Goal: Task Accomplishment & Management: Manage account settings

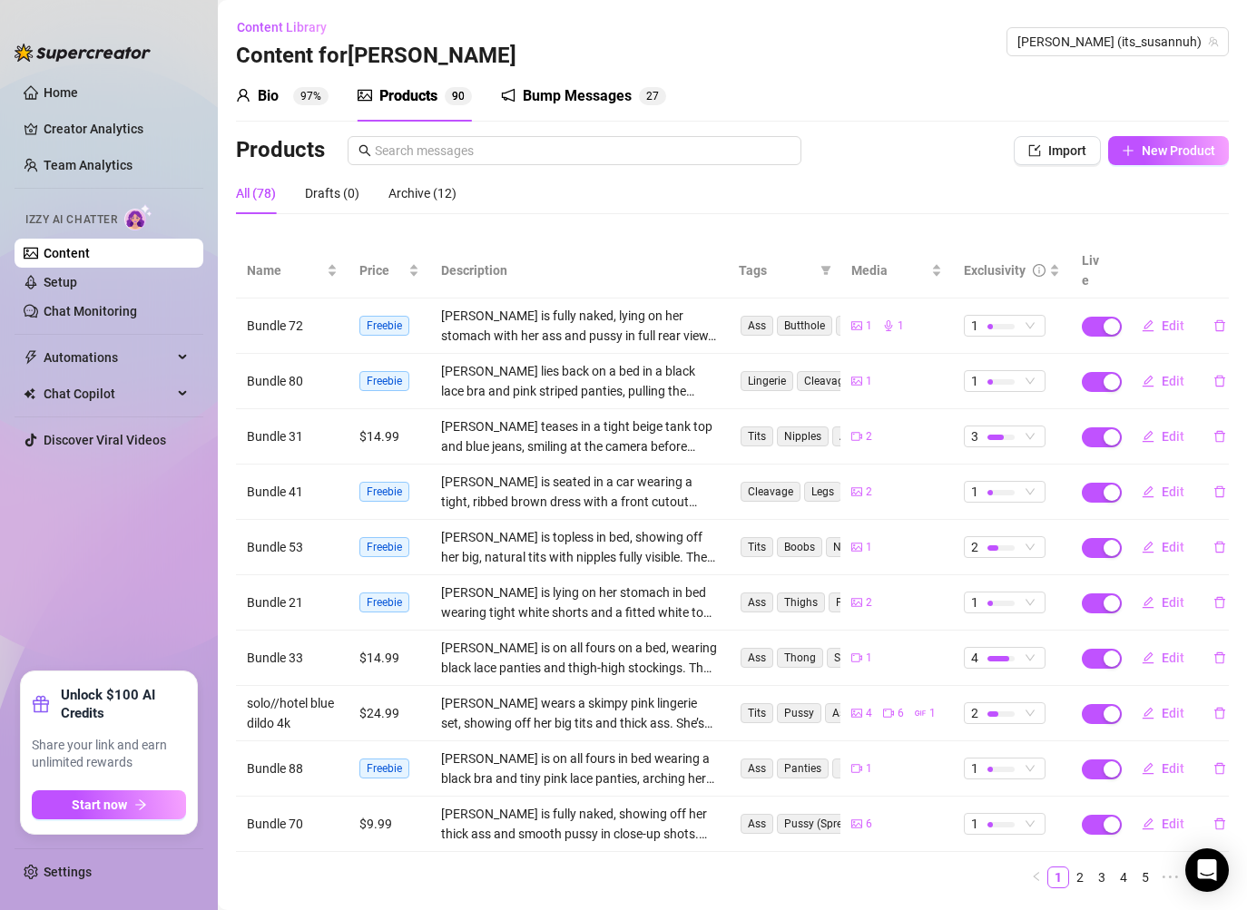
scroll to position [27, 0]
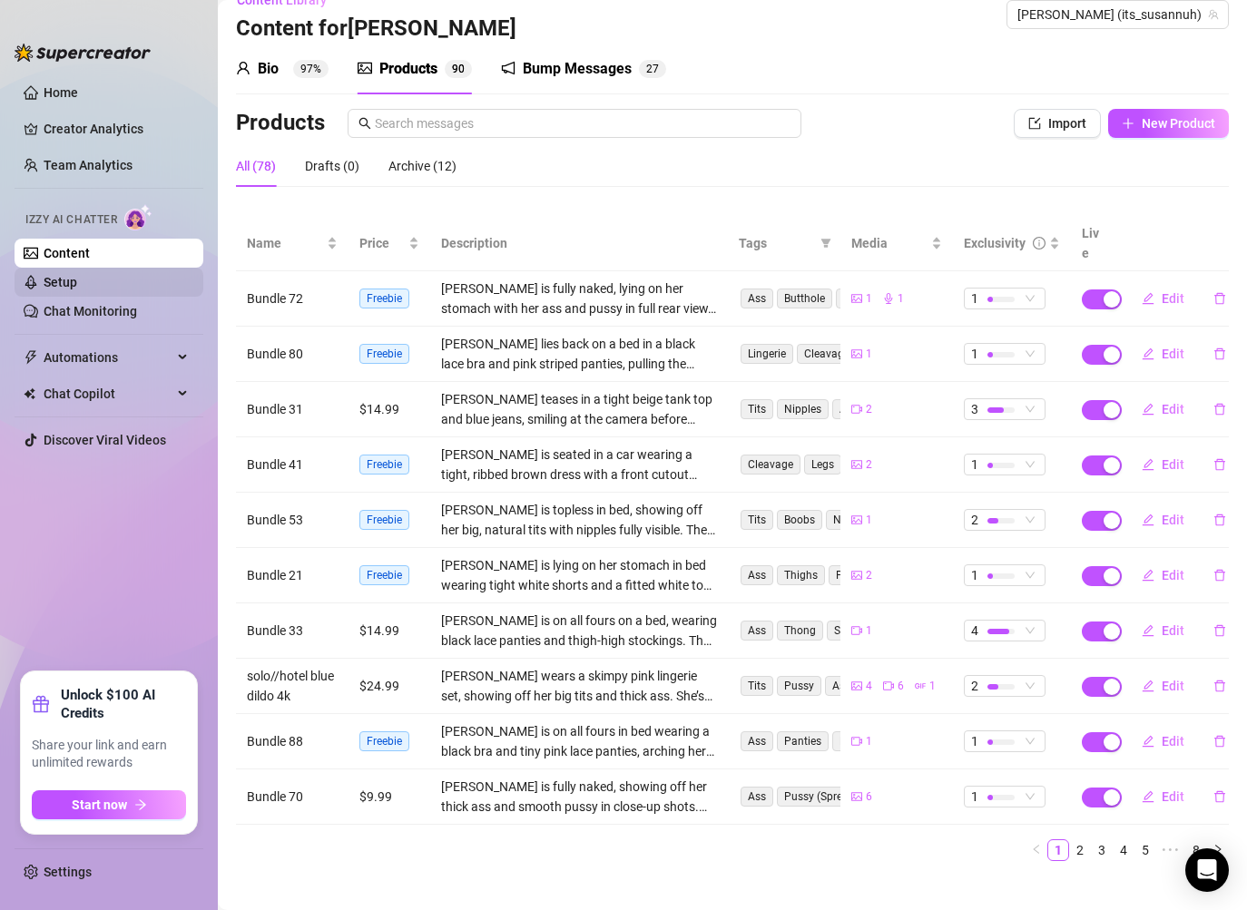
click at [77, 280] on link "Setup" at bounding box center [61, 282] width 34 height 15
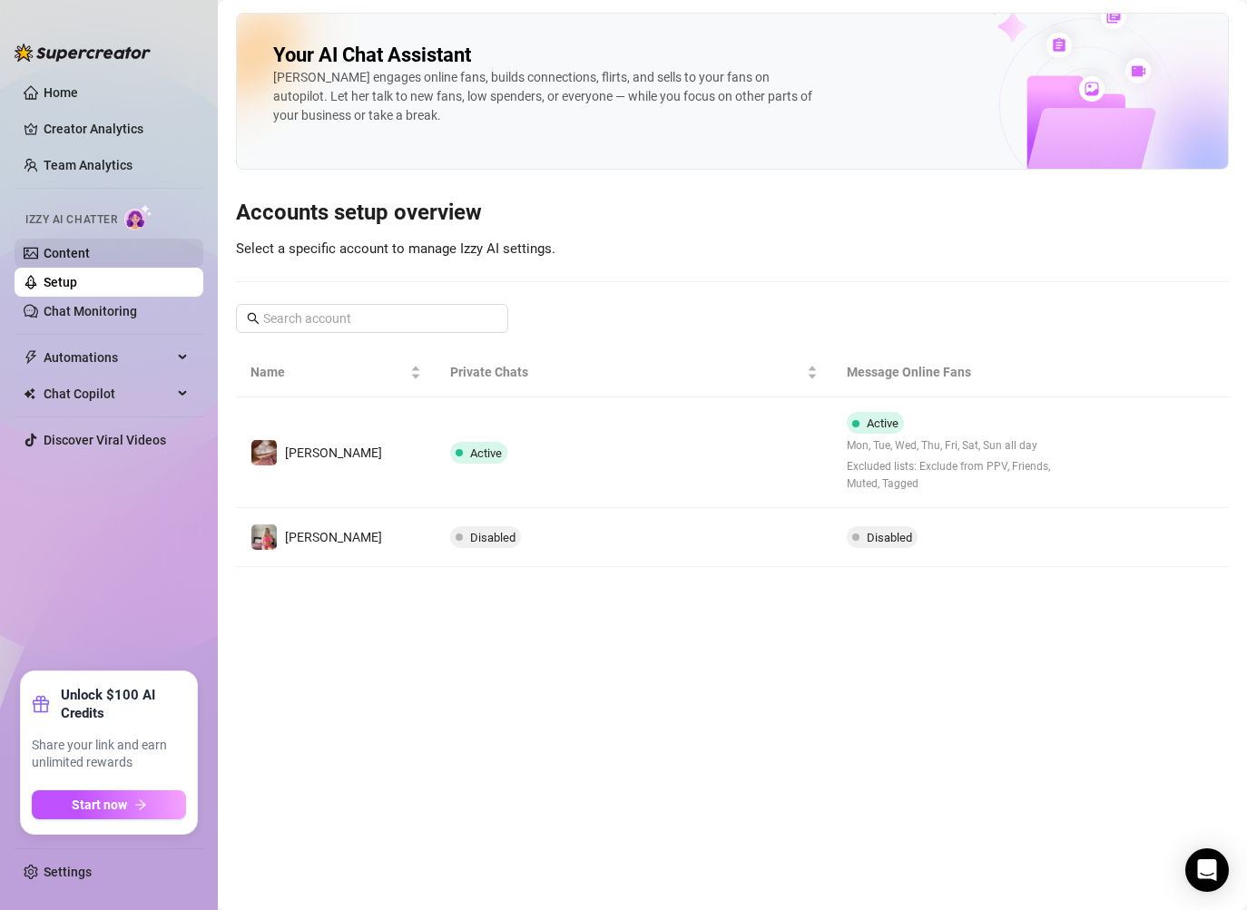
click at [90, 259] on link "Content" at bounding box center [67, 253] width 46 height 15
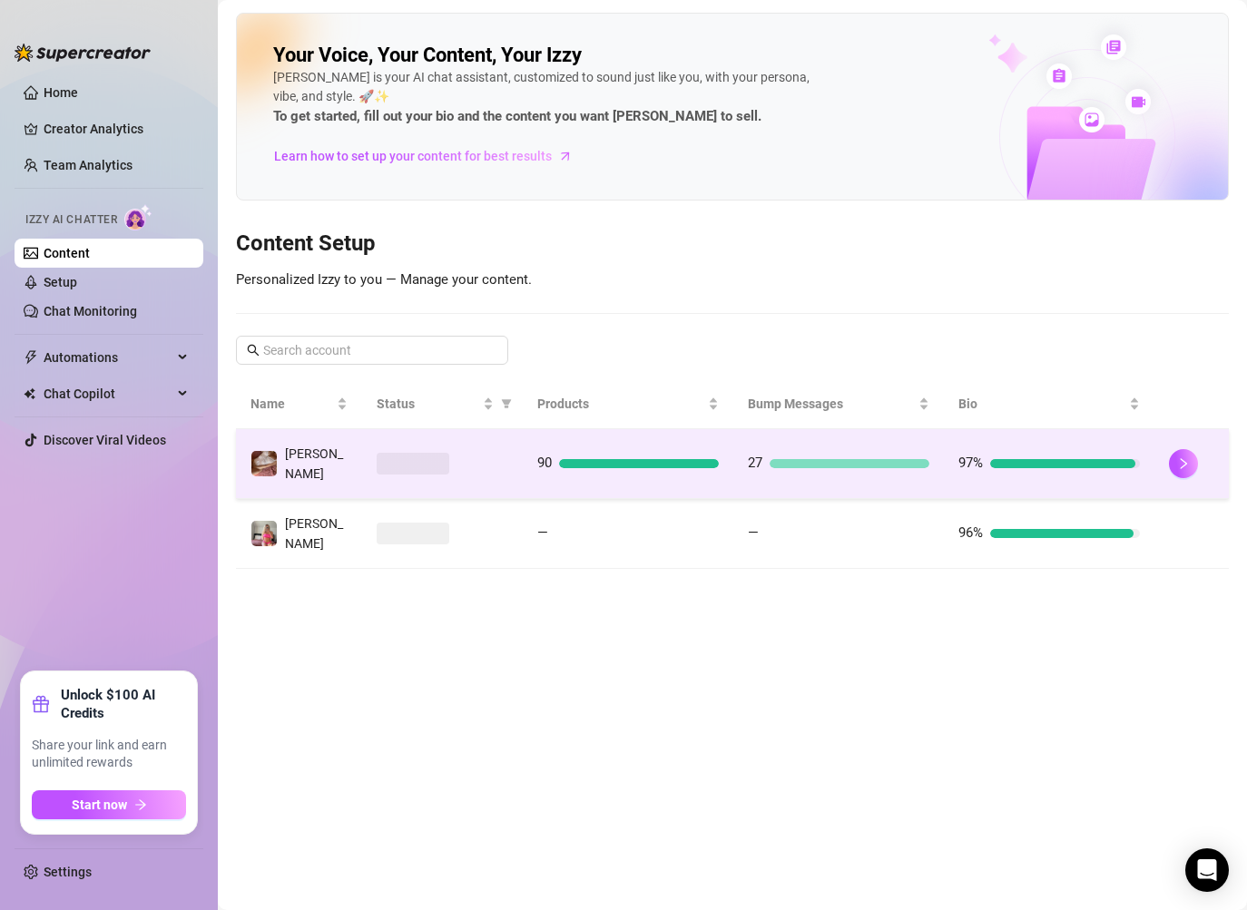
click at [1173, 472] on div at bounding box center [1191, 463] width 45 height 29
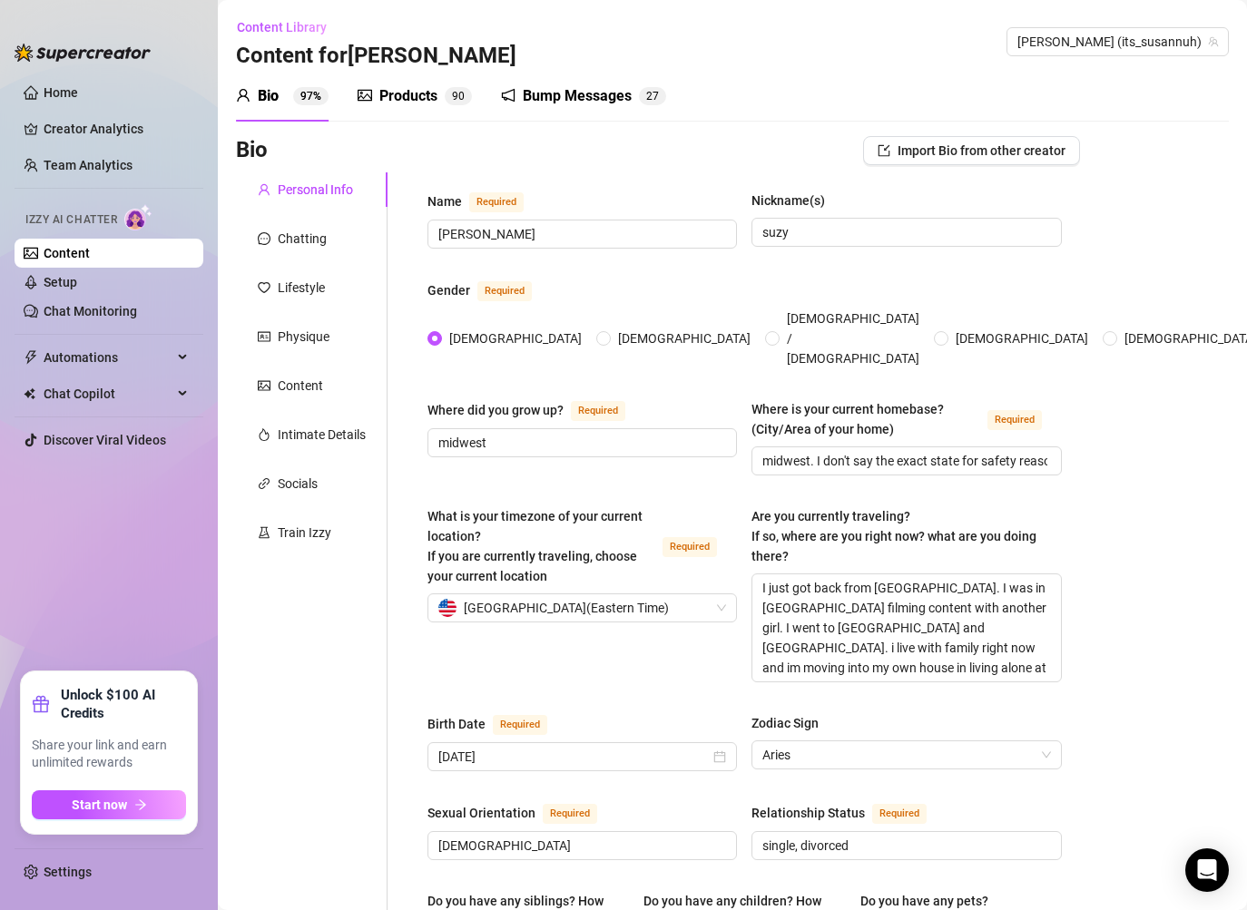
click at [603, 85] on div "Bump Messages" at bounding box center [577, 96] width 109 height 22
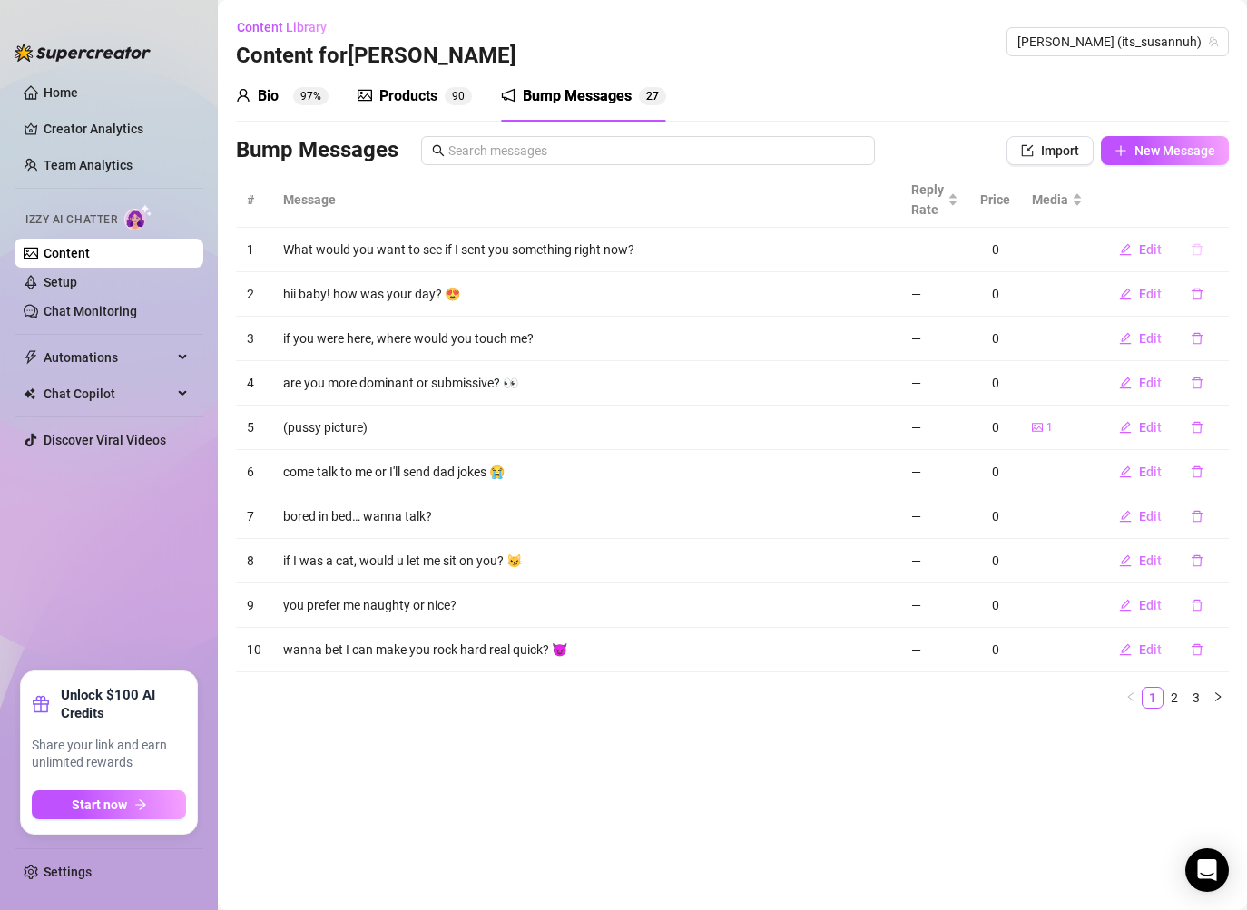
click at [1200, 248] on icon "delete" at bounding box center [1197, 249] width 13 height 13
click at [1220, 204] on span "Yes" at bounding box center [1216, 202] width 22 height 15
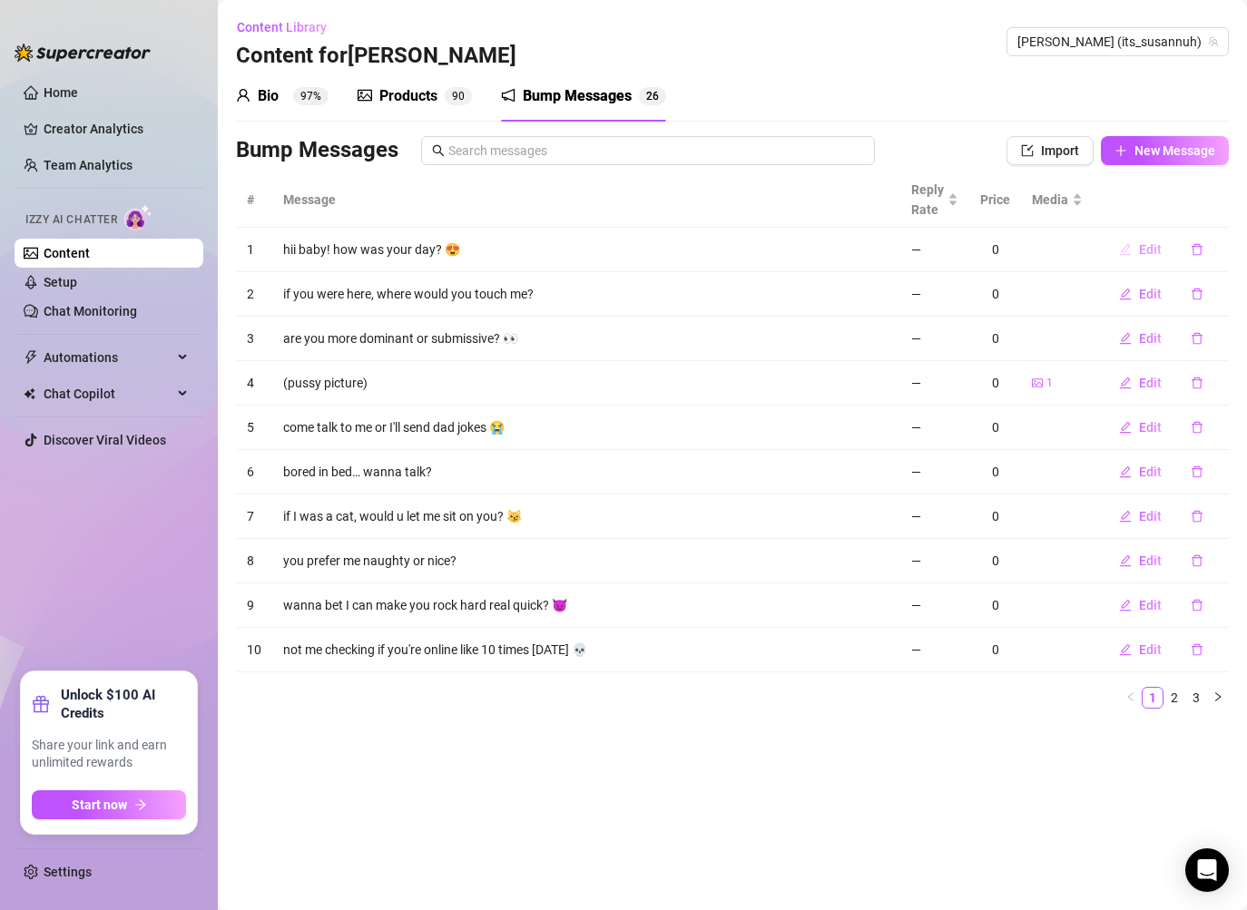
click at [1150, 248] on span "Edit" at bounding box center [1150, 249] width 23 height 15
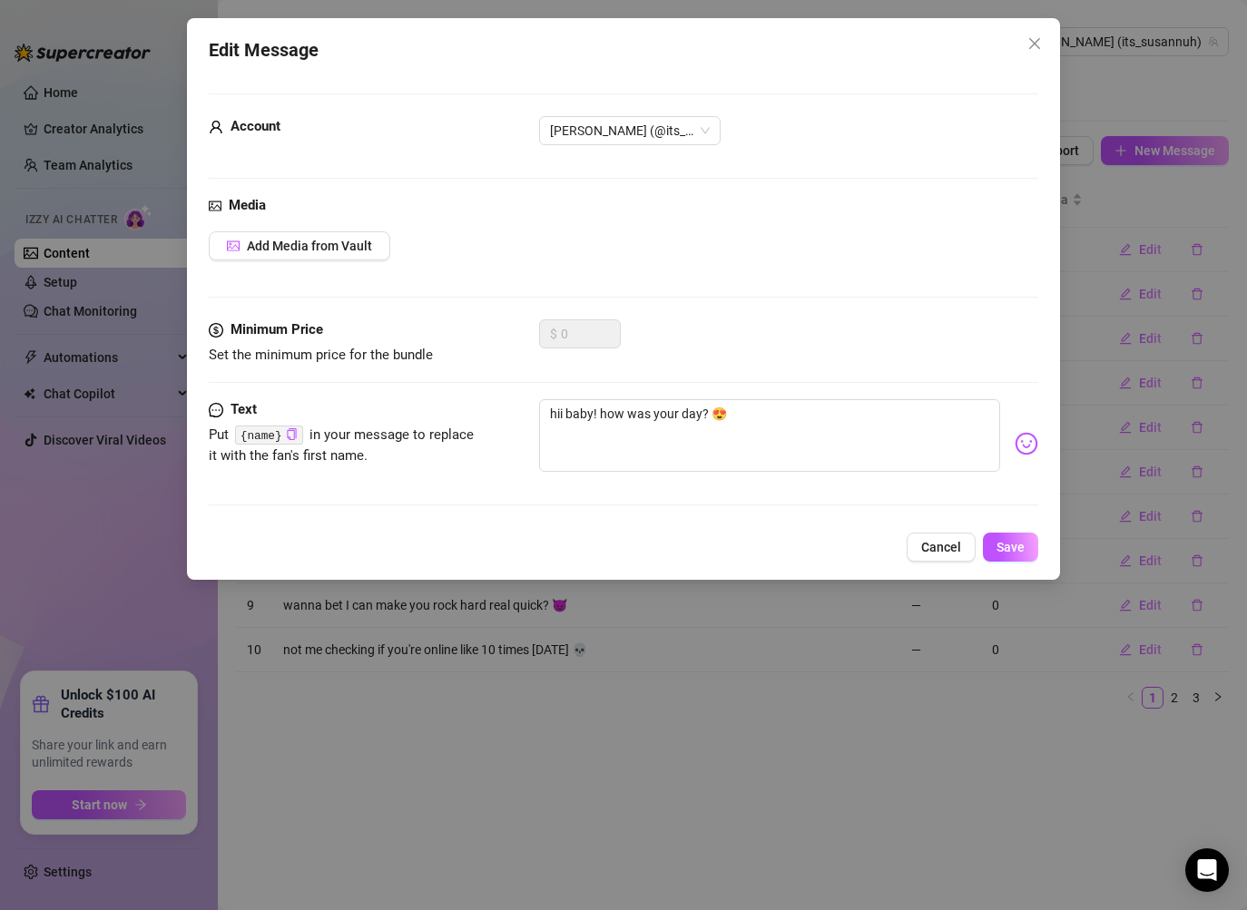
click at [1120, 365] on div "Edit Message Account [PERSON_NAME] (@its_susannuh) Media Add Media from Vault M…" at bounding box center [623, 455] width 1247 height 910
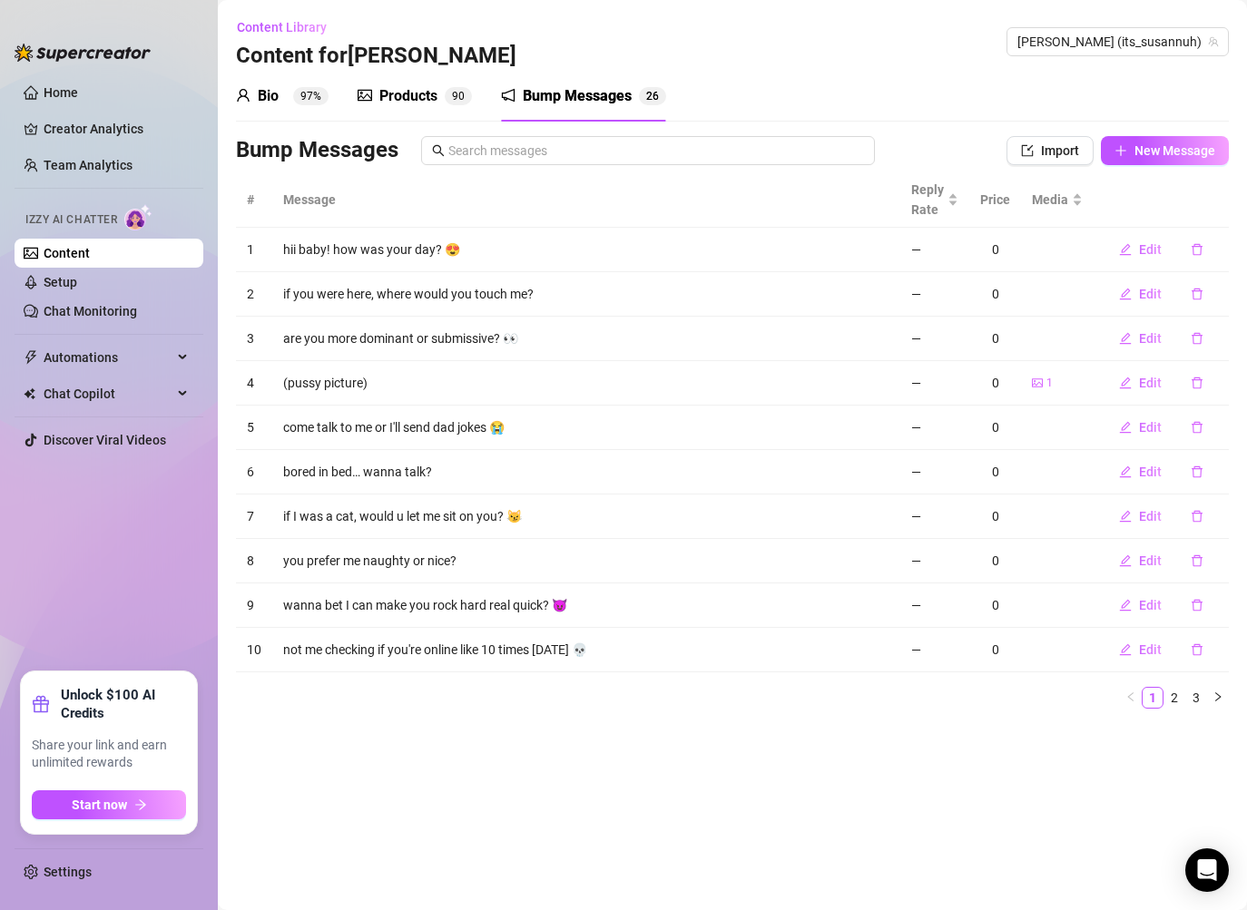
click at [260, 204] on th "#" at bounding box center [254, 199] width 36 height 55
click at [1202, 252] on icon "delete" at bounding box center [1197, 249] width 13 height 13
click at [1213, 200] on span "Yes" at bounding box center [1216, 202] width 22 height 15
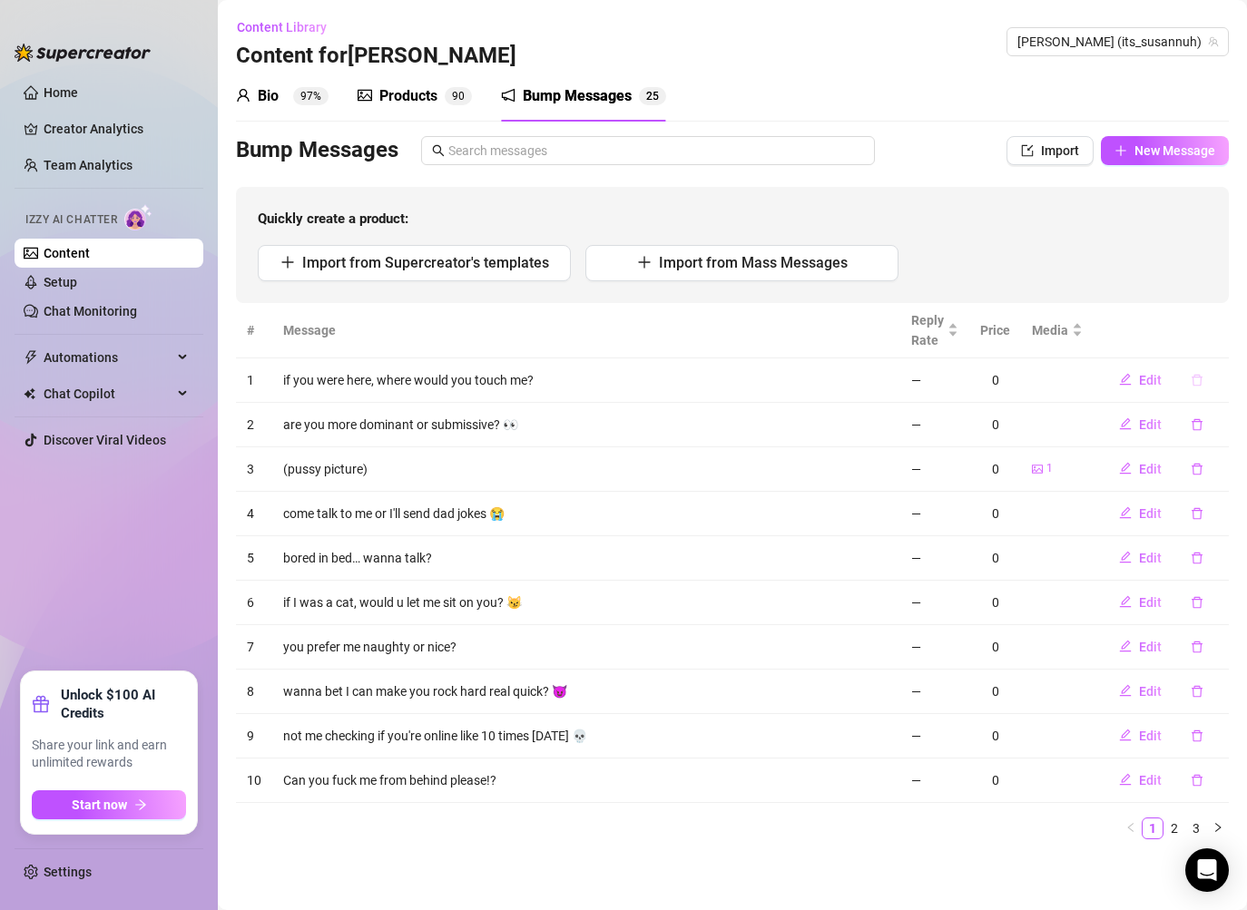
click at [1200, 247] on div "Import from Supercreator's templates Import from Mass Messages" at bounding box center [732, 263] width 949 height 36
click at [1195, 384] on icon "delete" at bounding box center [1197, 380] width 13 height 13
click at [1227, 334] on span "Yes" at bounding box center [1216, 333] width 22 height 15
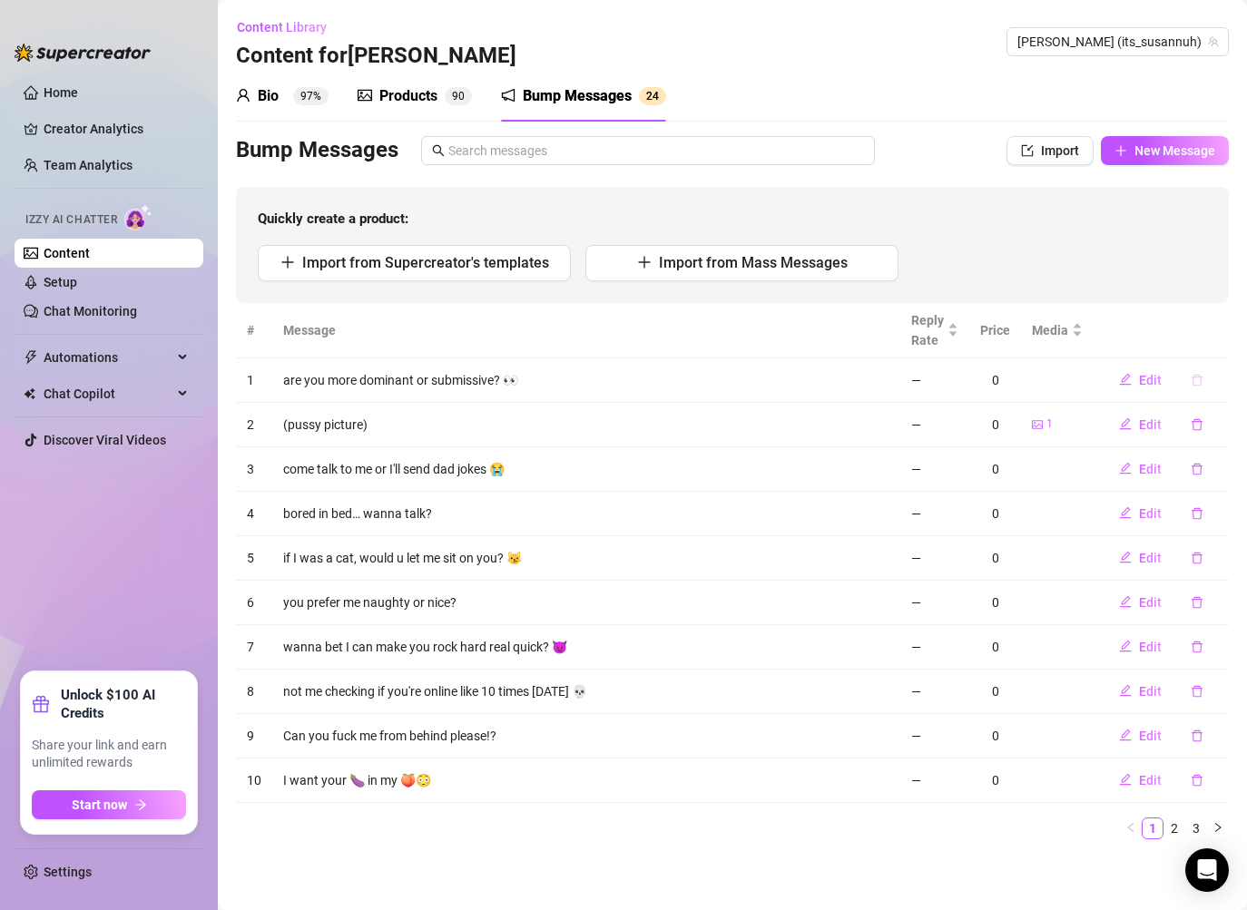
click at [1198, 385] on icon "delete" at bounding box center [1197, 380] width 13 height 13
click at [1219, 338] on span "Yes" at bounding box center [1216, 333] width 22 height 15
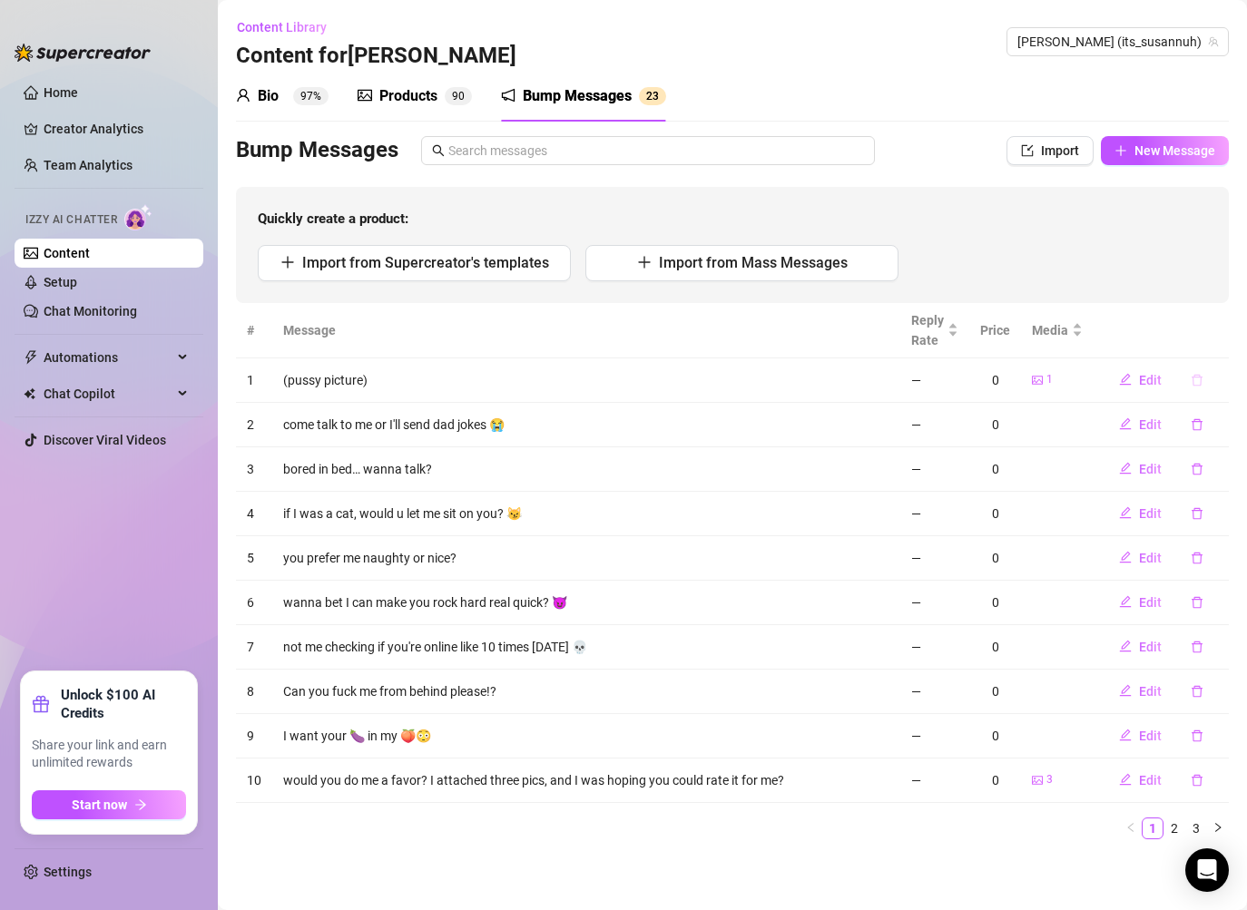
click at [1198, 386] on button "button" at bounding box center [1197, 380] width 42 height 29
click at [1220, 329] on span "Yes" at bounding box center [1216, 333] width 22 height 15
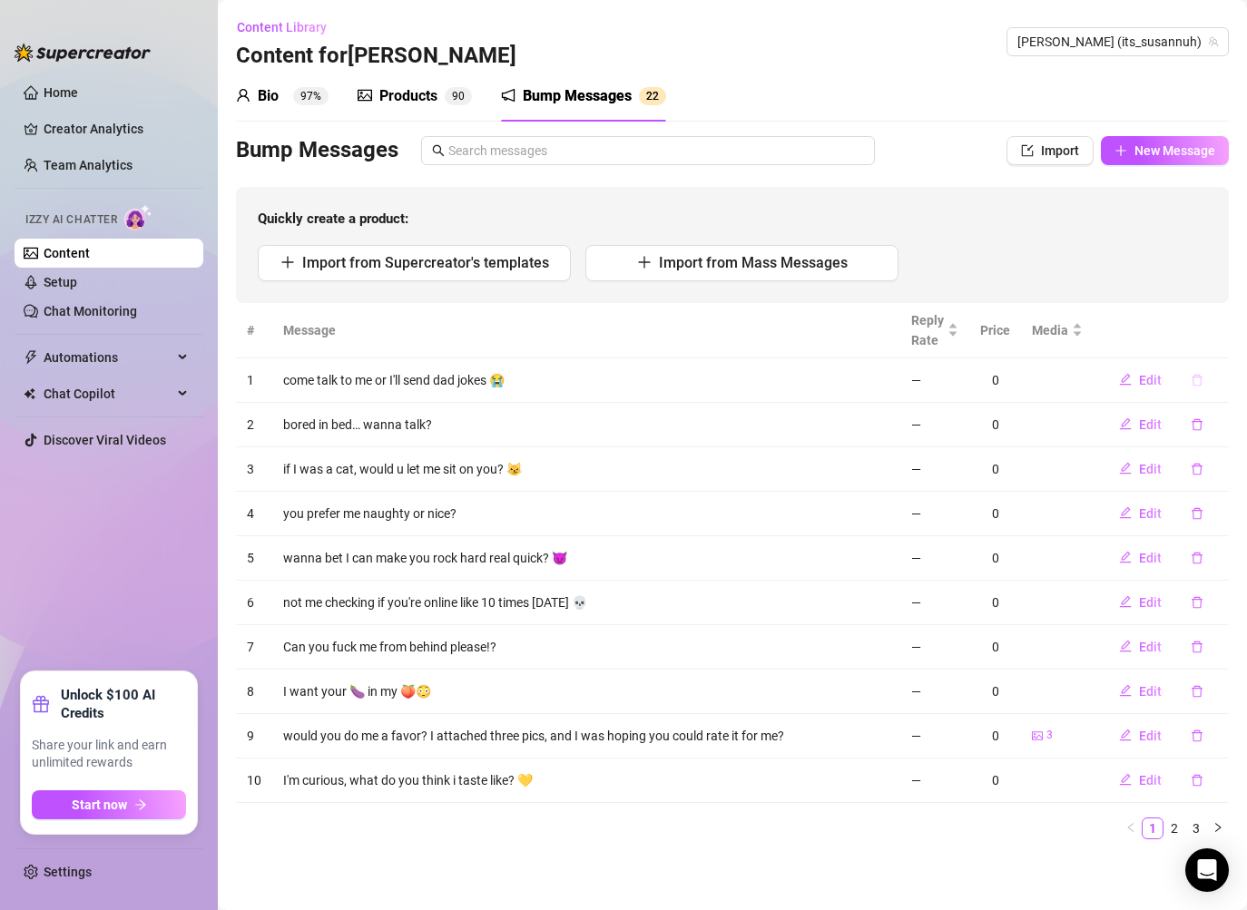
click at [1205, 377] on button "button" at bounding box center [1197, 380] width 42 height 29
click at [1221, 340] on button "Yes" at bounding box center [1216, 333] width 34 height 22
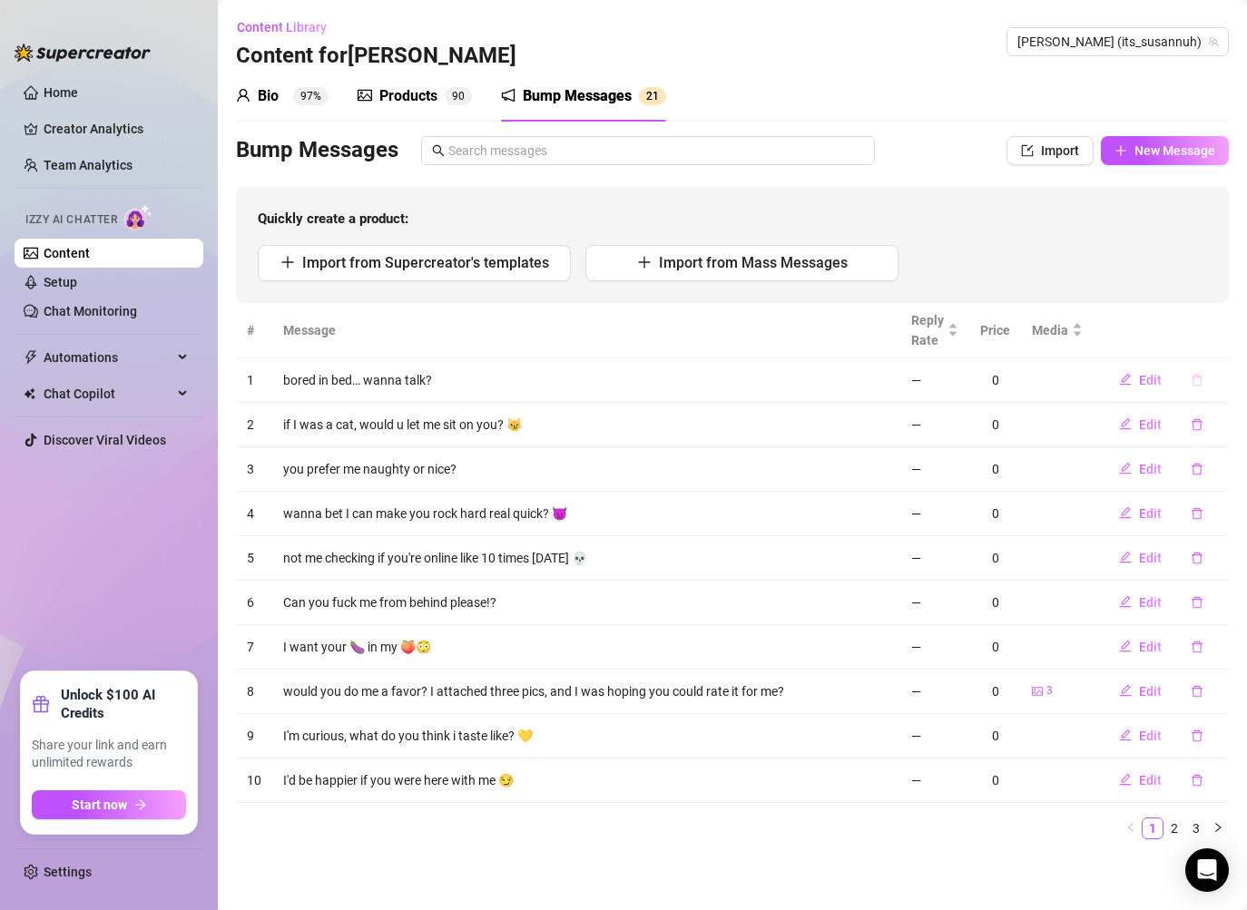
click at [1202, 379] on icon "delete" at bounding box center [1197, 380] width 13 height 13
click at [1220, 333] on span "Yes" at bounding box center [1216, 333] width 22 height 15
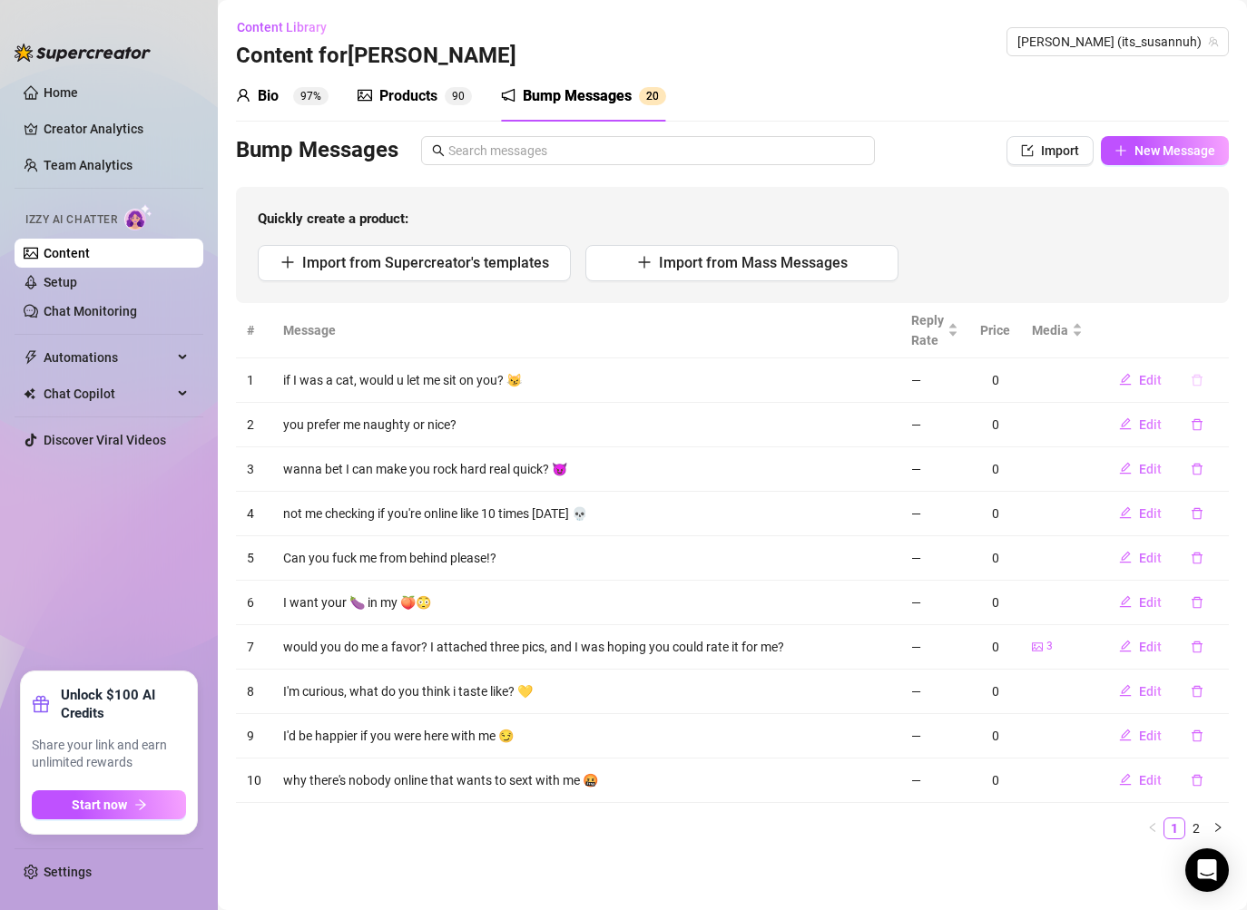
click at [1203, 376] on button "button" at bounding box center [1197, 380] width 42 height 29
click at [1218, 336] on span "Yes" at bounding box center [1216, 333] width 22 height 15
click at [1204, 378] on button "button" at bounding box center [1197, 380] width 42 height 29
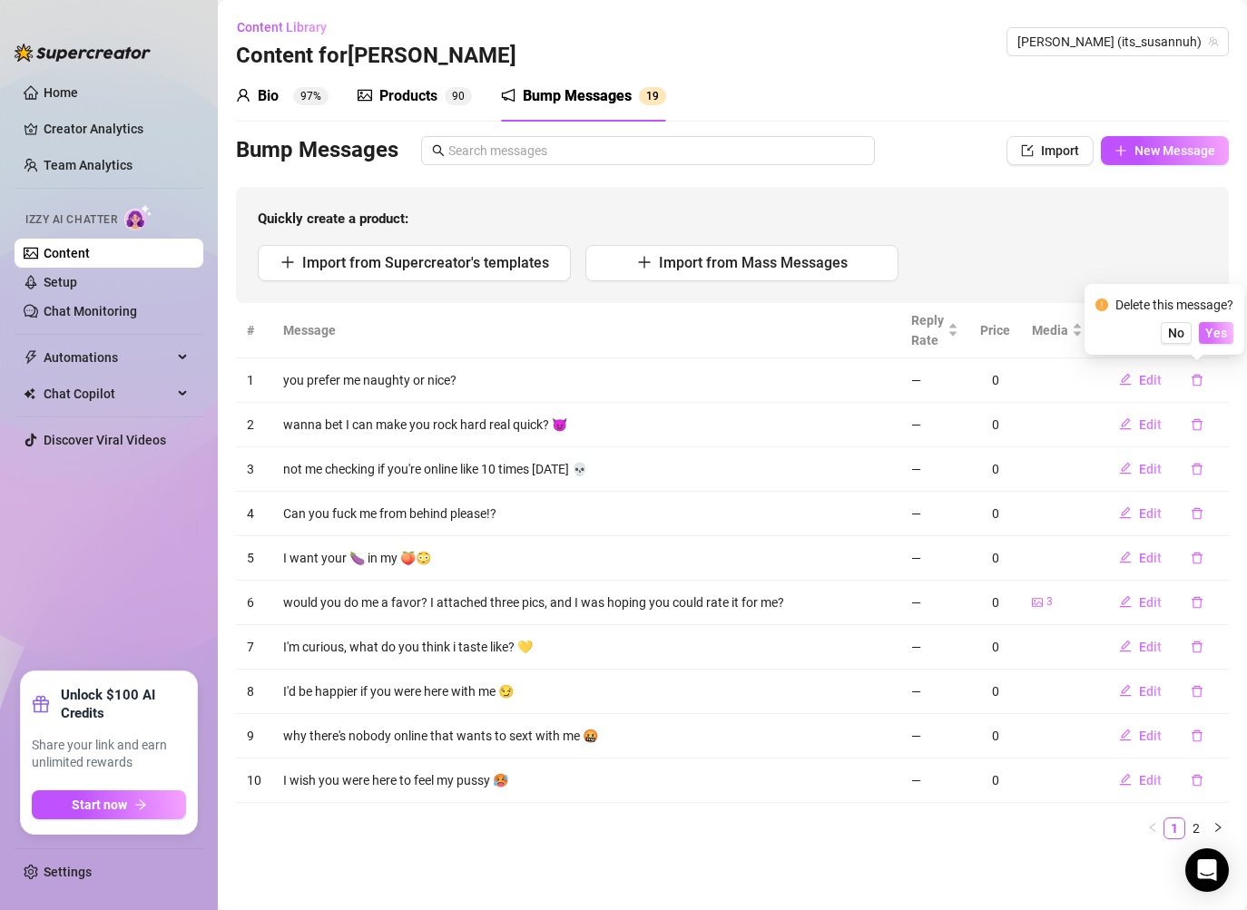
click at [1220, 338] on span "Yes" at bounding box center [1216, 333] width 22 height 15
click at [1200, 377] on icon "delete" at bounding box center [1197, 380] width 11 height 12
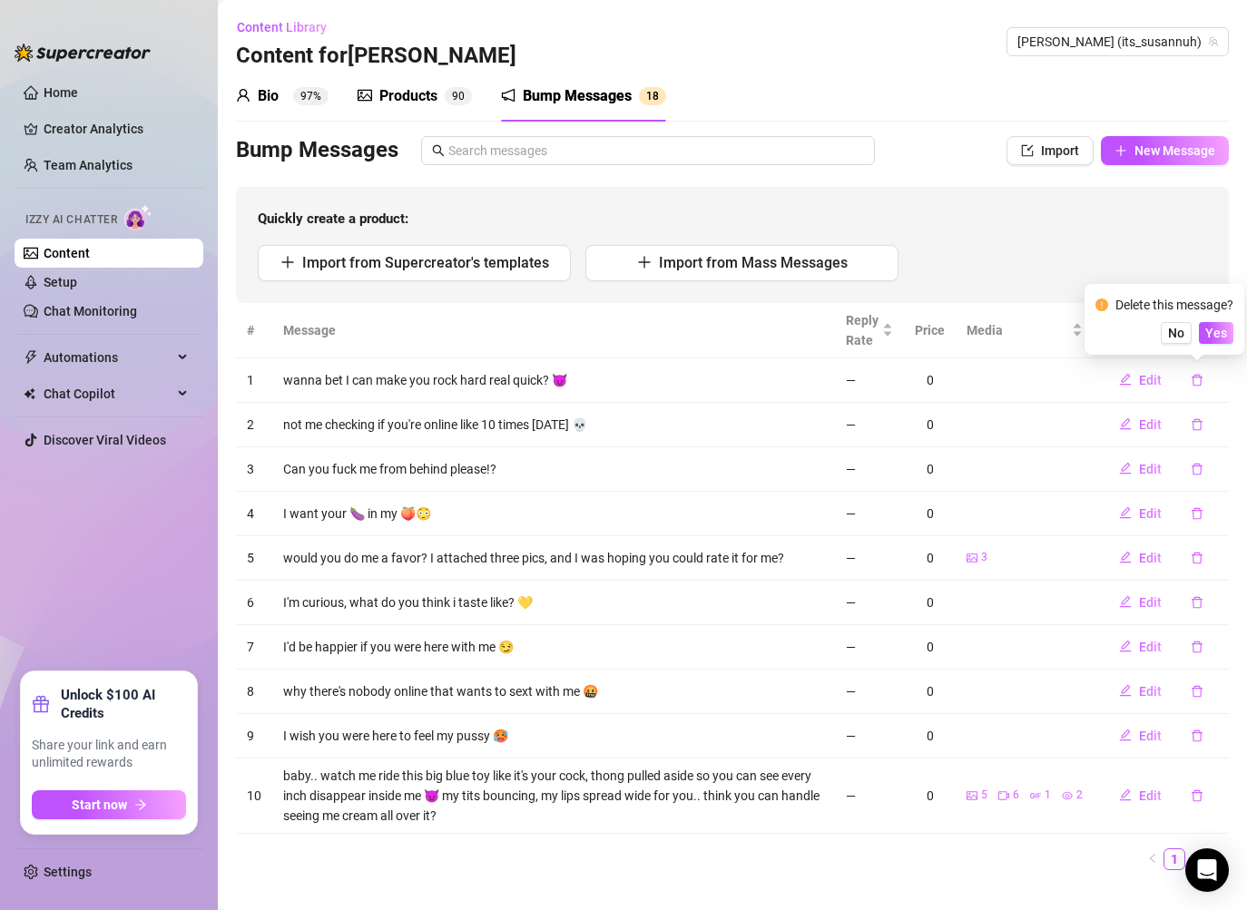
click at [1208, 344] on div "Delete this message? No Yes" at bounding box center [1164, 319] width 160 height 71
click at [1211, 336] on span "Yes" at bounding box center [1216, 333] width 22 height 15
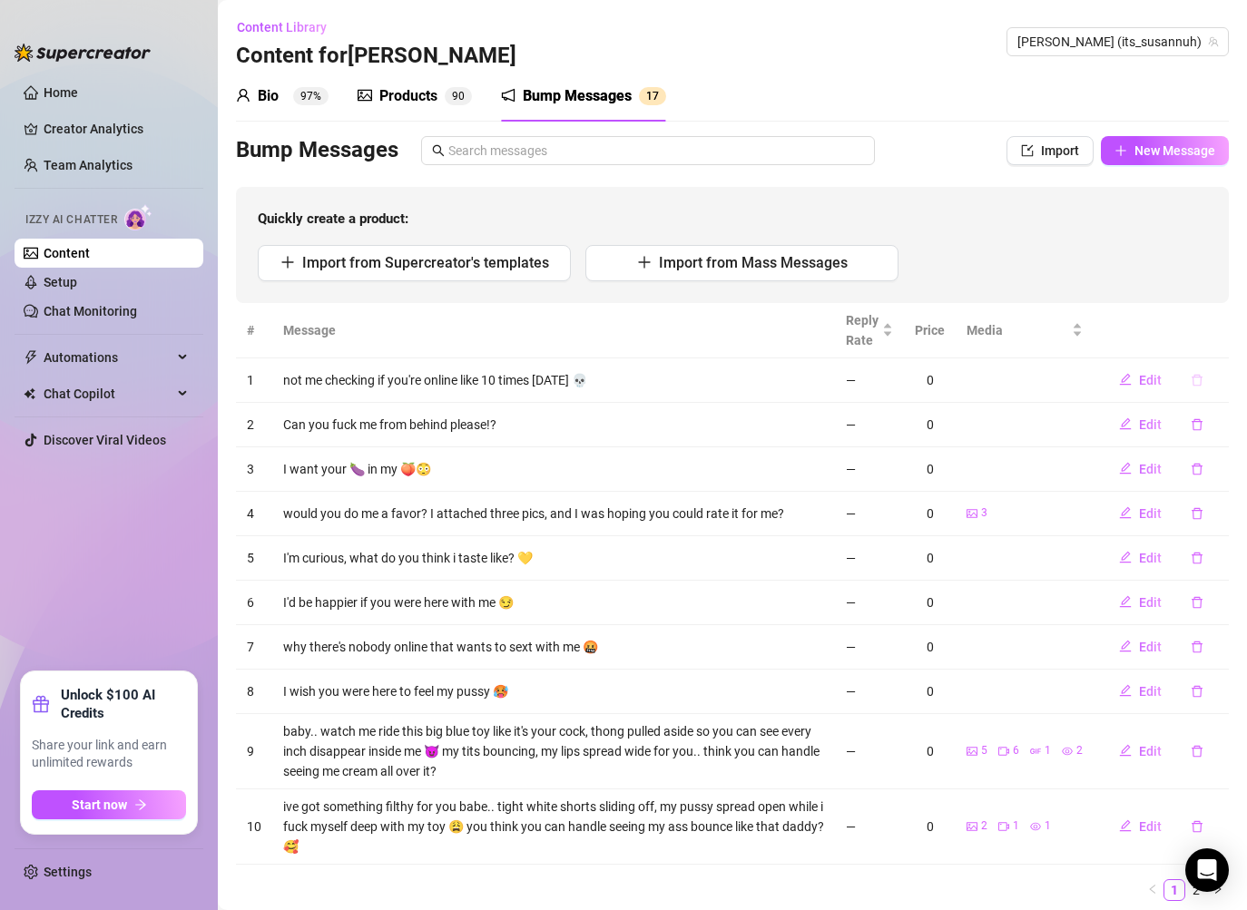
click at [1206, 371] on button "button" at bounding box center [1197, 380] width 42 height 29
click at [1222, 337] on span "Yes" at bounding box center [1216, 333] width 22 height 15
click at [1204, 379] on button "button" at bounding box center [1197, 380] width 42 height 29
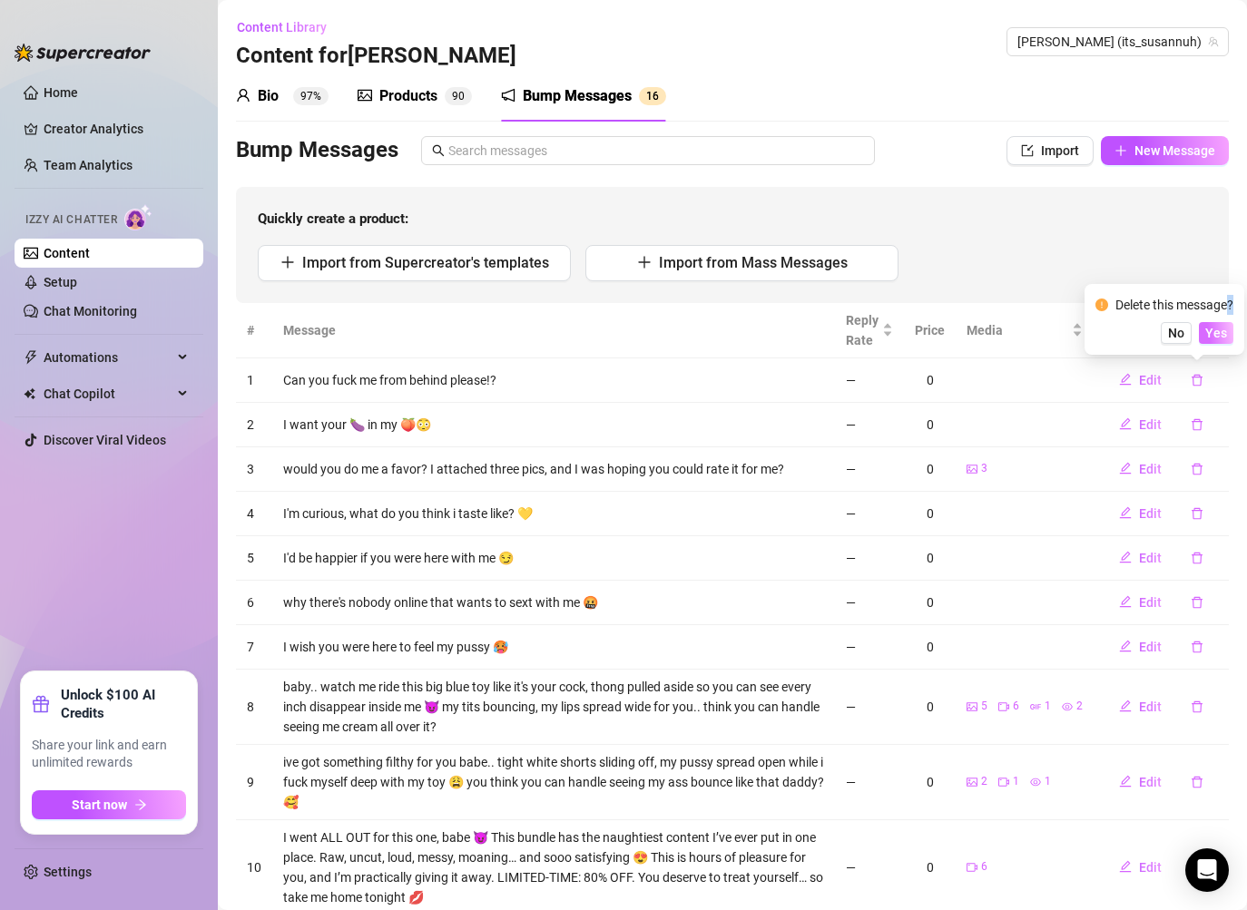
click at [1221, 340] on button "Yes" at bounding box center [1216, 333] width 34 height 22
click at [1199, 381] on icon "delete" at bounding box center [1197, 380] width 13 height 13
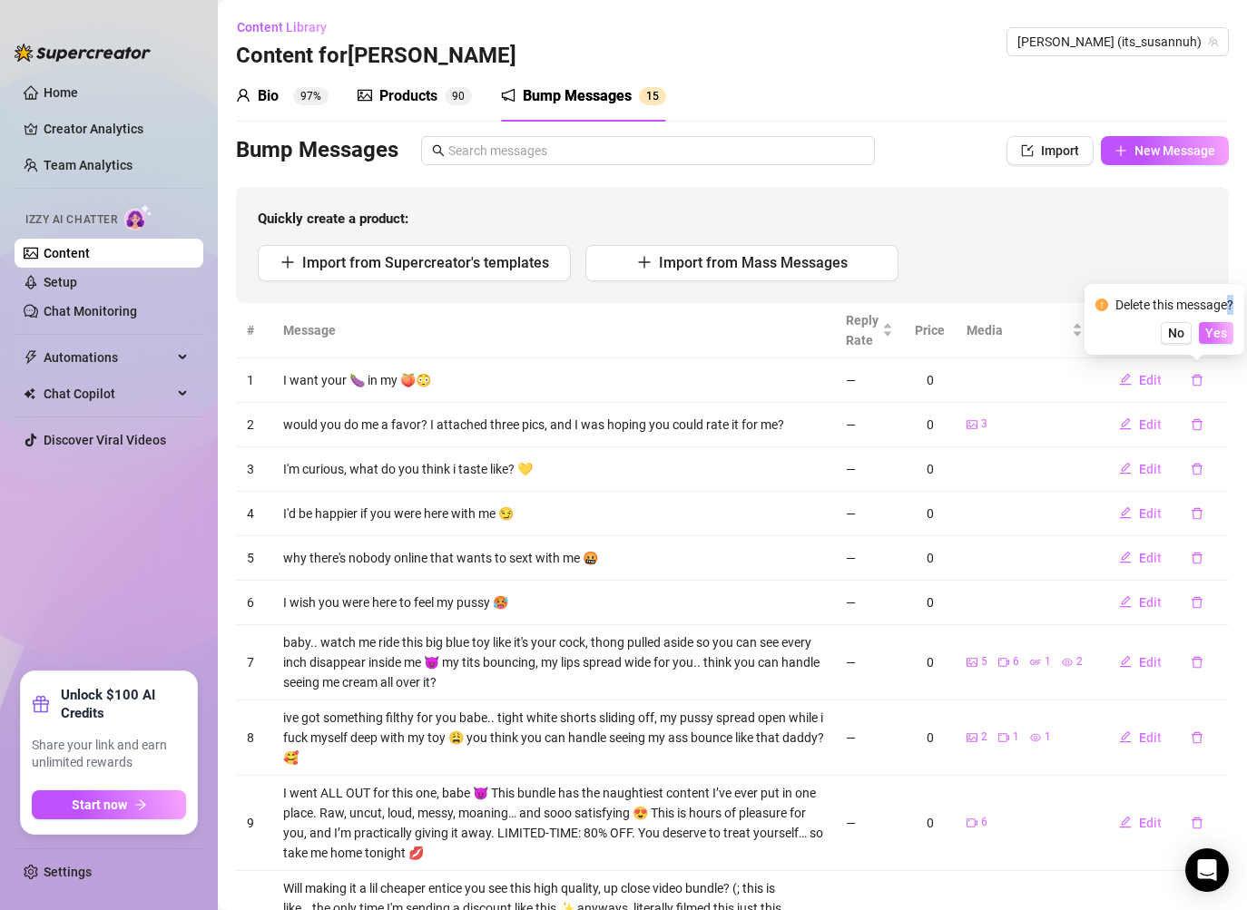
click at [1217, 339] on span "Yes" at bounding box center [1216, 333] width 22 height 15
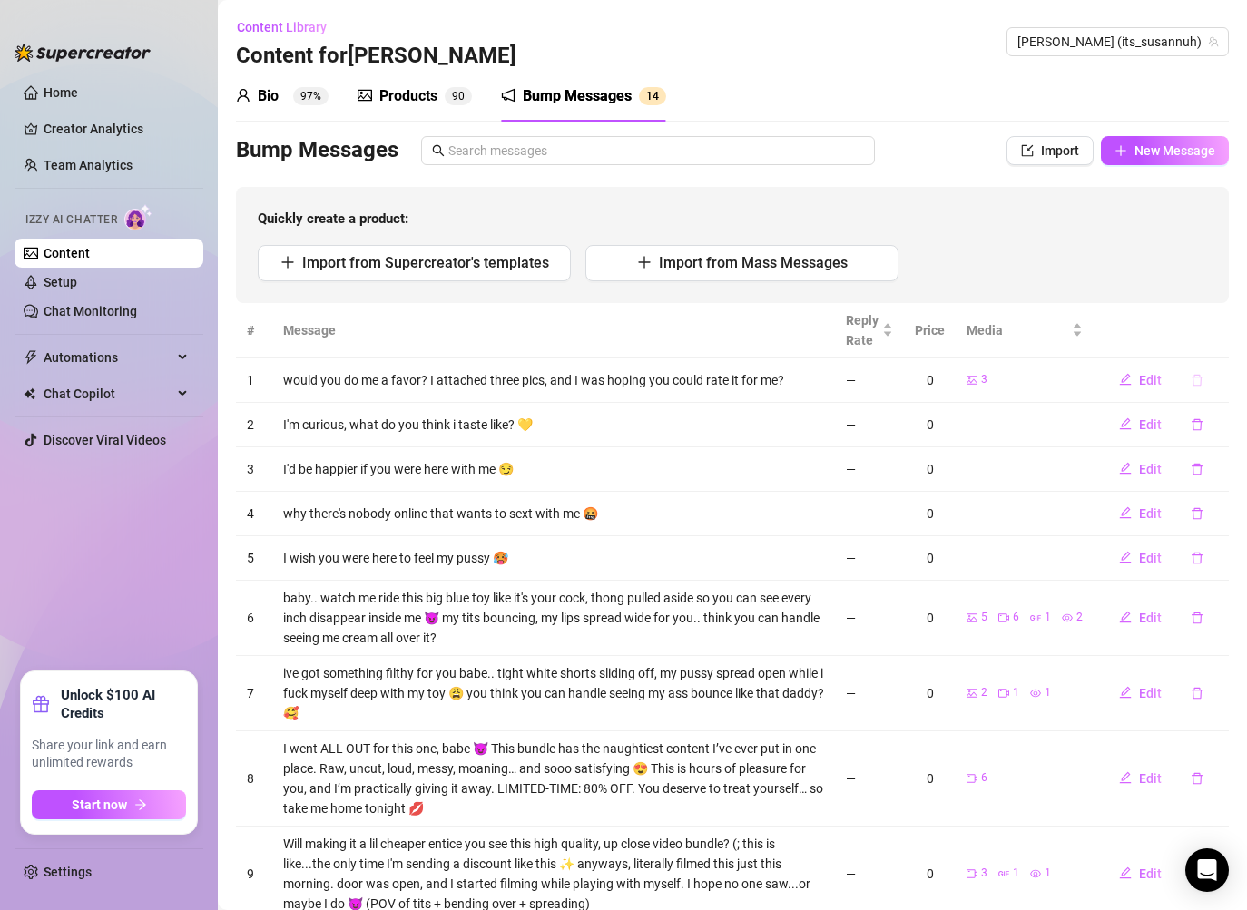
click at [1209, 374] on button "button" at bounding box center [1197, 380] width 42 height 29
click at [1225, 340] on button "Yes" at bounding box center [1216, 333] width 34 height 22
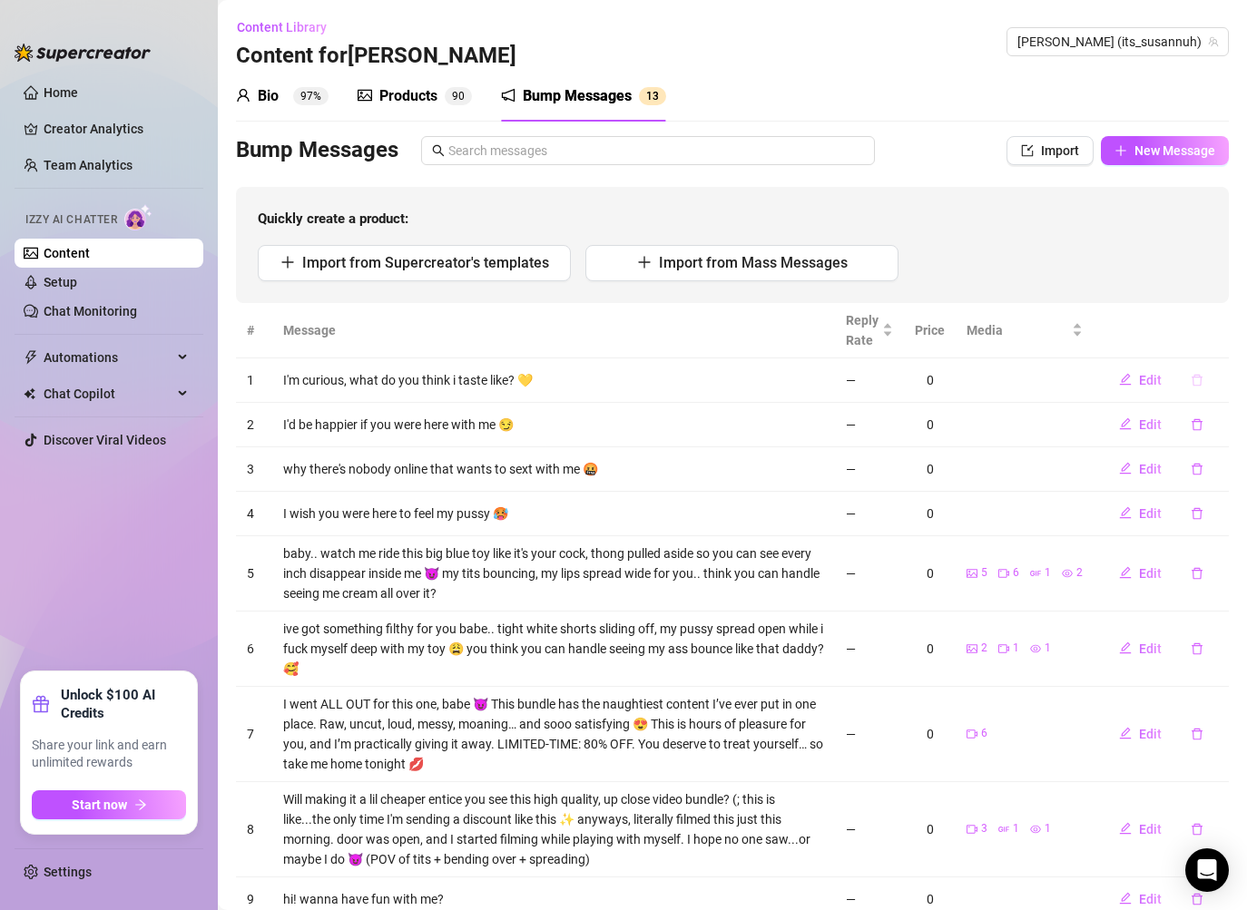
click at [1204, 378] on button "button" at bounding box center [1197, 380] width 42 height 29
click at [1215, 337] on span "Yes" at bounding box center [1216, 333] width 22 height 15
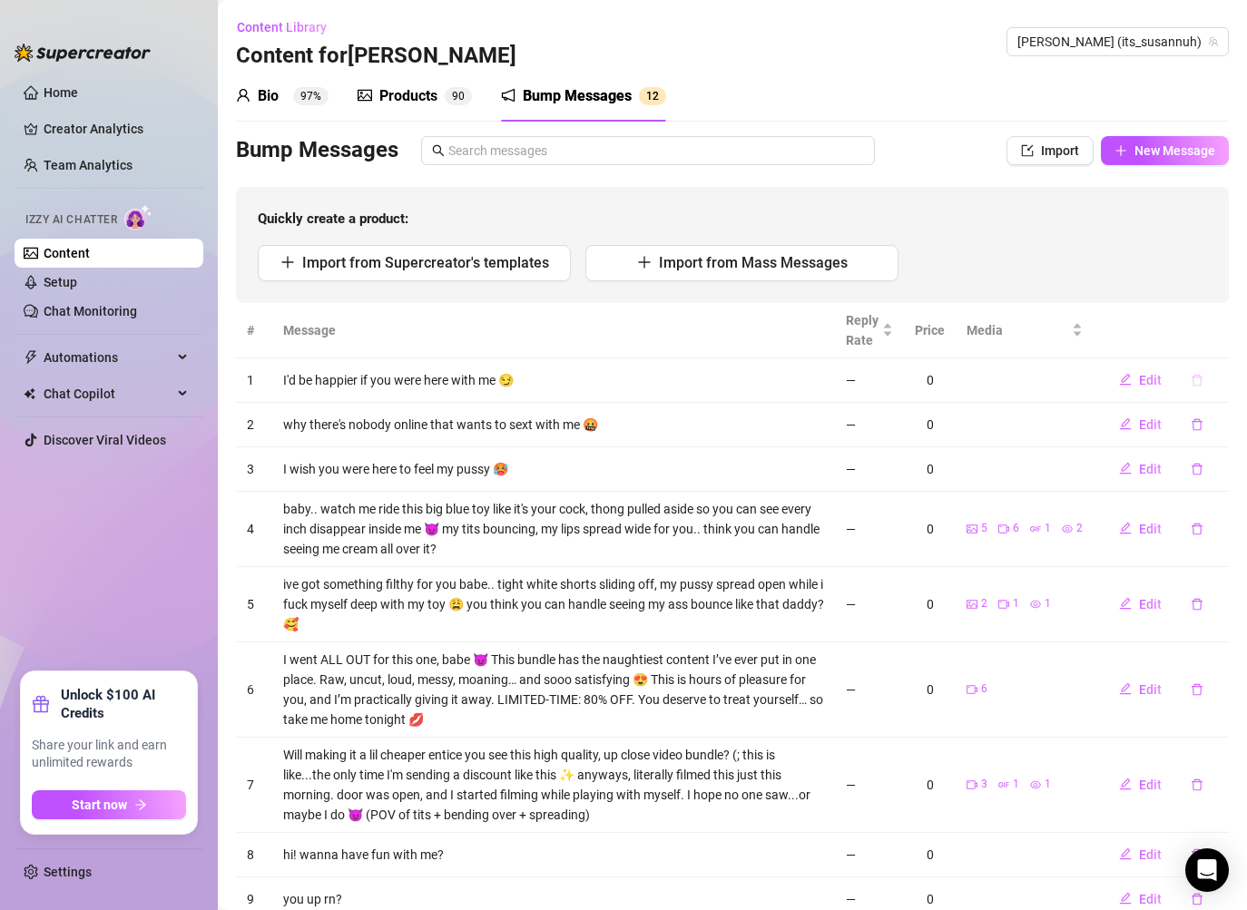
click at [1200, 377] on icon "delete" at bounding box center [1197, 380] width 11 height 12
click at [1212, 347] on div "Delete this message? No Yes" at bounding box center [1164, 319] width 160 height 71
click at [1212, 342] on button "Yes" at bounding box center [1216, 333] width 34 height 22
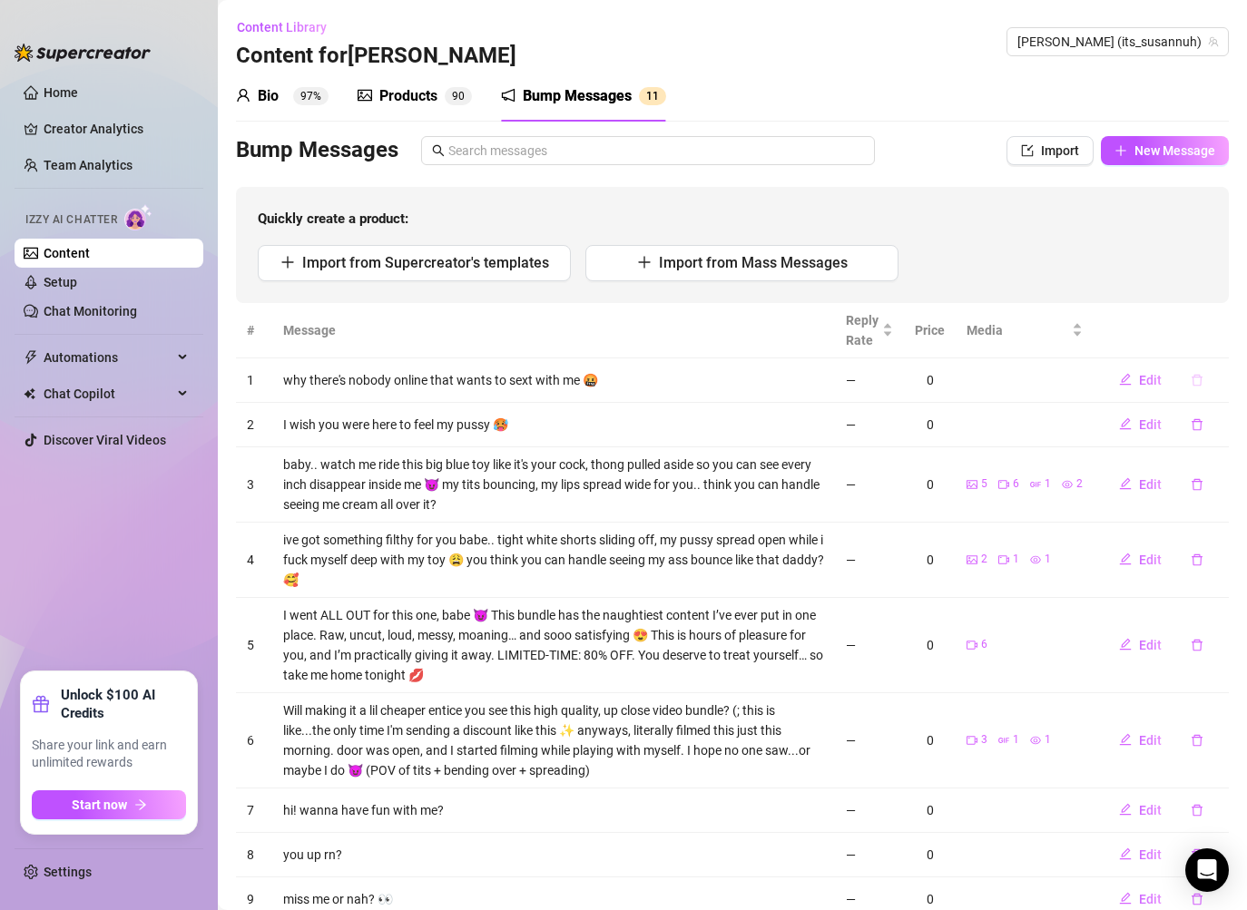
click at [1197, 385] on icon "delete" at bounding box center [1197, 380] width 11 height 12
click at [1220, 341] on button "Yes" at bounding box center [1216, 333] width 34 height 22
click at [1198, 378] on icon "delete" at bounding box center [1197, 380] width 13 height 13
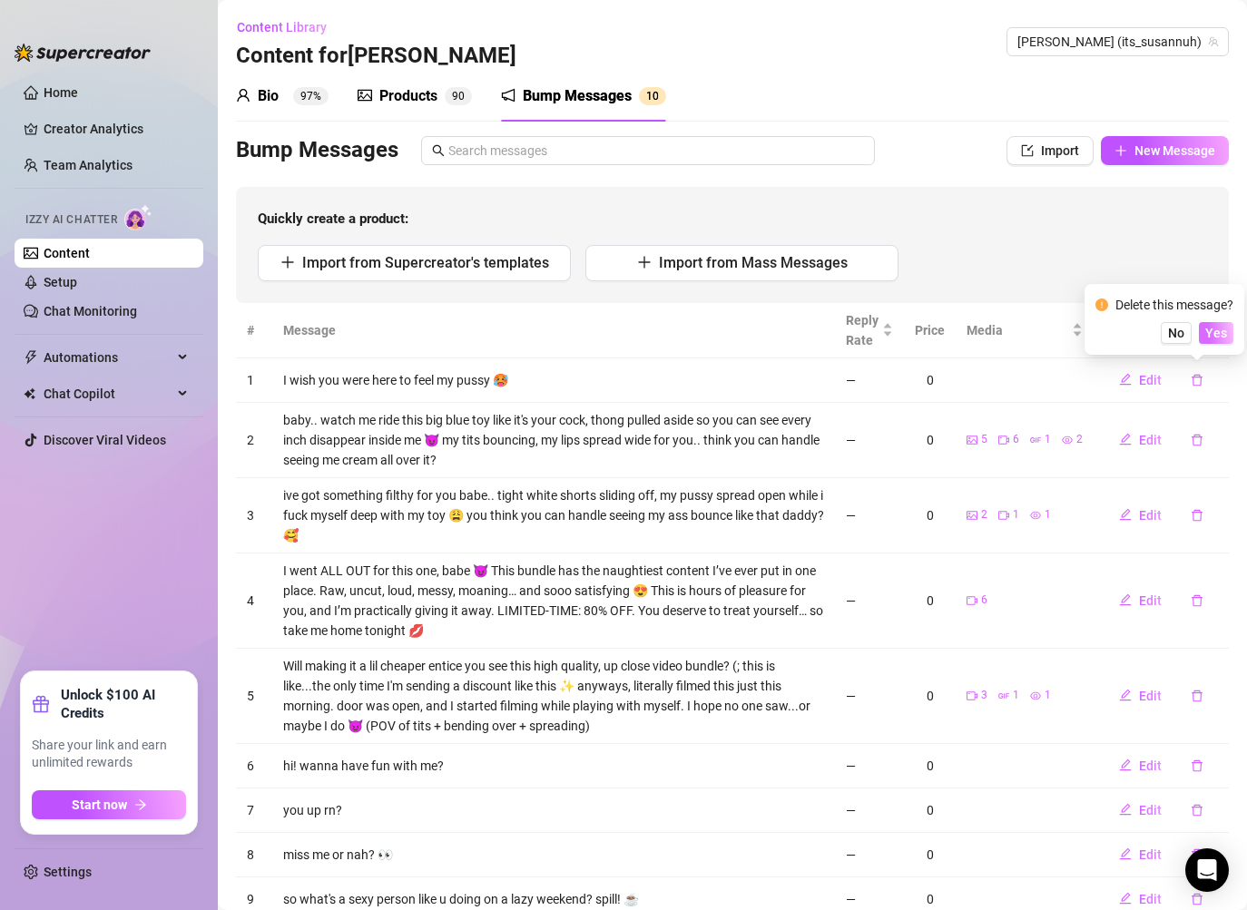
click at [1222, 335] on span "Yes" at bounding box center [1216, 333] width 22 height 15
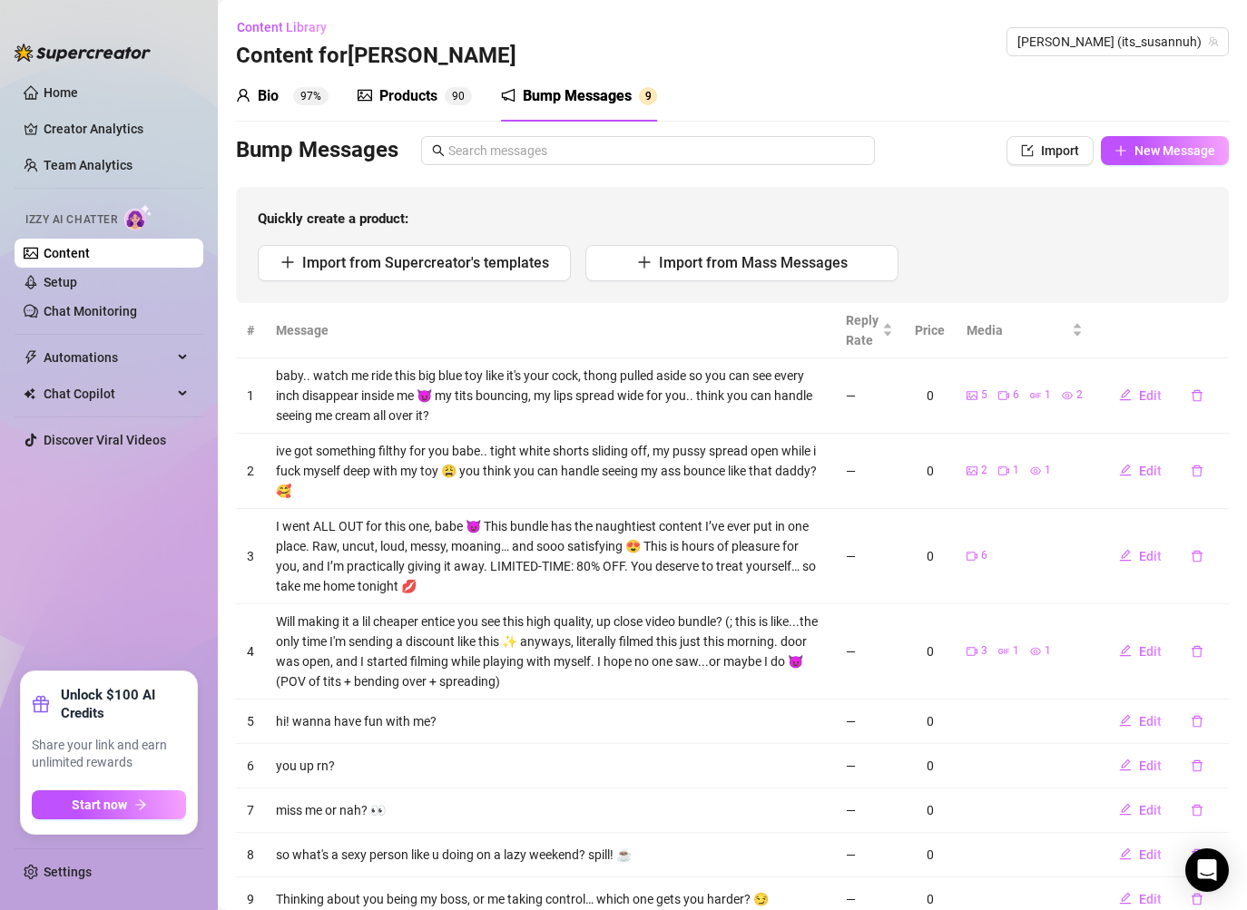
click at [1199, 376] on td "Edit" at bounding box center [1161, 395] width 135 height 75
click at [1182, 386] on button "button" at bounding box center [1197, 395] width 42 height 29
click at [1218, 360] on div "Delete this message? No Yes" at bounding box center [1164, 334] width 160 height 71
click at [1218, 352] on span "Yes" at bounding box center [1216, 348] width 22 height 15
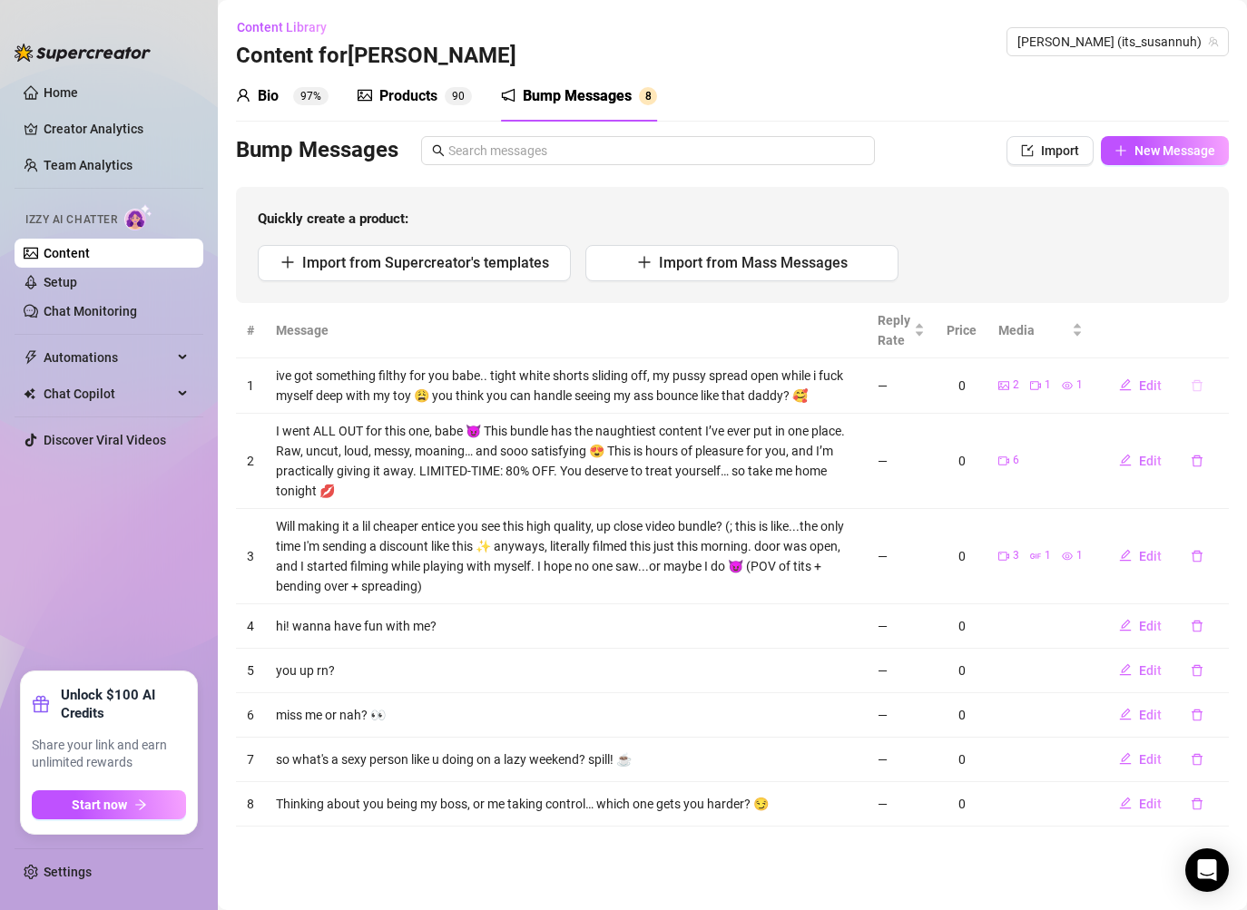
click at [1207, 385] on button "button" at bounding box center [1197, 385] width 42 height 29
click at [1217, 345] on span "Yes" at bounding box center [1216, 338] width 22 height 15
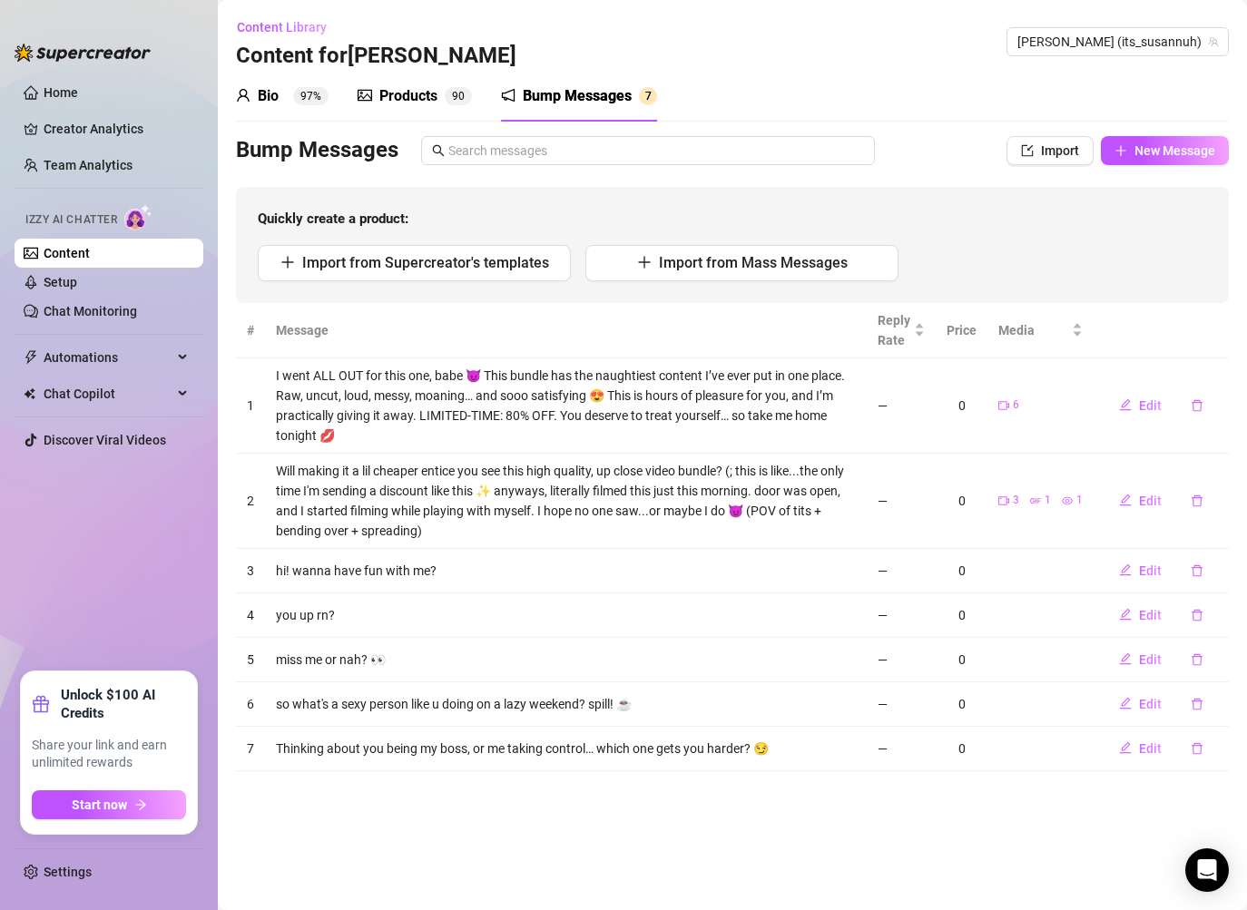
click at [1203, 376] on td "Edit" at bounding box center [1161, 405] width 135 height 95
click at [1194, 407] on icon "delete" at bounding box center [1197, 405] width 13 height 13
click at [1226, 358] on span "Yes" at bounding box center [1216, 358] width 22 height 15
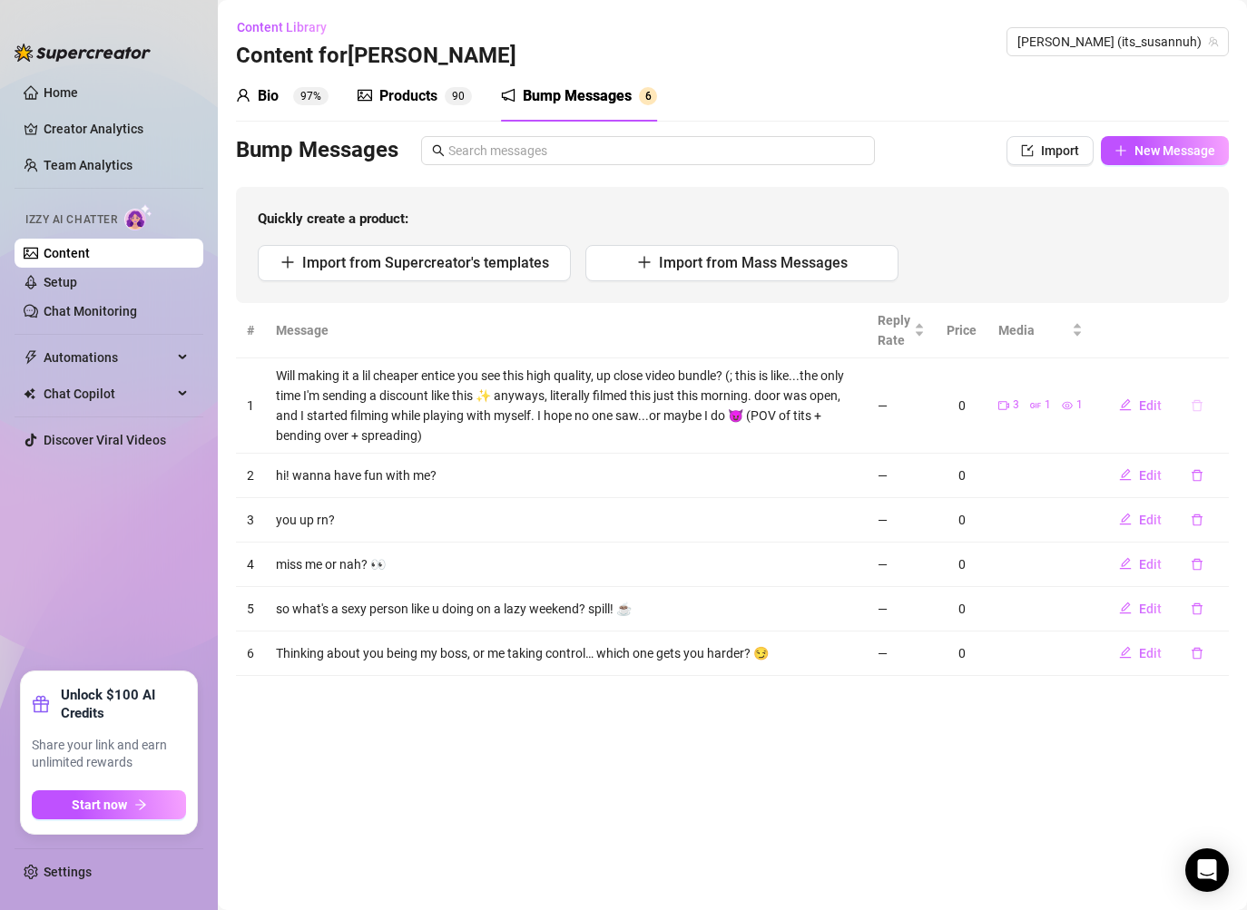
click at [1197, 405] on icon "delete" at bounding box center [1197, 405] width 13 height 13
click at [1221, 364] on span "Yes" at bounding box center [1216, 358] width 22 height 15
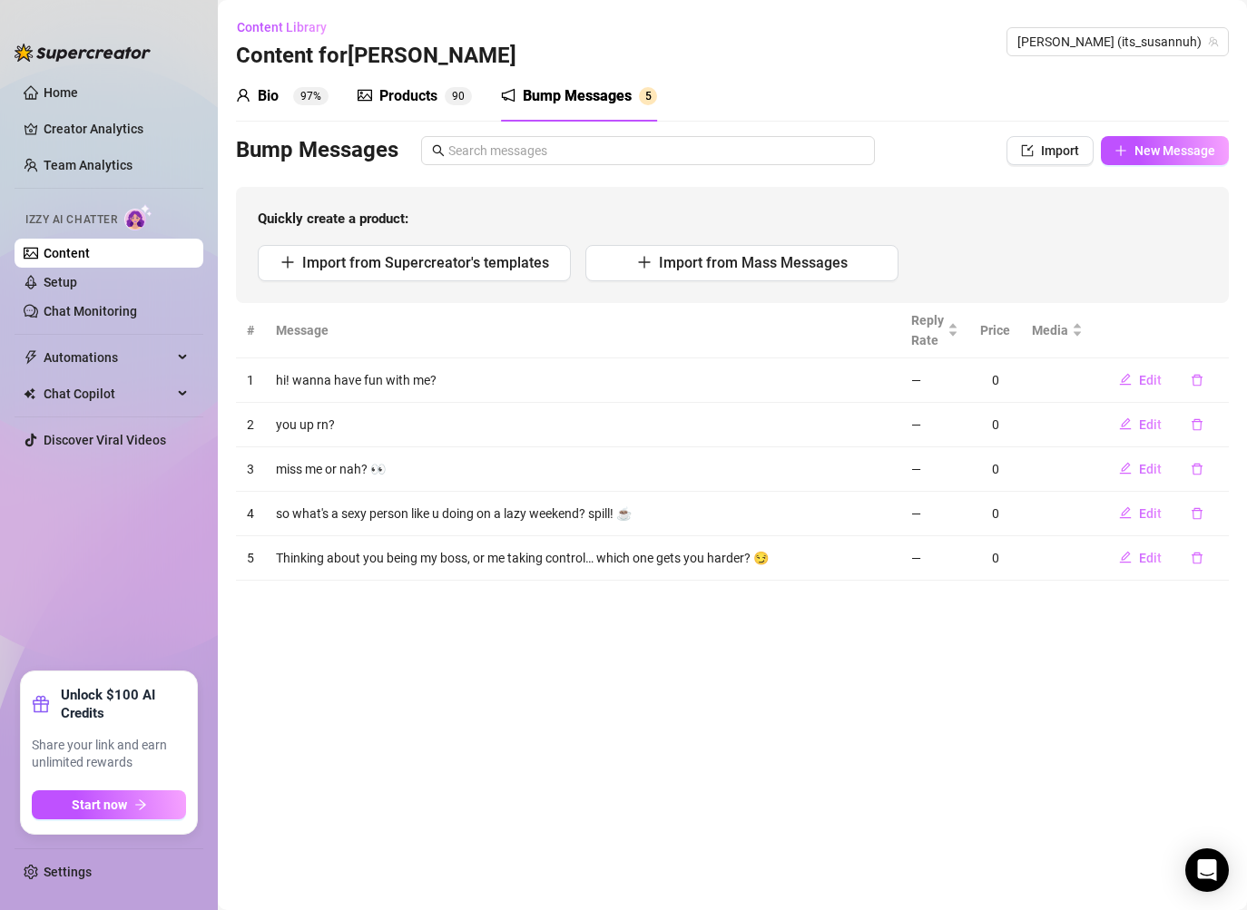
click at [1202, 408] on td "Edit" at bounding box center [1161, 425] width 135 height 44
click at [1202, 387] on button "button" at bounding box center [1197, 380] width 42 height 29
click at [1225, 344] on div "Delete this message? No Yes" at bounding box center [1164, 319] width 160 height 71
click at [1222, 331] on span "Yes" at bounding box center [1216, 333] width 22 height 15
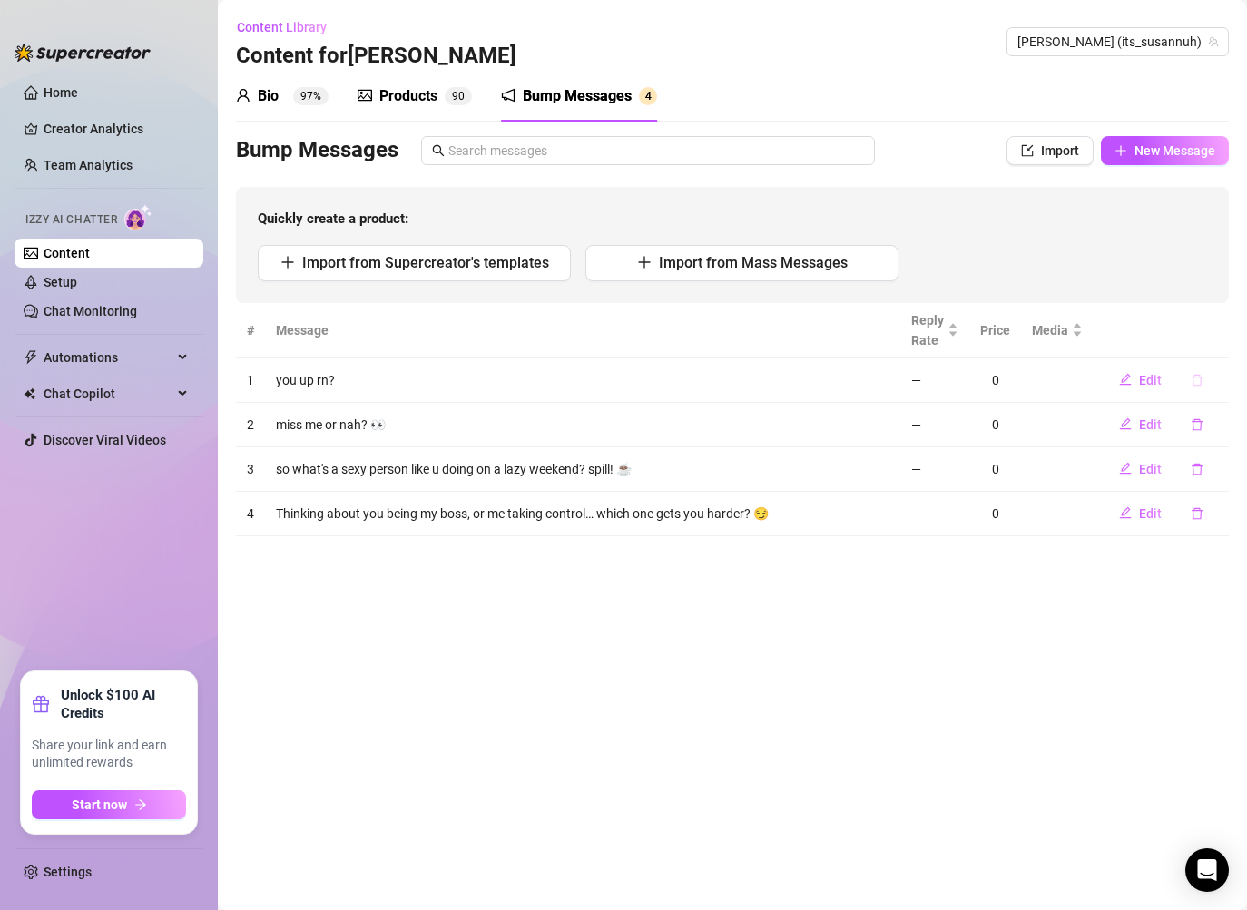
click at [1198, 372] on button "button" at bounding box center [1197, 380] width 42 height 29
click at [1216, 329] on span "Yes" at bounding box center [1216, 333] width 22 height 15
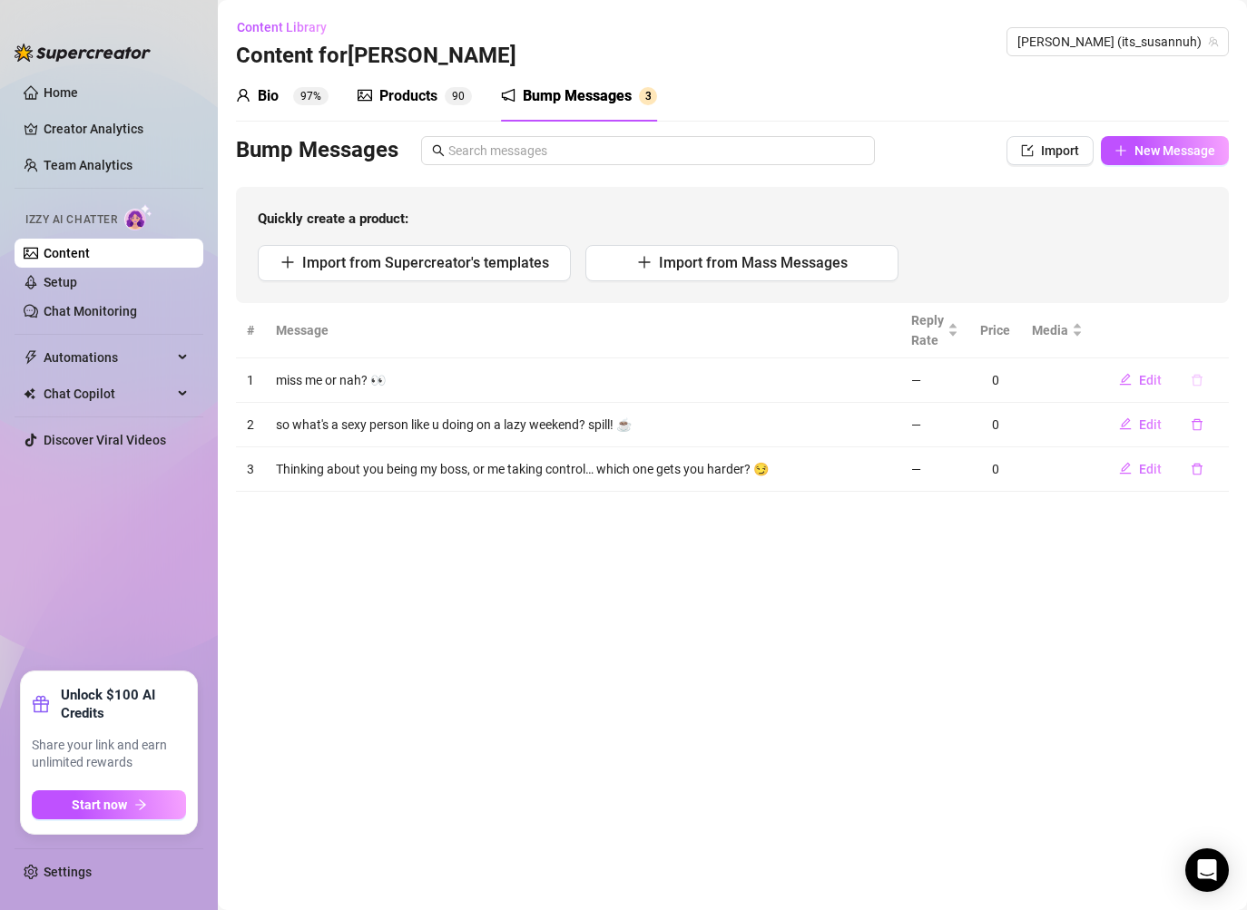
click at [1196, 379] on icon "delete" at bounding box center [1197, 380] width 13 height 13
click at [1222, 329] on span "Yes" at bounding box center [1216, 333] width 22 height 15
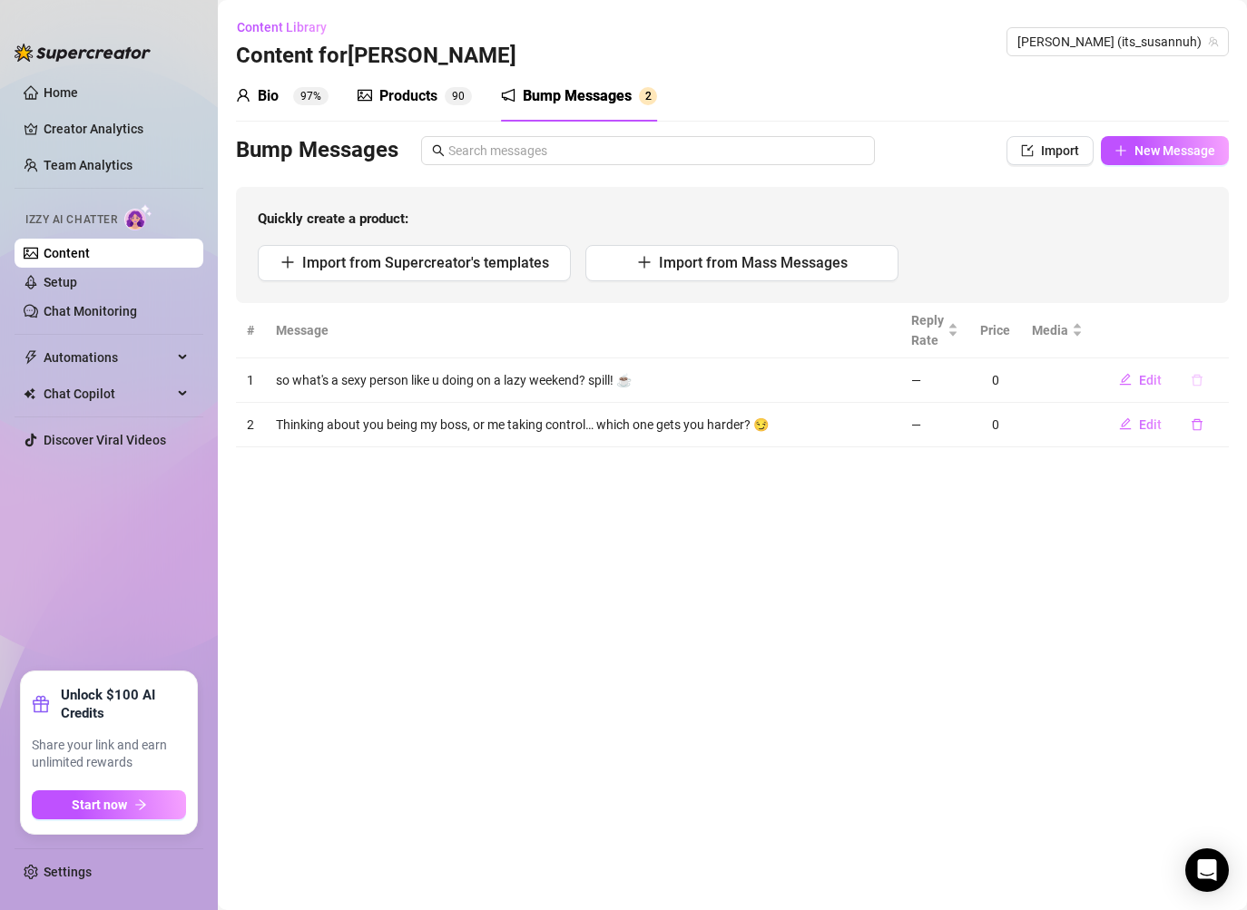
click at [1196, 389] on button "button" at bounding box center [1197, 380] width 42 height 29
click at [1218, 334] on span "Yes" at bounding box center [1216, 333] width 22 height 15
click at [1202, 377] on icon "delete" at bounding box center [1197, 380] width 11 height 12
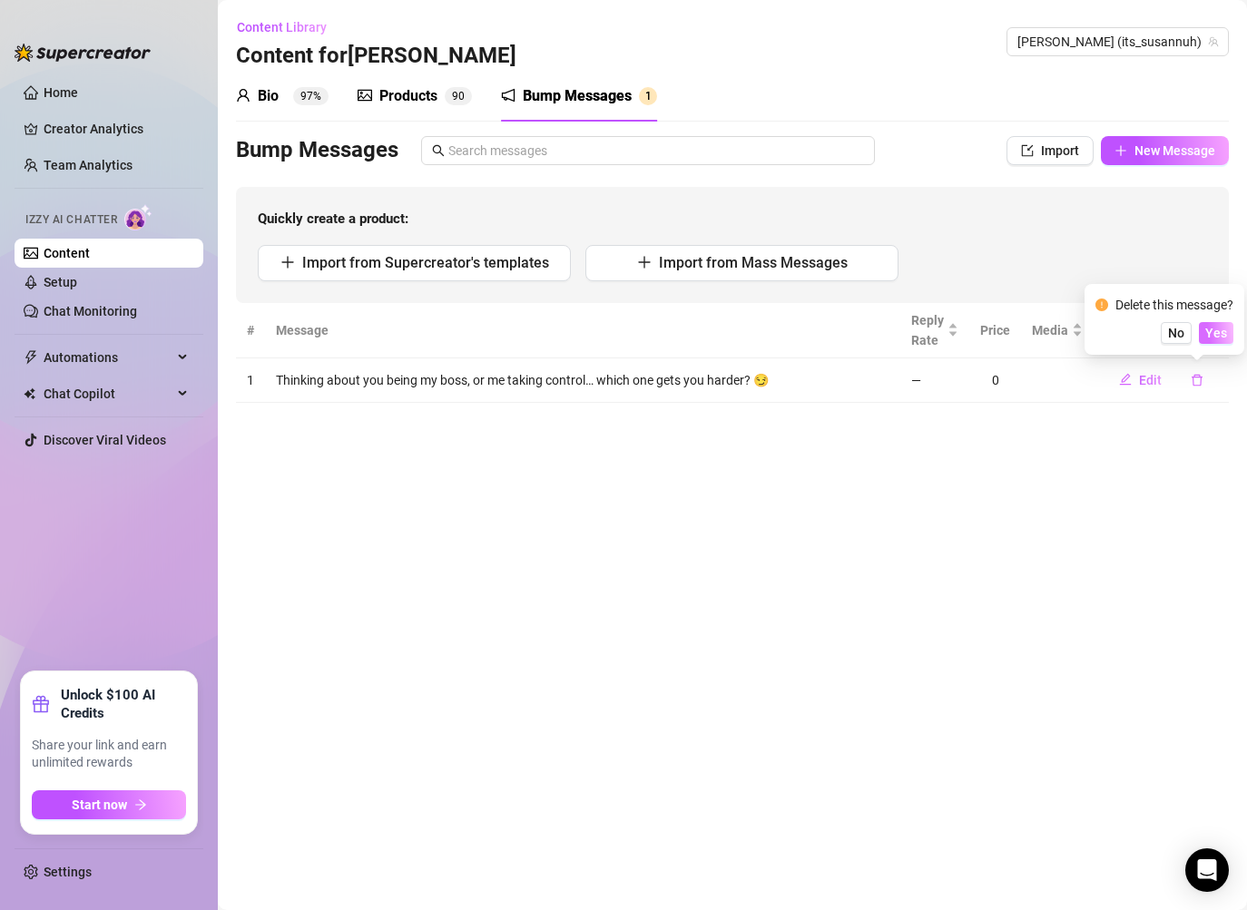
click at [1216, 334] on span "Yes" at bounding box center [1216, 333] width 22 height 15
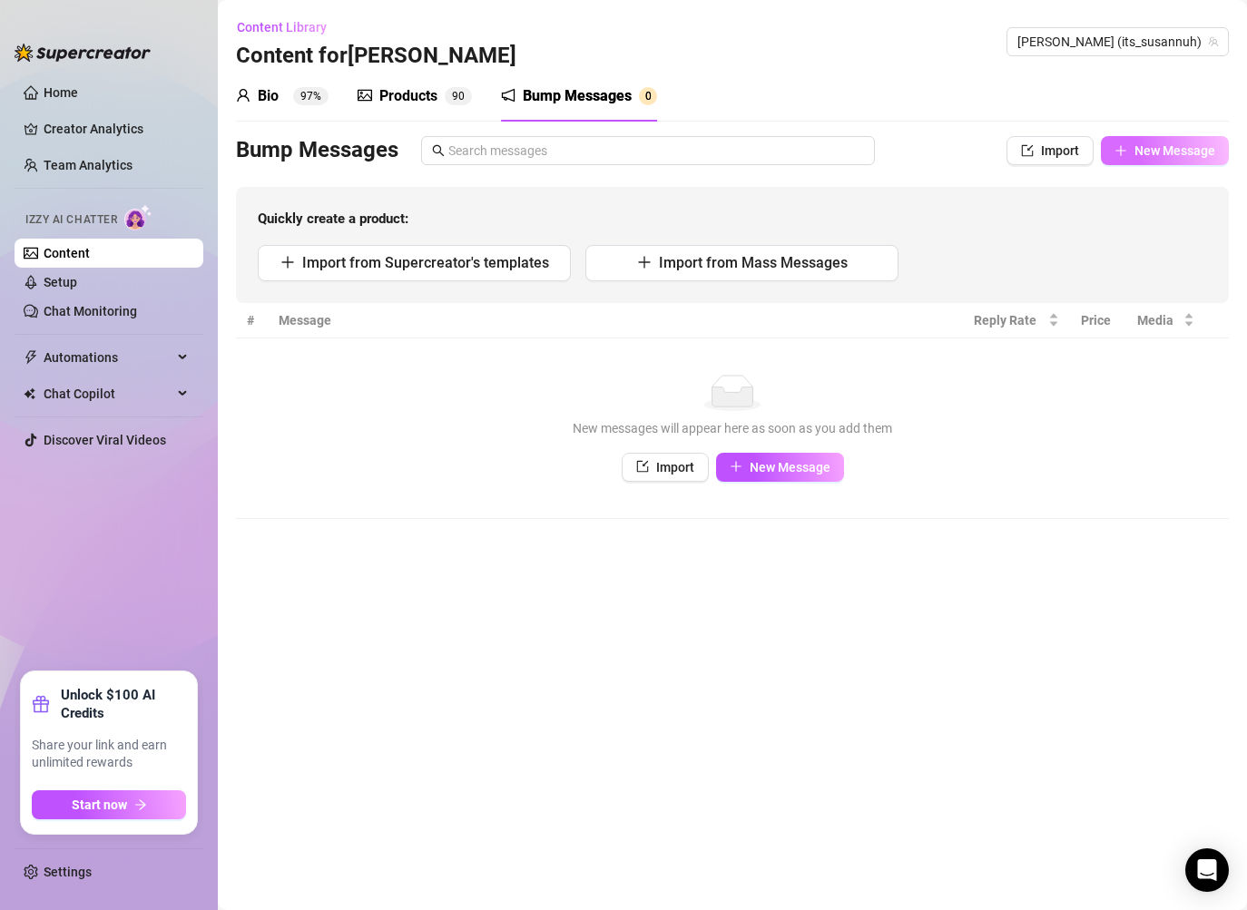
click at [1143, 148] on span "New Message" at bounding box center [1174, 150] width 81 height 15
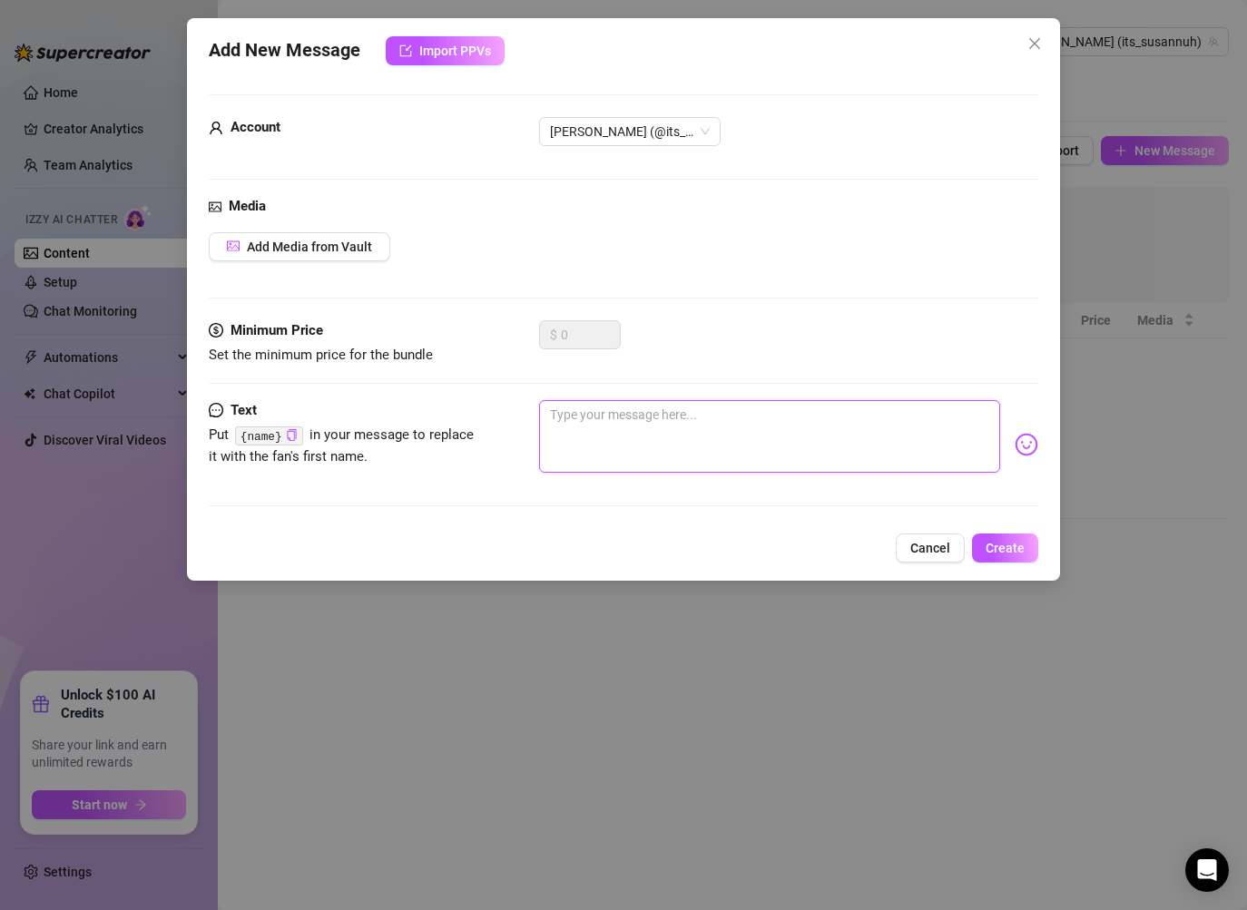
click at [615, 438] on textarea at bounding box center [769, 436] width 461 height 73
paste textarea "Hey you, just saw you online 👀 Did you see my new [DATE] vid yet?"
type textarea "Hey you, just saw you online 👀 Did you see my new [DATE] vid yet?"
click at [699, 137] on span "[PERSON_NAME] (@its_susannuh)" at bounding box center [630, 131] width 160 height 27
type textarea "Hey you, just saw you online 👀 Did you see my new [DATE] vid yet?"
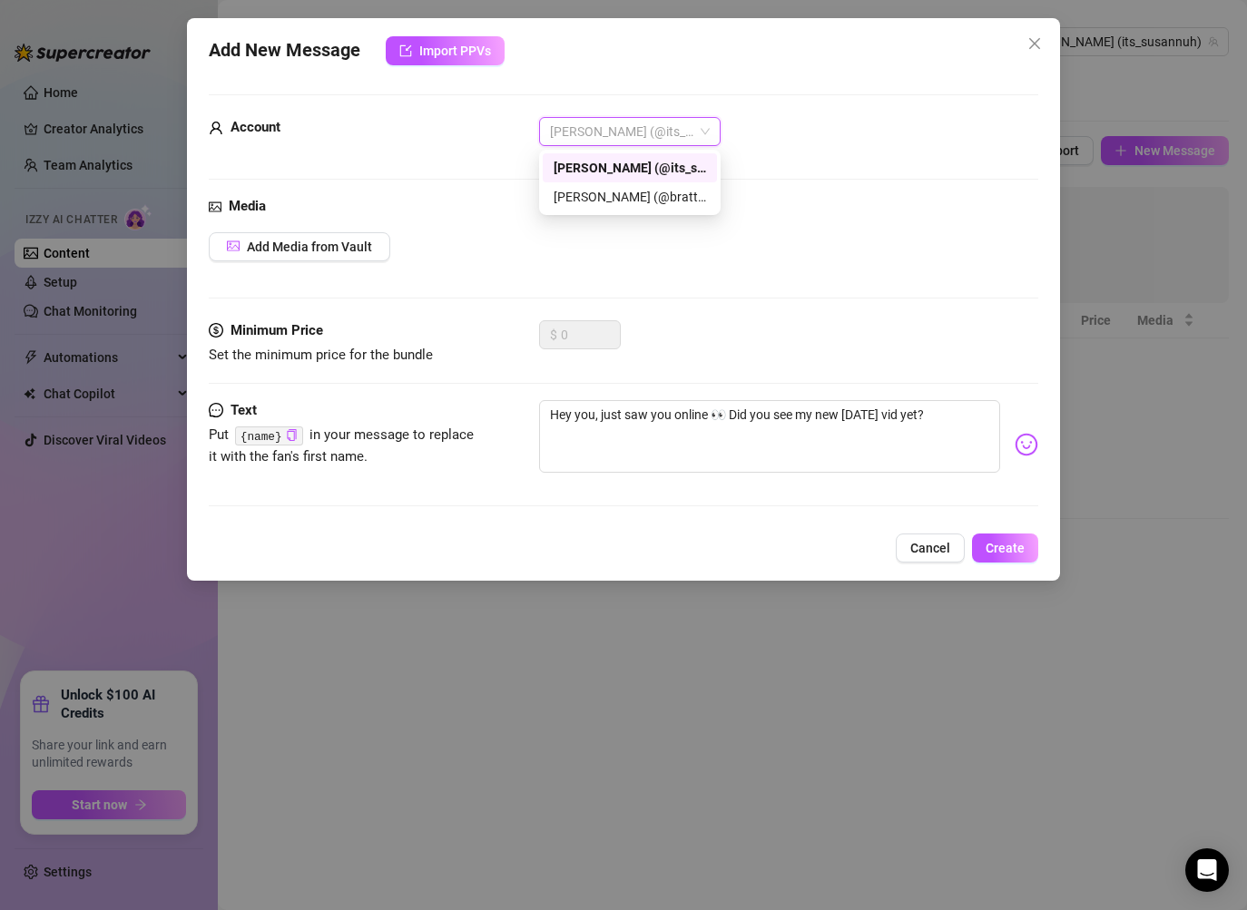
click at [810, 155] on div "Account [PERSON_NAME] (@its_susannuh)" at bounding box center [623, 139] width 829 height 45
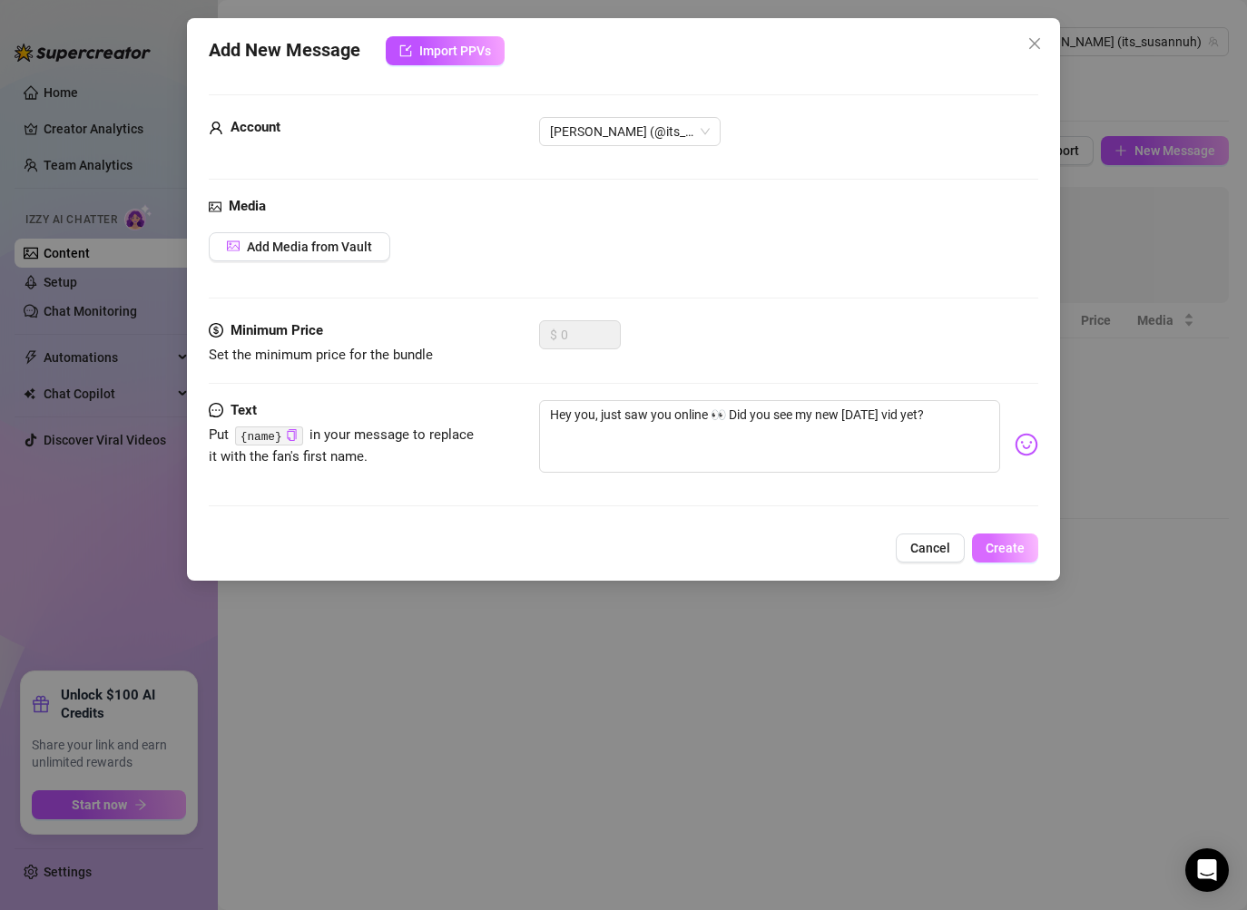
click at [1011, 534] on button "Create" at bounding box center [1005, 548] width 66 height 29
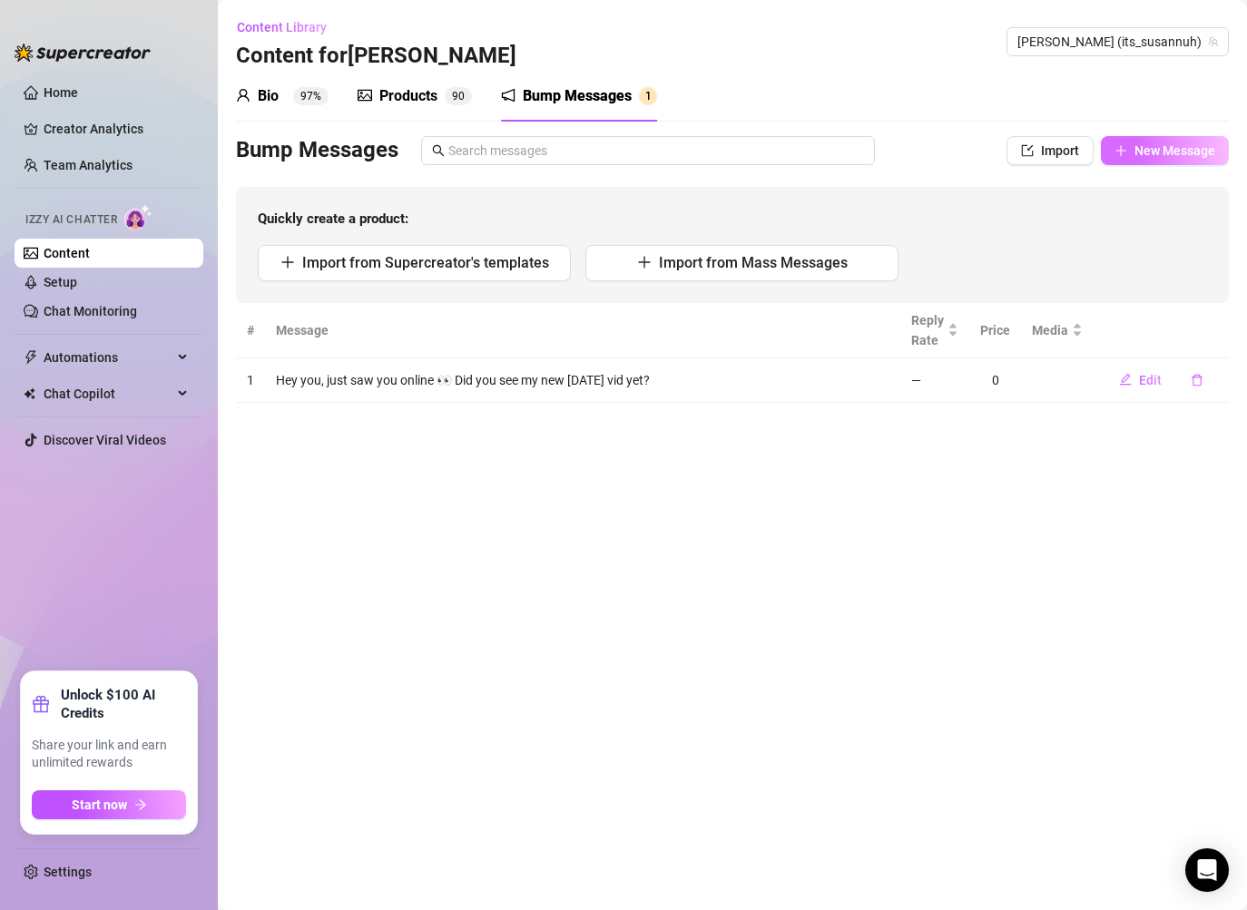
click at [1151, 154] on span "New Message" at bounding box center [1174, 150] width 81 height 15
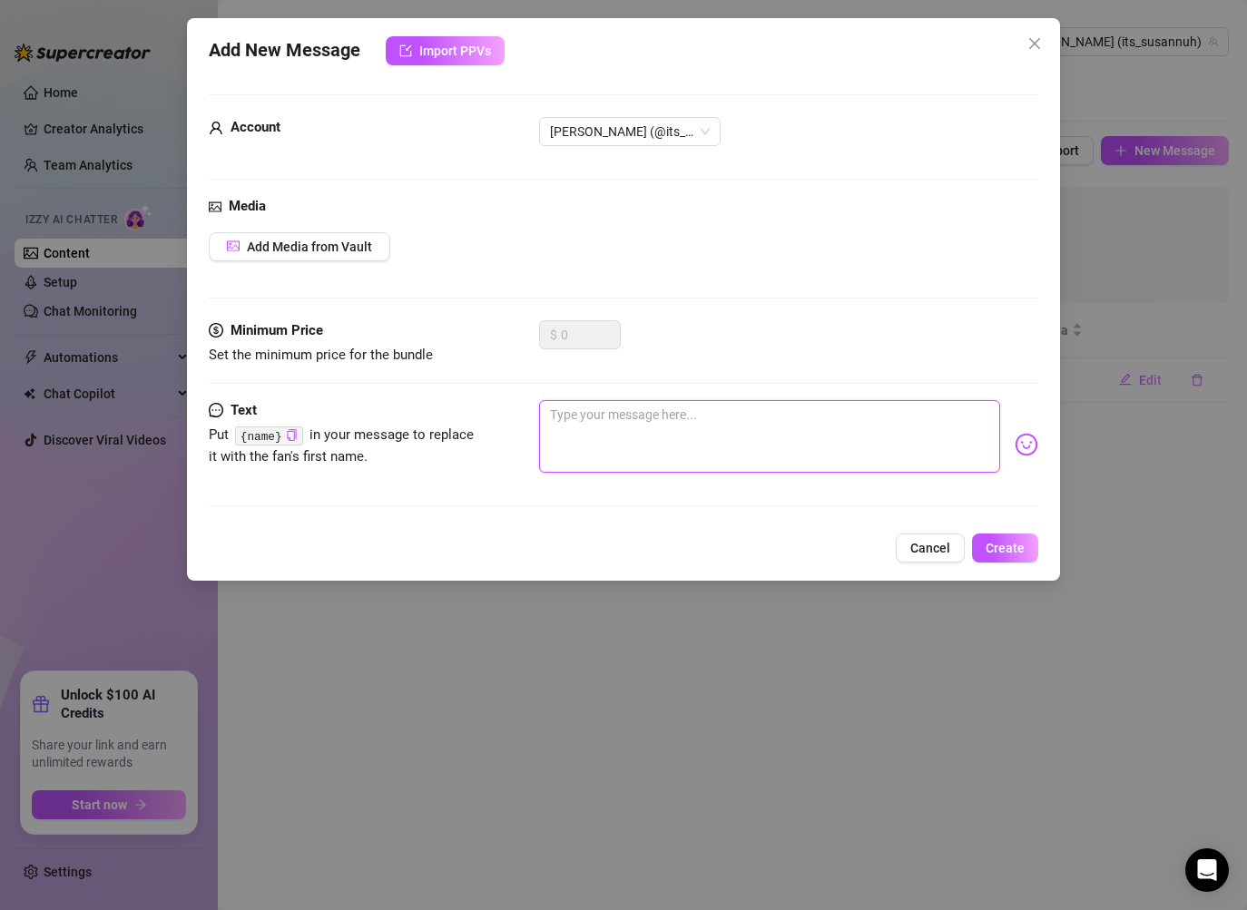
click at [590, 439] on textarea at bounding box center [769, 436] width 461 height 73
paste textarea "You popped up—had to check in! There’s a super hot exclusive in your inbox toni…"
type textarea "You popped up—had to check in! There’s a super hot exclusive in your inbox toni…"
click at [643, 419] on textarea "You popped up—had to check in! There’s a super hot exclusive in your inbox toni…" at bounding box center [769, 436] width 461 height 73
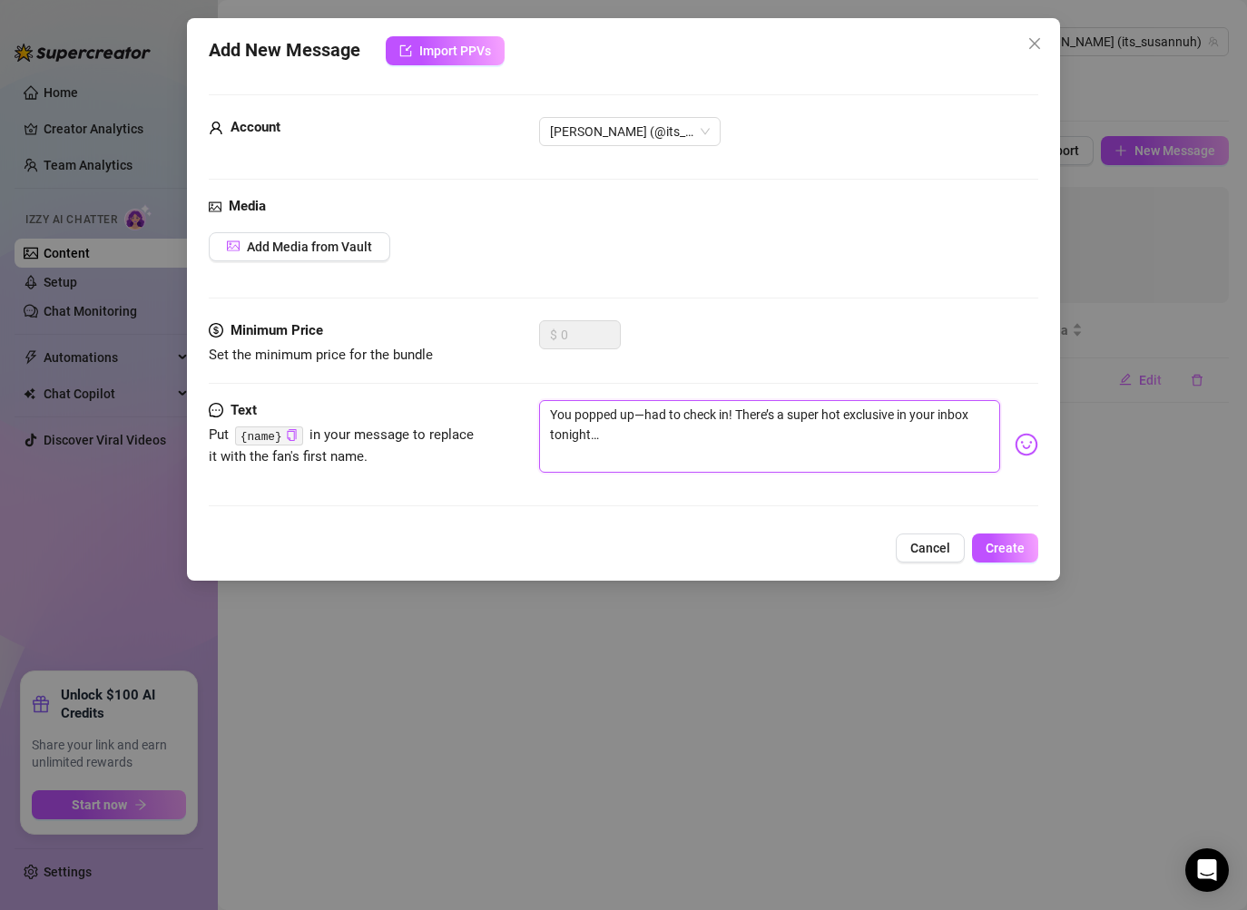
type textarea "You popped uphad to check in! There’s a super hot exclusive in your inbox tonig…"
type textarea "You popped uhad to check in! There’s a super hot exclusive in your inbox tonigh…"
type textarea "You popped uphad to check in! There’s a super hot exclusive in your inbox tonig…"
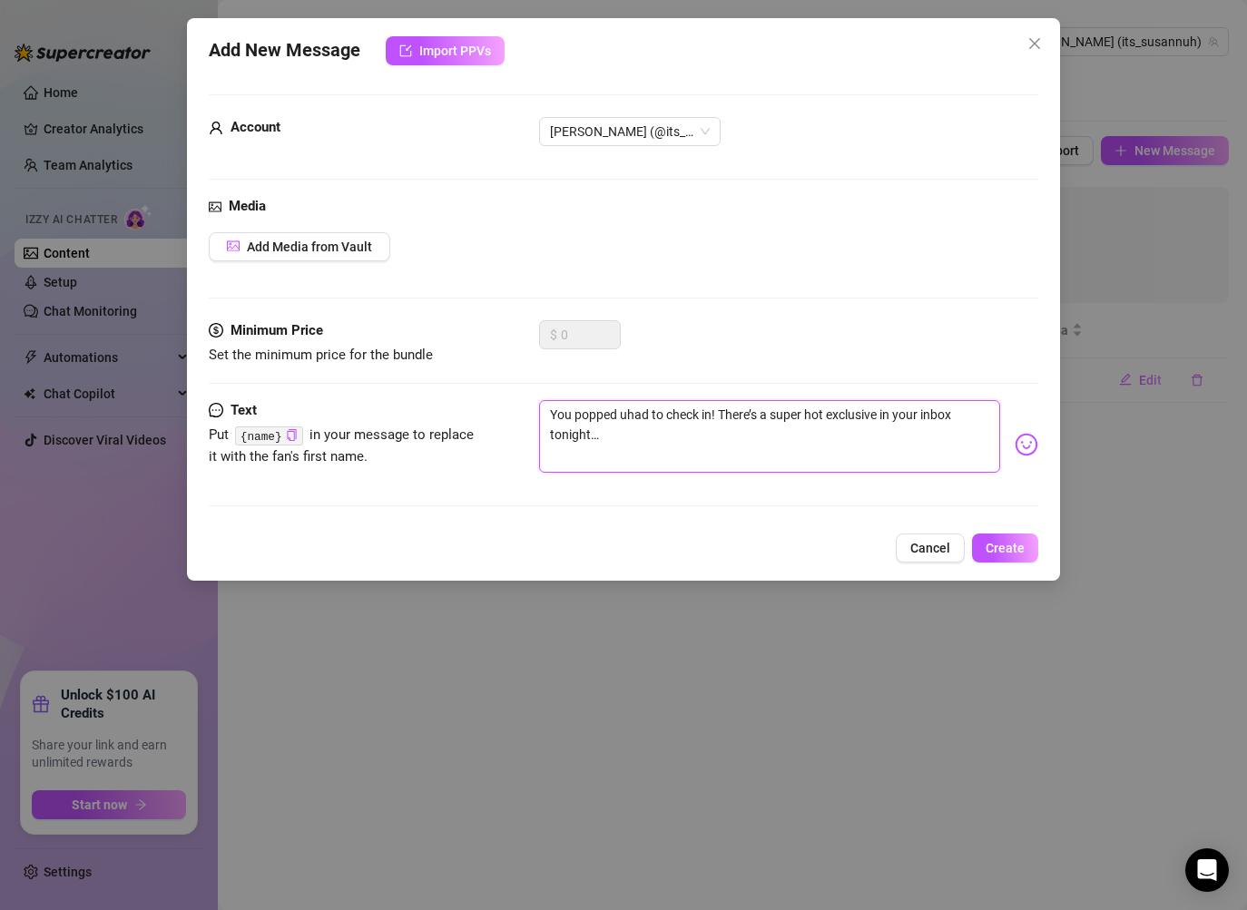
type textarea "You popped uphad to check in! There’s a super hot exclusive in your inbox tonig…"
type textarea "You popped up had to check in! There’s a super hot exclusive in your inbox toni…"
type textarea "You popped up (had to check in! There’s a super hot exclusive in your inbox ton…"
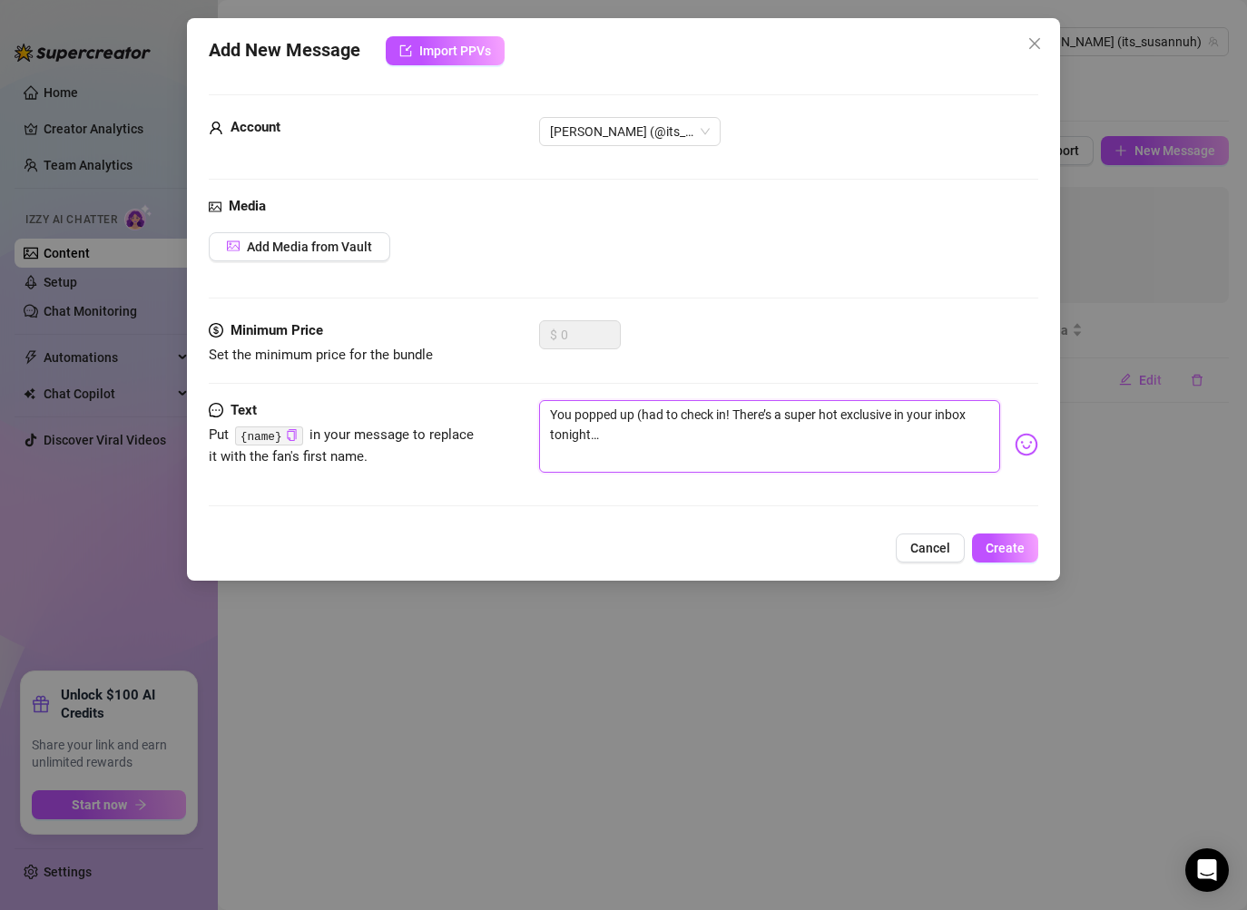
type textarea "You popped up (:had to check in! There’s a super hot exclusive in your inbox to…"
type textarea "You popped up (: had to check in! There’s a super hot exclusive in your inbox t…"
click at [1022, 557] on button "Create" at bounding box center [1005, 548] width 66 height 29
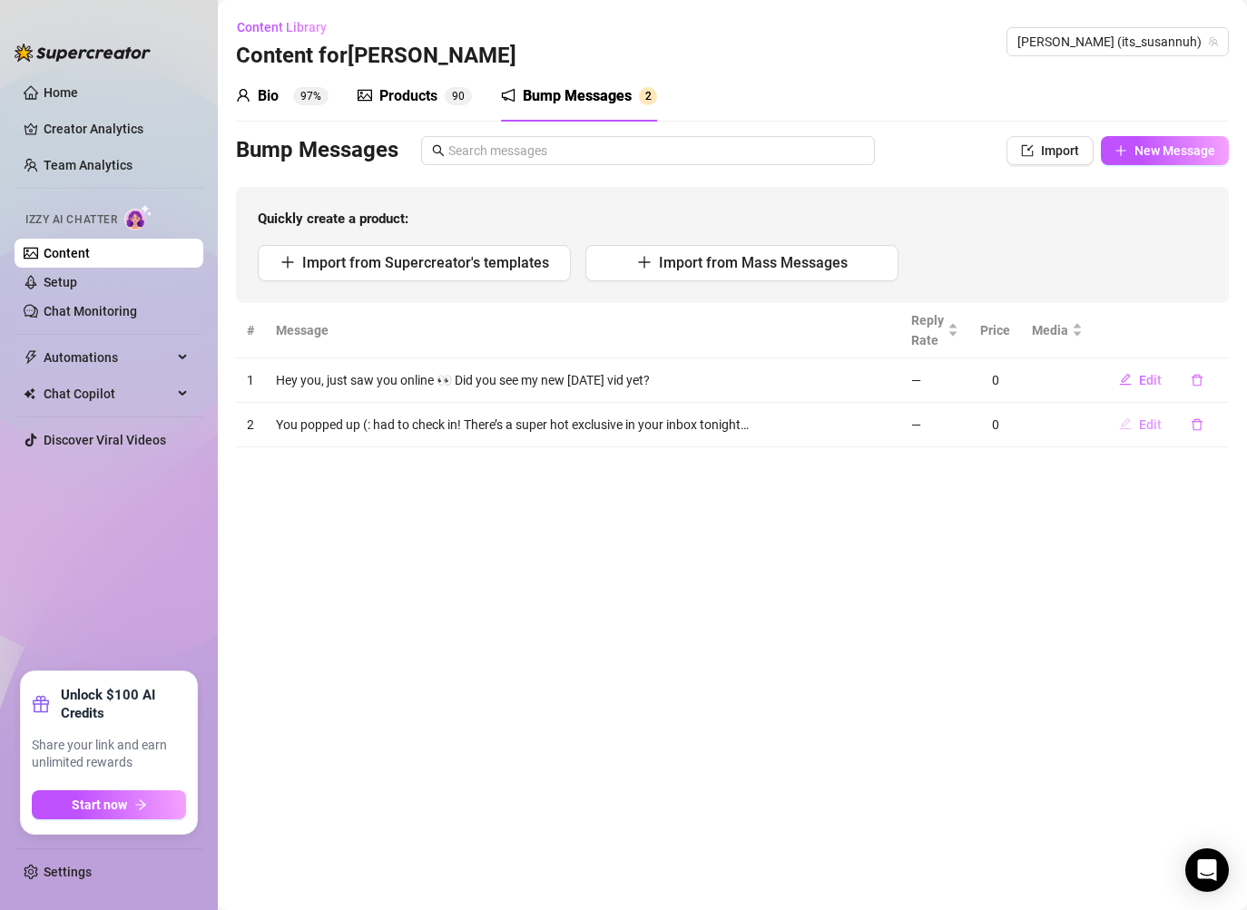
click at [1120, 424] on icon "edit" at bounding box center [1125, 423] width 13 height 13
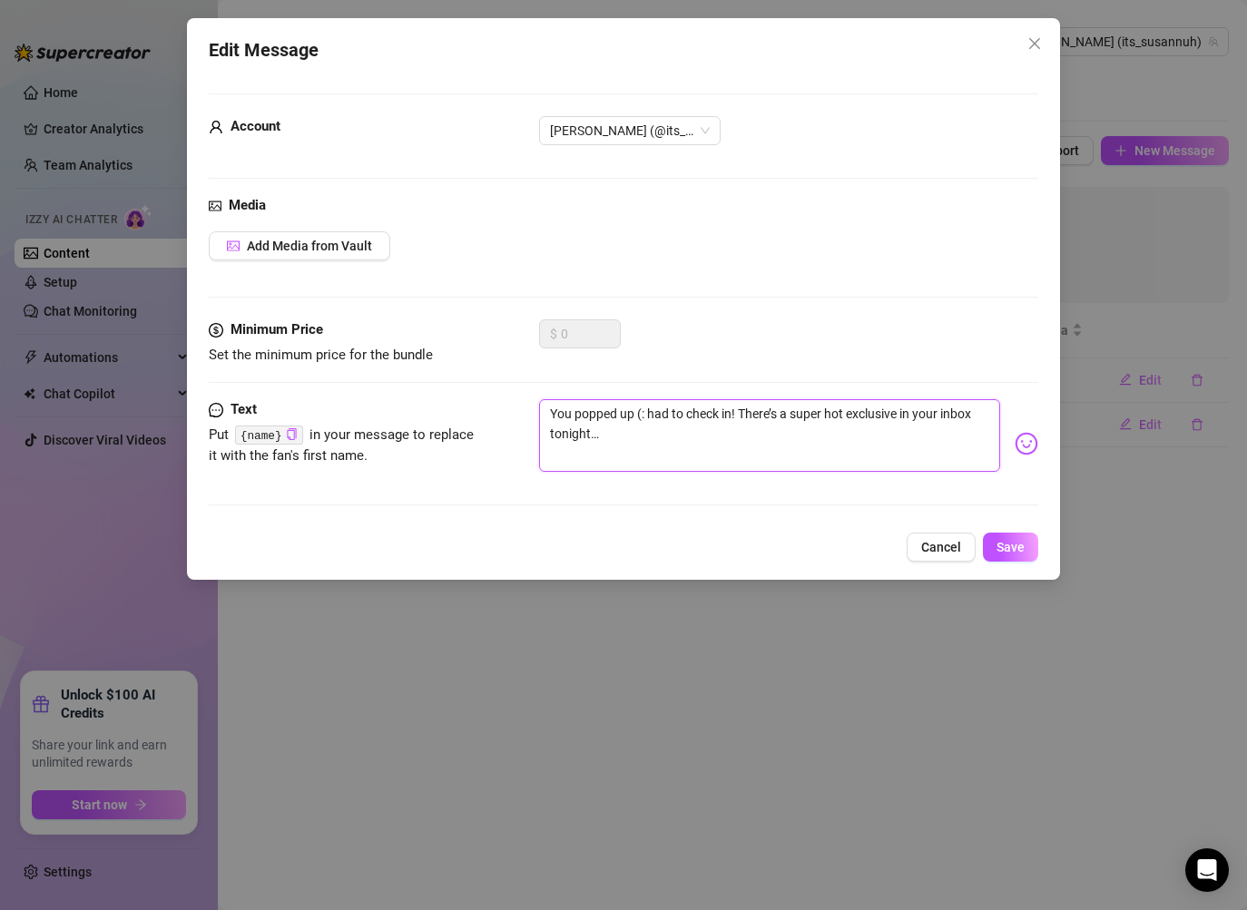
drag, startPoint x: 702, startPoint y: 458, endPoint x: 253, endPoint y: 286, distance: 480.3
click at [253, 286] on form "Account [PERSON_NAME] (@its_susannuh) Media Add Media from Vault Minimum Price …" at bounding box center [623, 307] width 829 height 428
paste textarea "Hey! Just dropped a special [DATE] vid—what are you up to tonight? Should I sen…"
type textarea "Hey! Just dropped a special [DATE] vid—what are you up to tonight? Should I sen…"
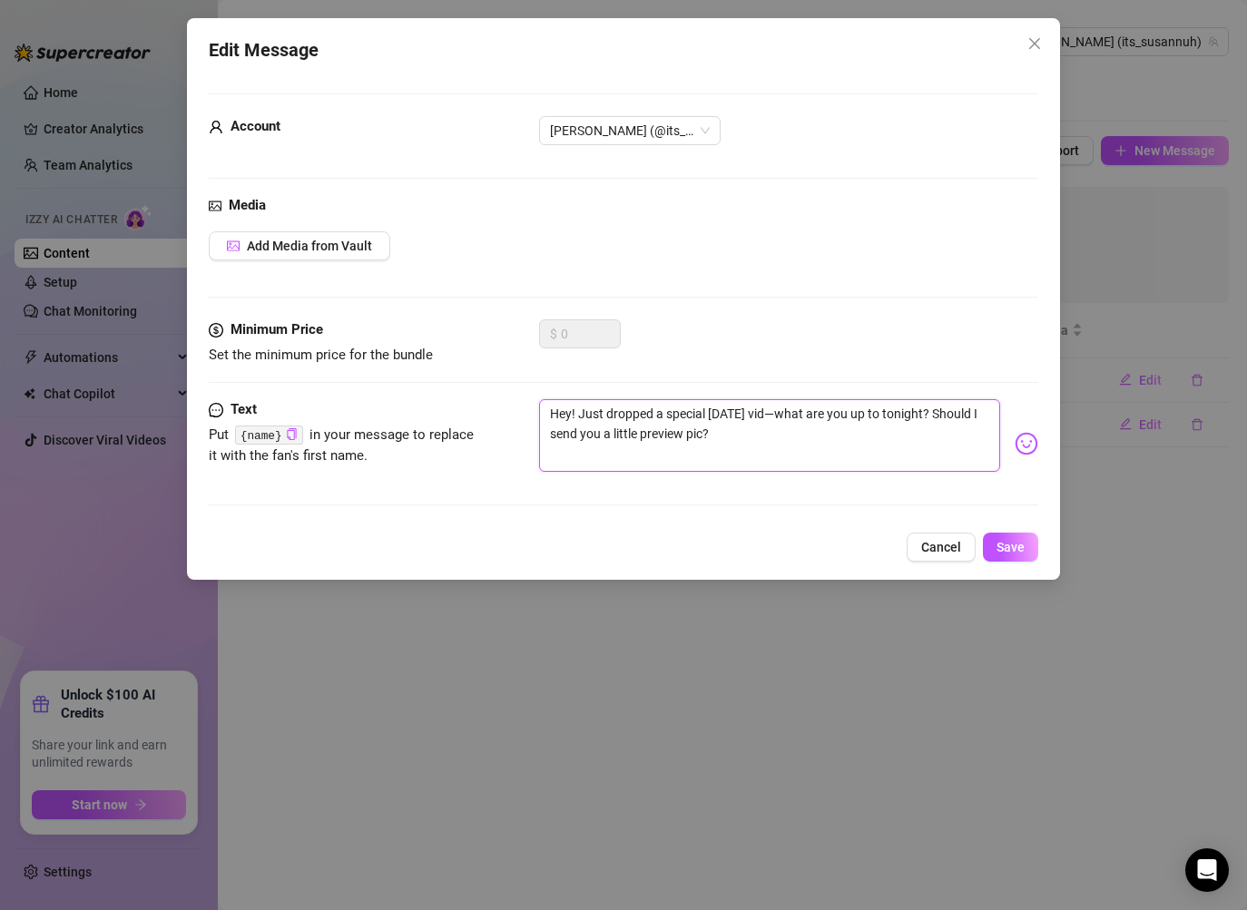
click at [798, 416] on textarea "Hey! Just dropped a special [DATE] vid—what are you up to tonight? Should I sen…" at bounding box center [769, 435] width 461 height 73
type textarea "Hey! Just dropped a special [DATE] vidwhat are you up to tonight? Should I send…"
type textarea "Hey! Just dropped a special [DATE] vid.what are you up to tonight? Should I sen…"
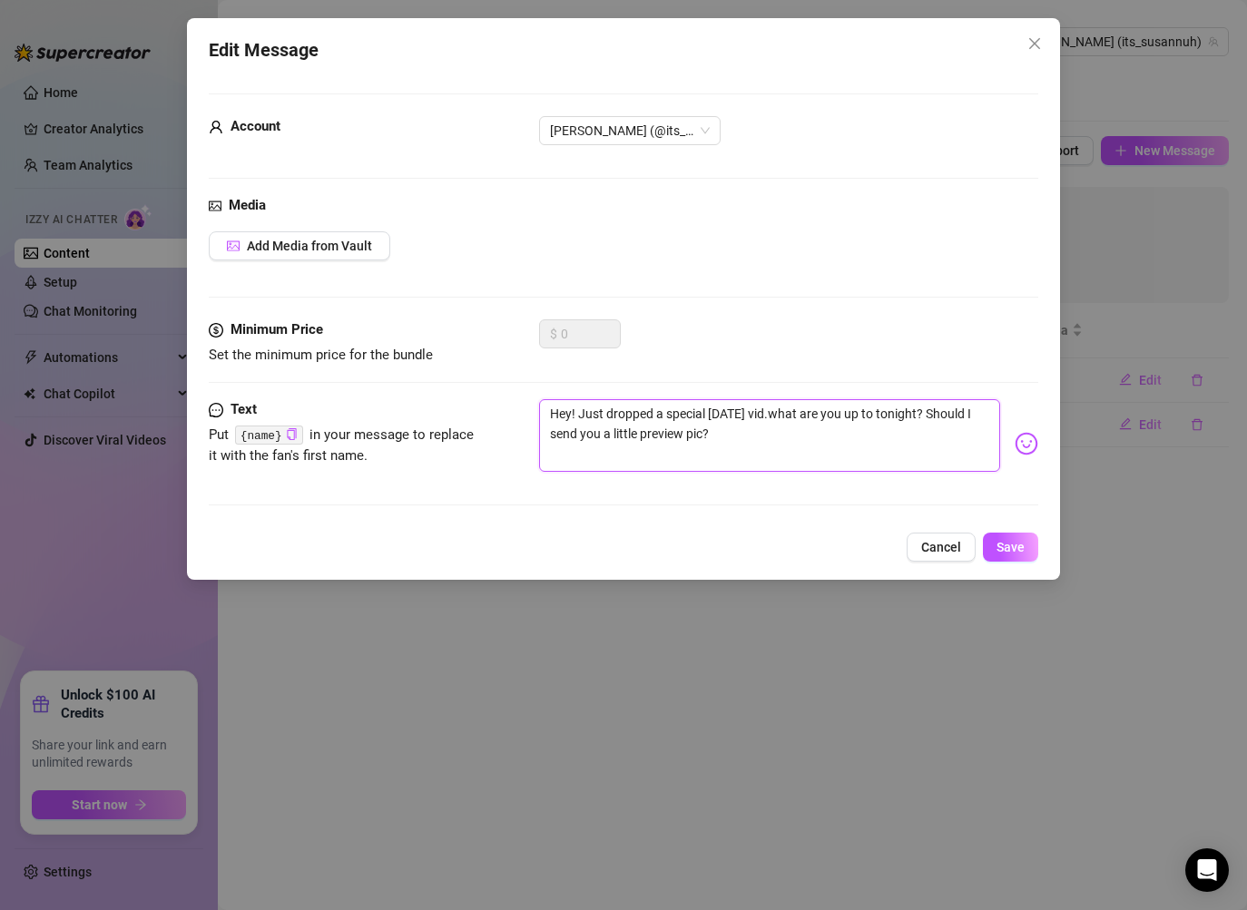
type textarea "Hey! Just dropped a special [DATE] vid..what are you up to tonight? Should I se…"
click at [994, 536] on button "Save" at bounding box center [1010, 547] width 55 height 29
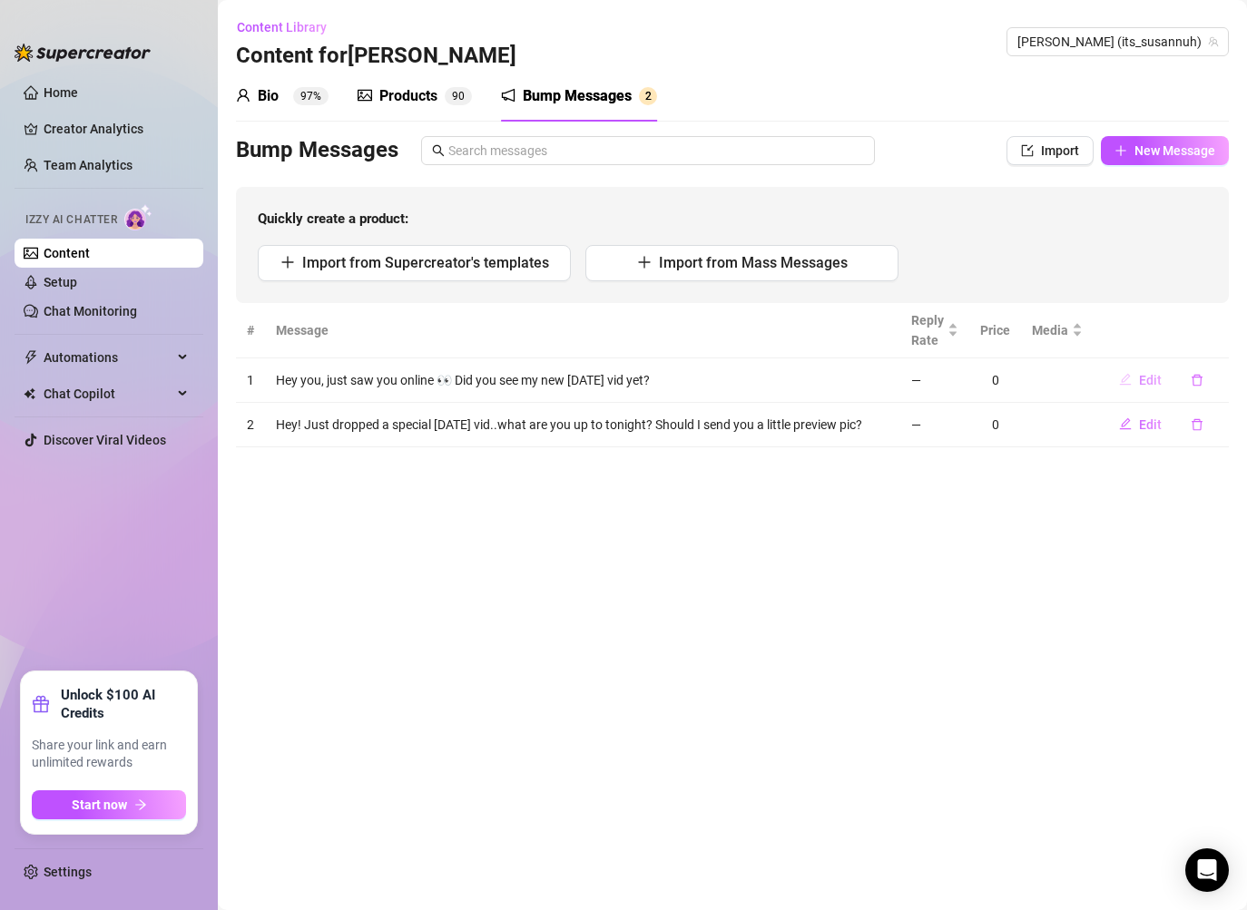
click at [1132, 373] on icon "edit" at bounding box center [1125, 379] width 13 height 13
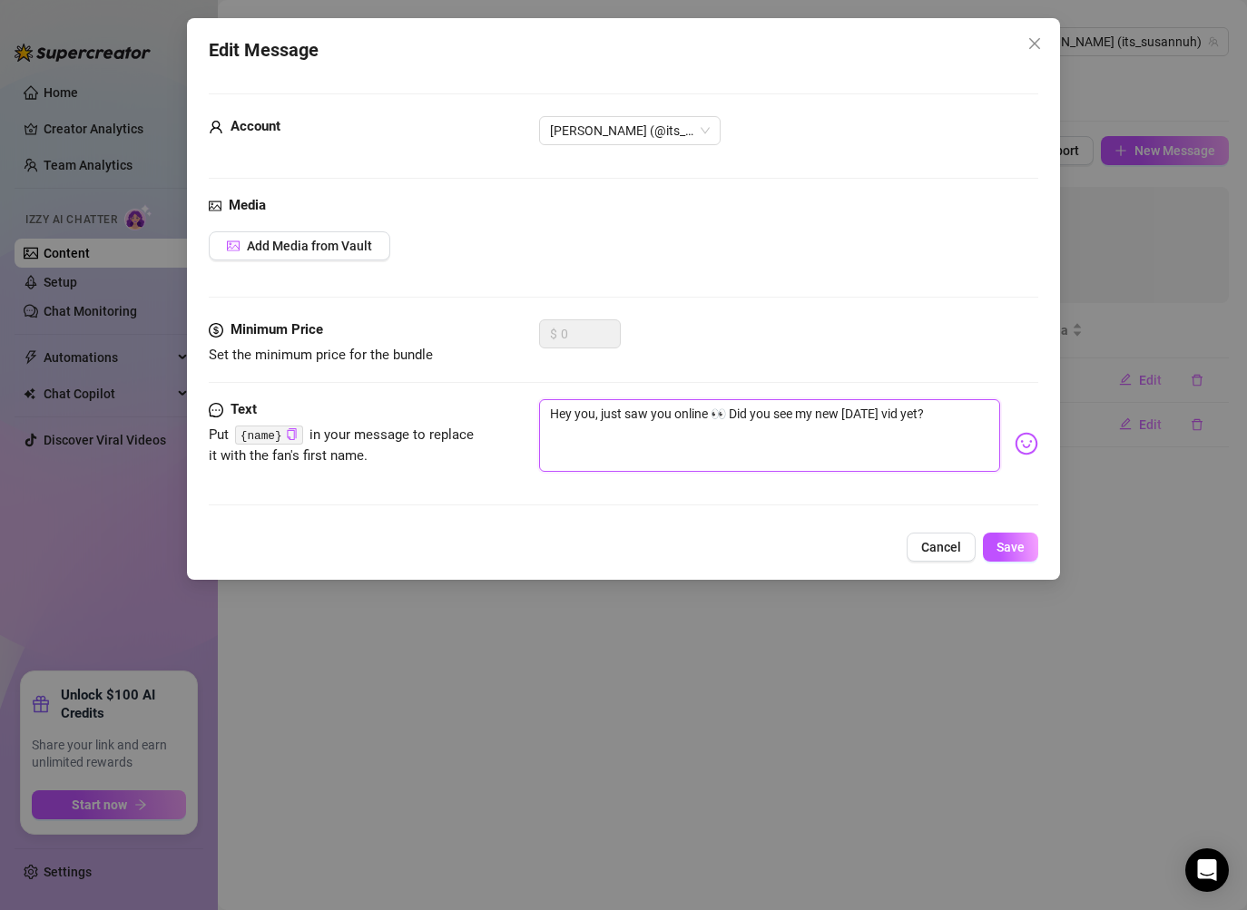
click at [731, 453] on textarea "Hey you, just saw you online 👀 Did you see my new [DATE] vid yet?" at bounding box center [769, 435] width 461 height 73
paste textarea "I saw you pop online—did you already watch my newest video, or are you saving i…"
type textarea "I saw you pop online—did you already watch my newest video, or are you saving i…"
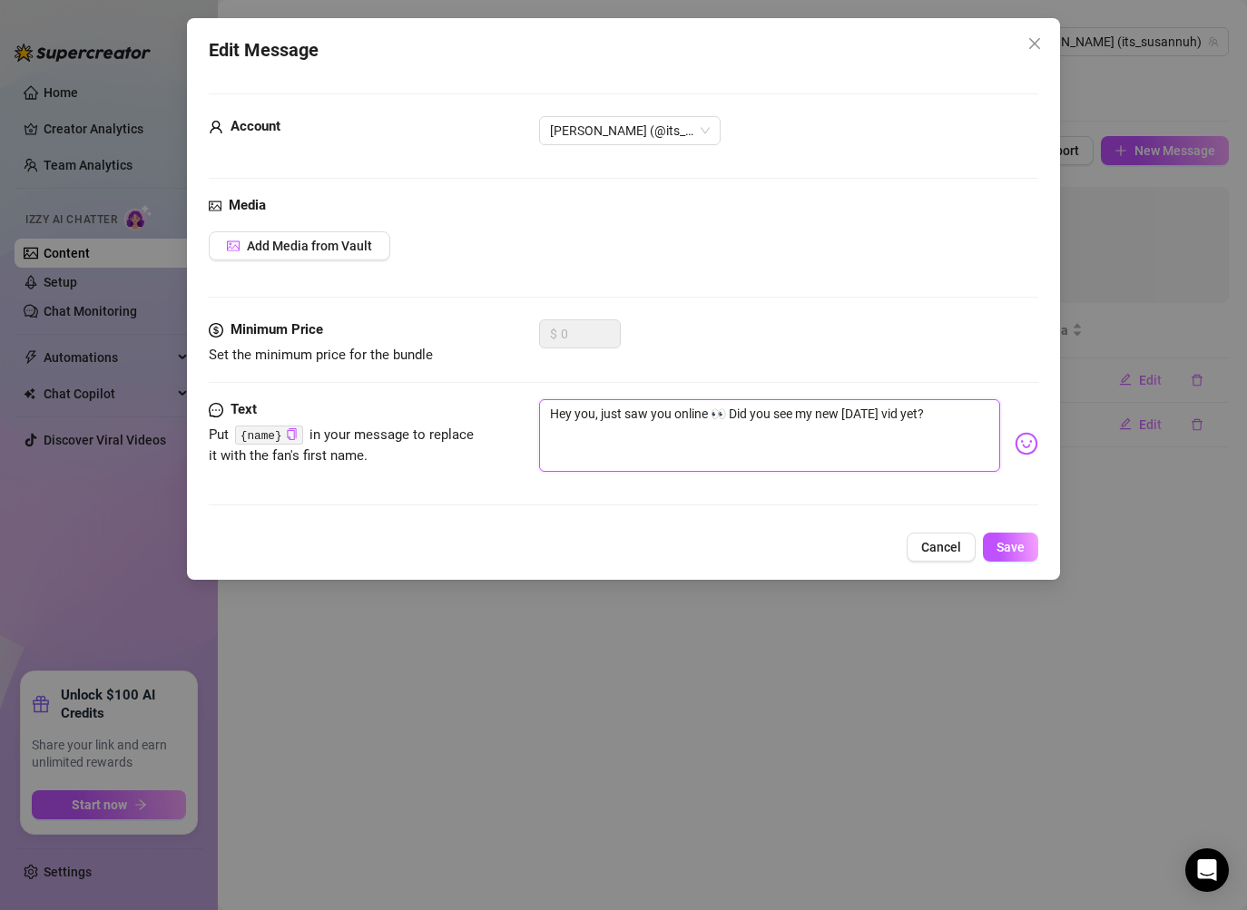
type textarea "I saw you pop online—did you already watch my newest video, or are you saving i…"
click at [672, 410] on textarea "I saw you pop online—did you already watch my newest video, or are you saving i…" at bounding box center [769, 435] width 461 height 73
type textarea "I saw you pop onlinedid you already watch my newest video, or are you saving it…"
type textarea "I saw you pop online.did you already watch my newest video, or are you saving i…"
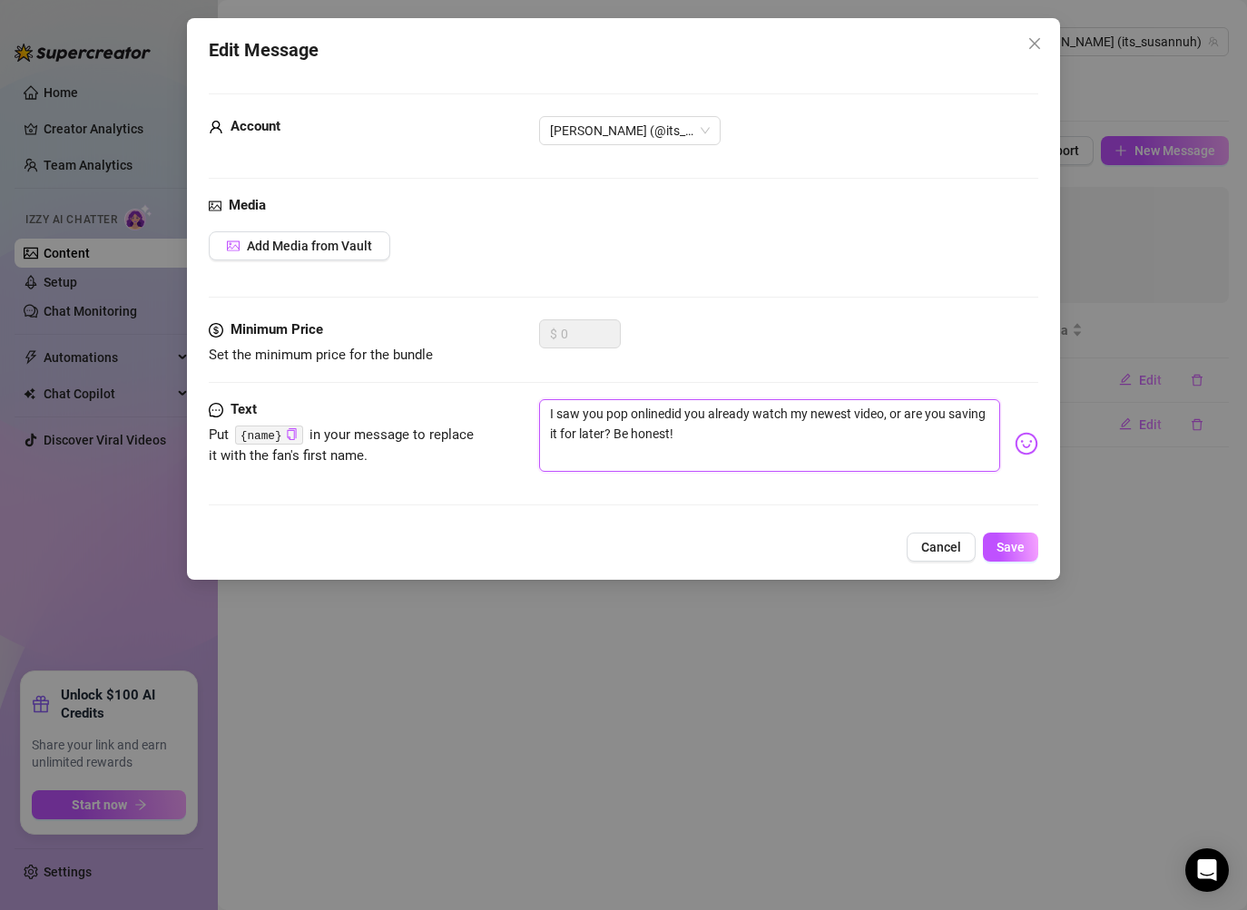
type textarea "I saw you pop online.did you already watch my newest video, or are you saving i…"
type textarea "I saw you pop online..did you already watch my newest video, or are you saving …"
click at [1001, 547] on span "Save" at bounding box center [1010, 547] width 28 height 15
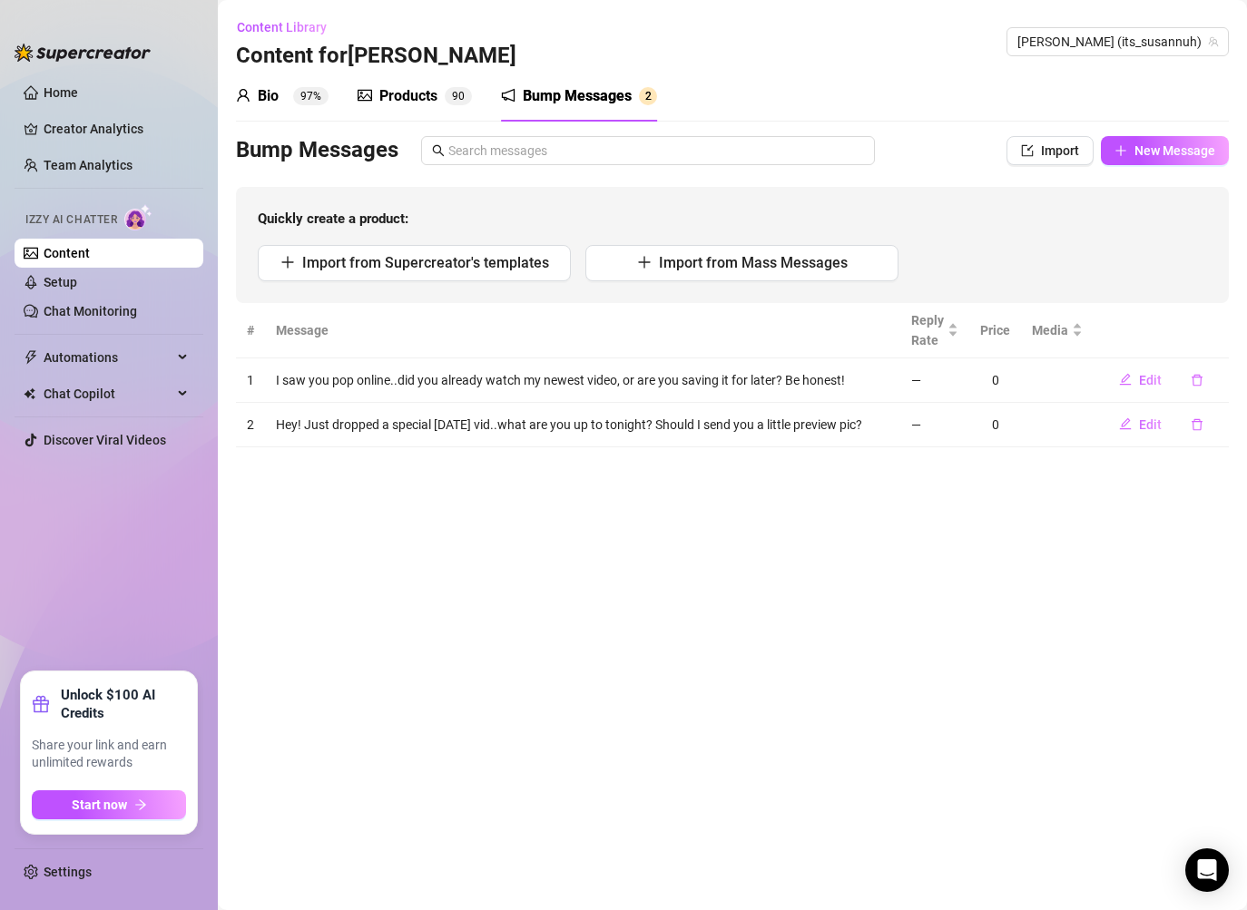
click at [1133, 189] on div "Quickly create a product: Import from Supercreator's templates Import from Mass…" at bounding box center [732, 245] width 993 height 116
click at [1155, 155] on span "New Message" at bounding box center [1174, 150] width 81 height 15
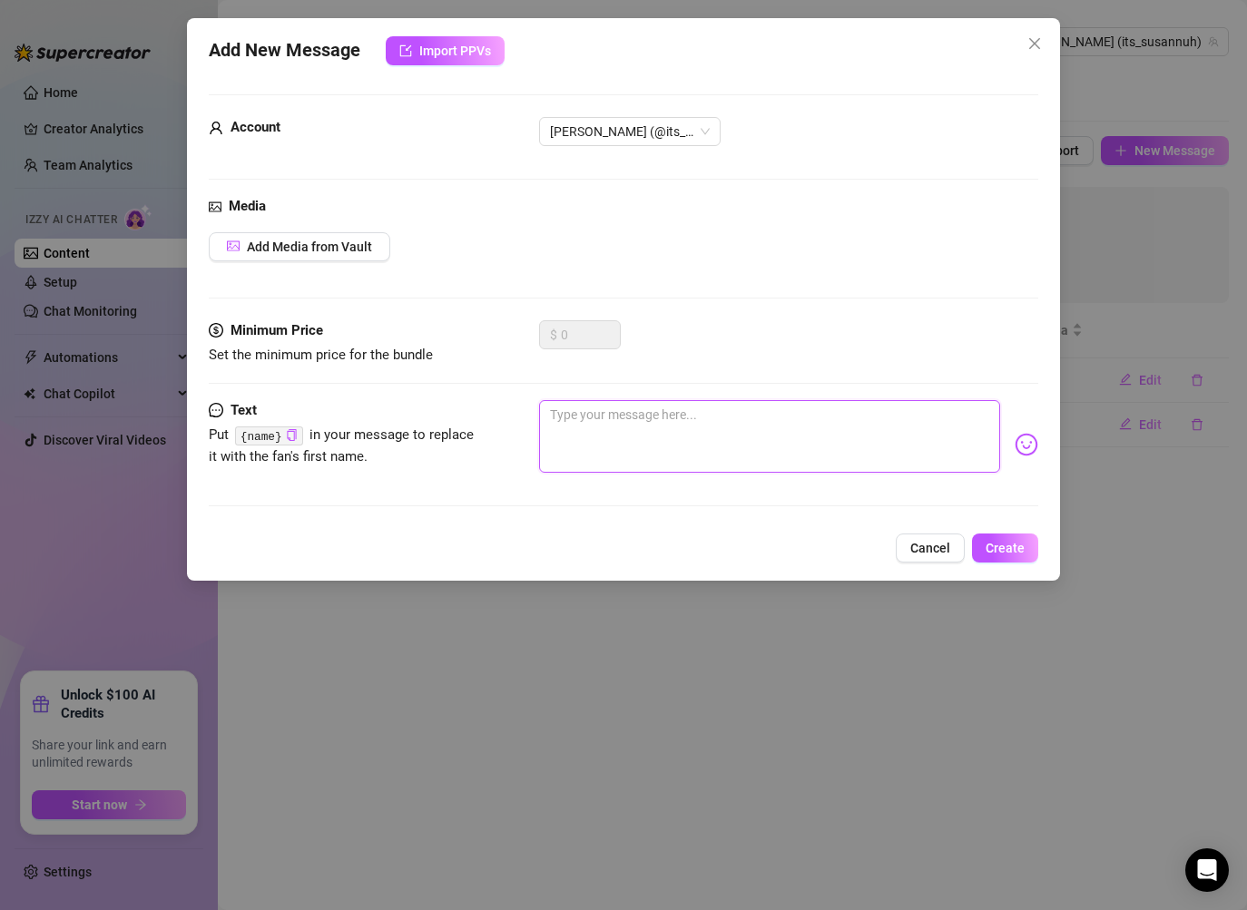
click at [681, 433] on textarea at bounding box center [769, 436] width 461 height 73
paste textarea "I filmed something extra real for [DATE]… want a hint about what made me the we…"
type textarea "I filmed something extra real for [DATE]… want a hint about what made me the we…"
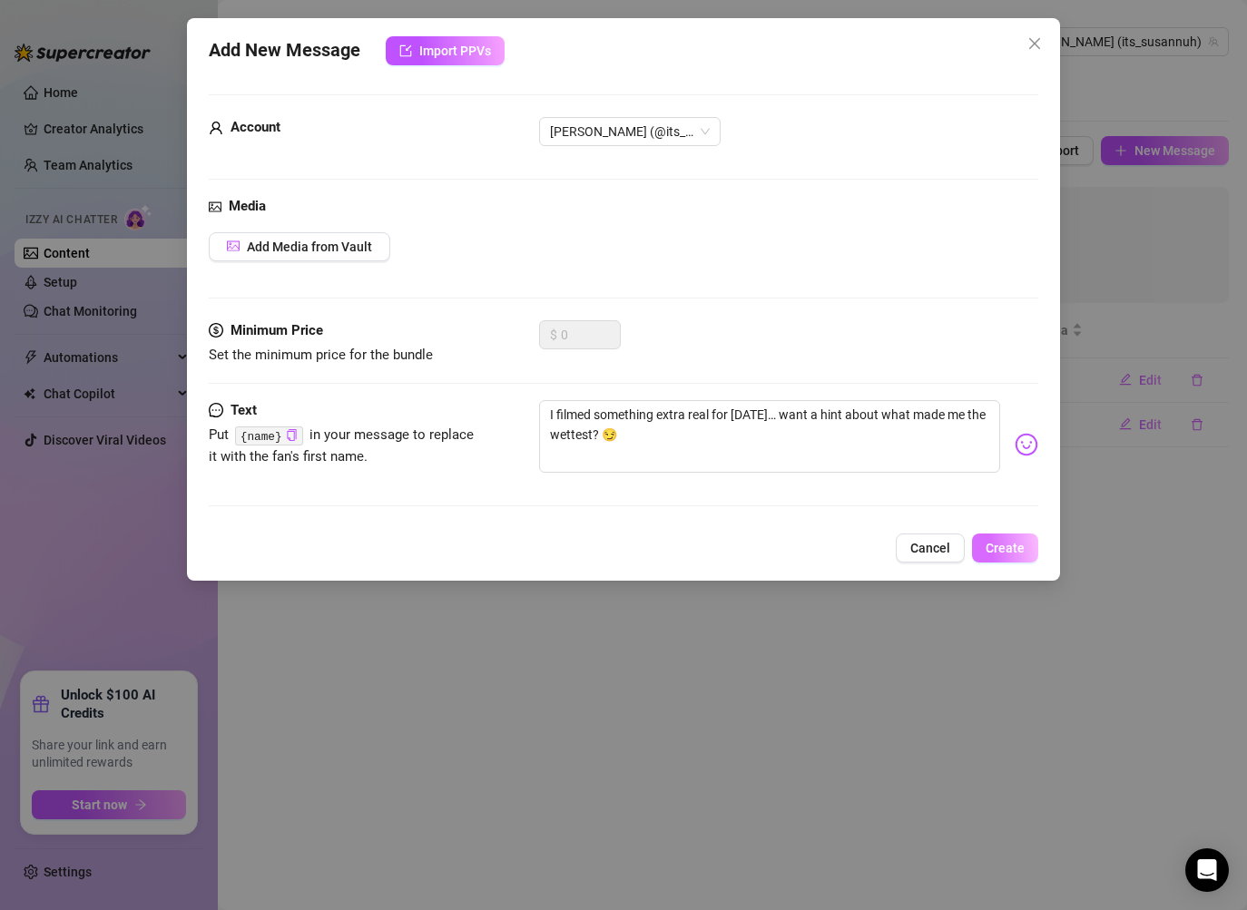
click at [1000, 552] on span "Create" at bounding box center [1005, 548] width 39 height 15
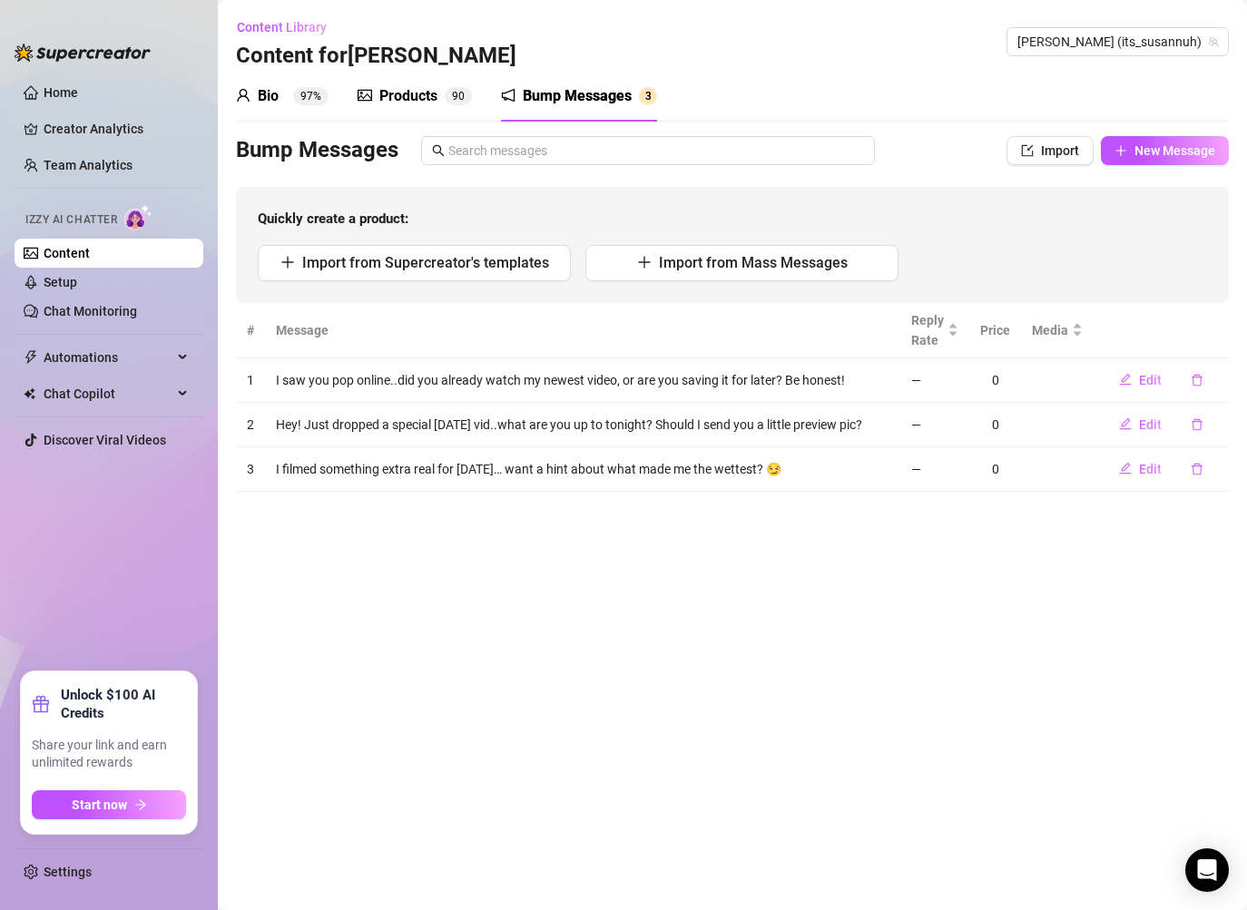
click at [1142, 131] on div "Bio 97% Products 9 0 Bump Messages 3 Bio Import Bio from other creator Personal…" at bounding box center [732, 281] width 993 height 421
click at [1146, 160] on button "New Message" at bounding box center [1165, 150] width 128 height 29
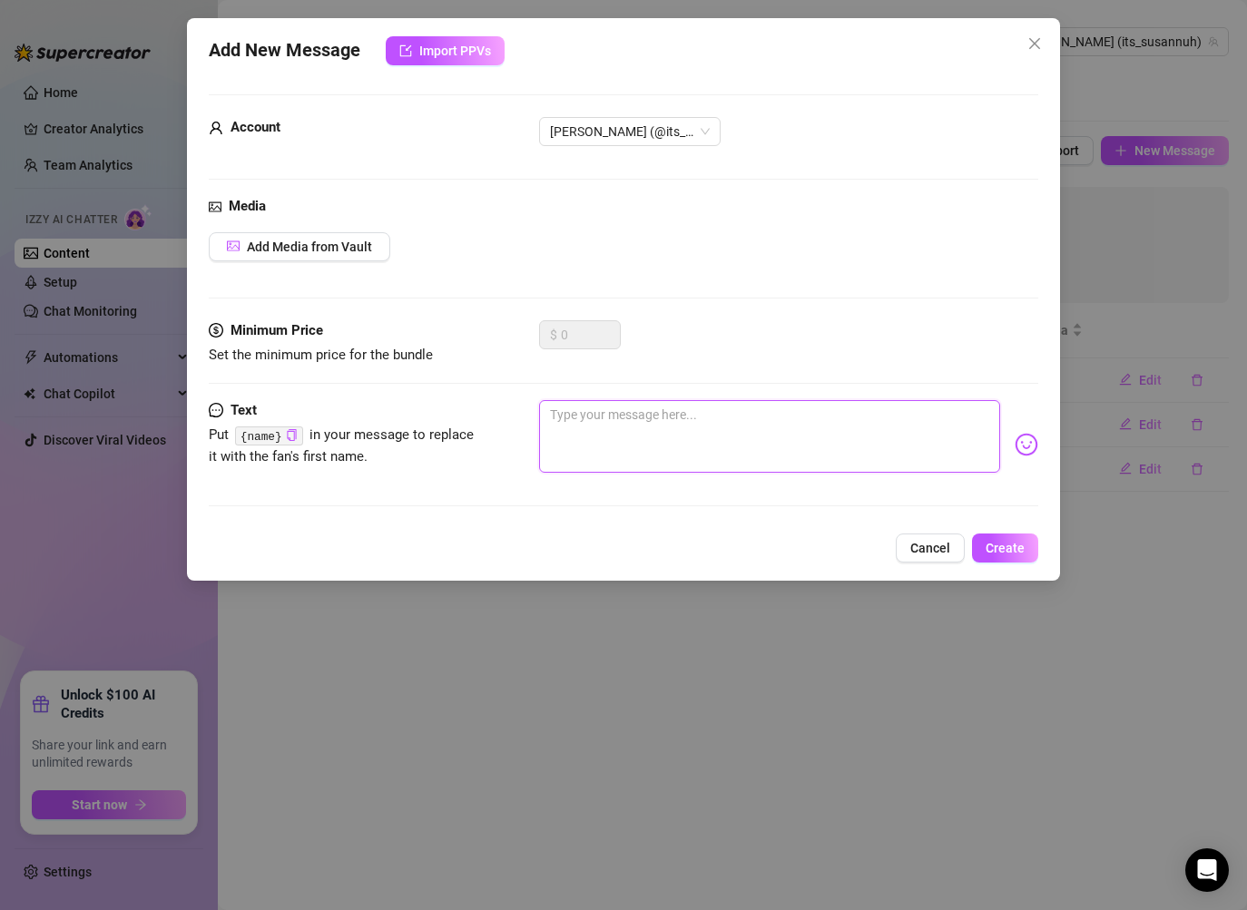
click at [636, 434] on textarea at bounding box center [769, 436] width 461 height 73
paste textarea "Who’s staying up late with me tonight? If you unlock my new vid, tell me your f…"
type textarea "Who’s staying up late with me tonight? If you unlock my new vid, tell me your f…"
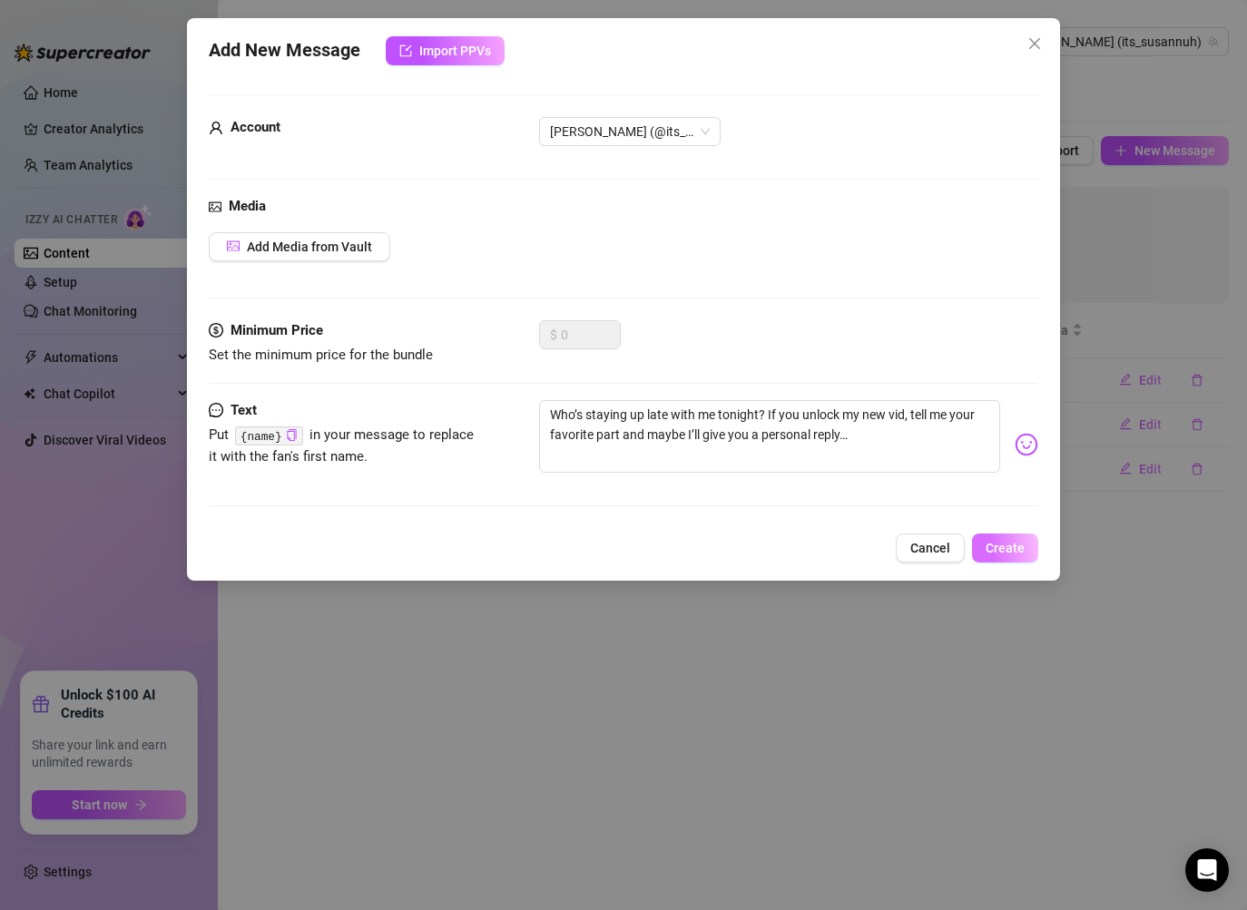
click at [1018, 552] on span "Create" at bounding box center [1005, 548] width 39 height 15
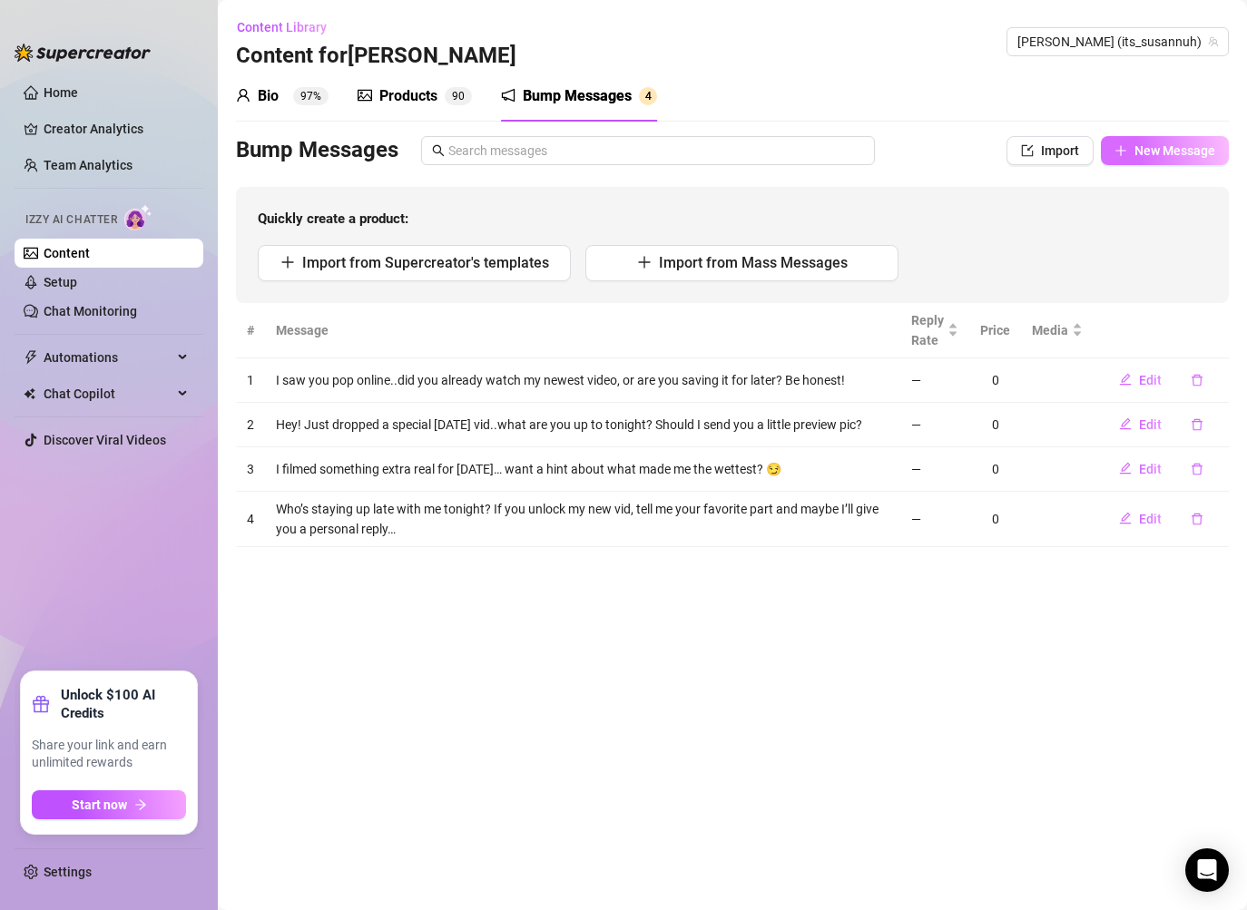
click at [1139, 142] on button "New Message" at bounding box center [1165, 150] width 128 height 29
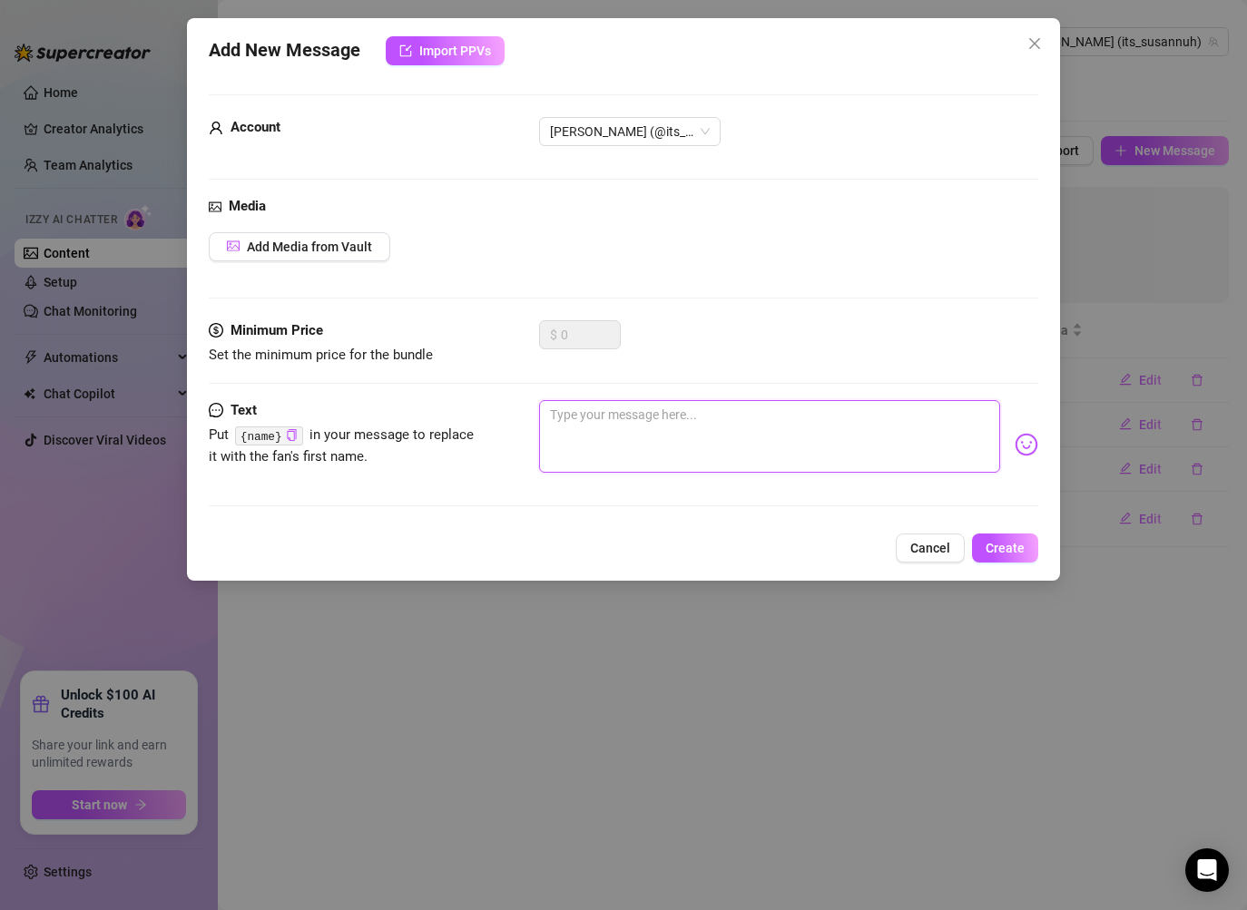
click at [588, 419] on textarea at bounding box center [769, 436] width 461 height 73
paste textarea "I just gave you the first real look at my eyes in this new vid. Did you notice?…"
type textarea "I just gave you the first real look at my eyes in this new vid. Did you notice?…"
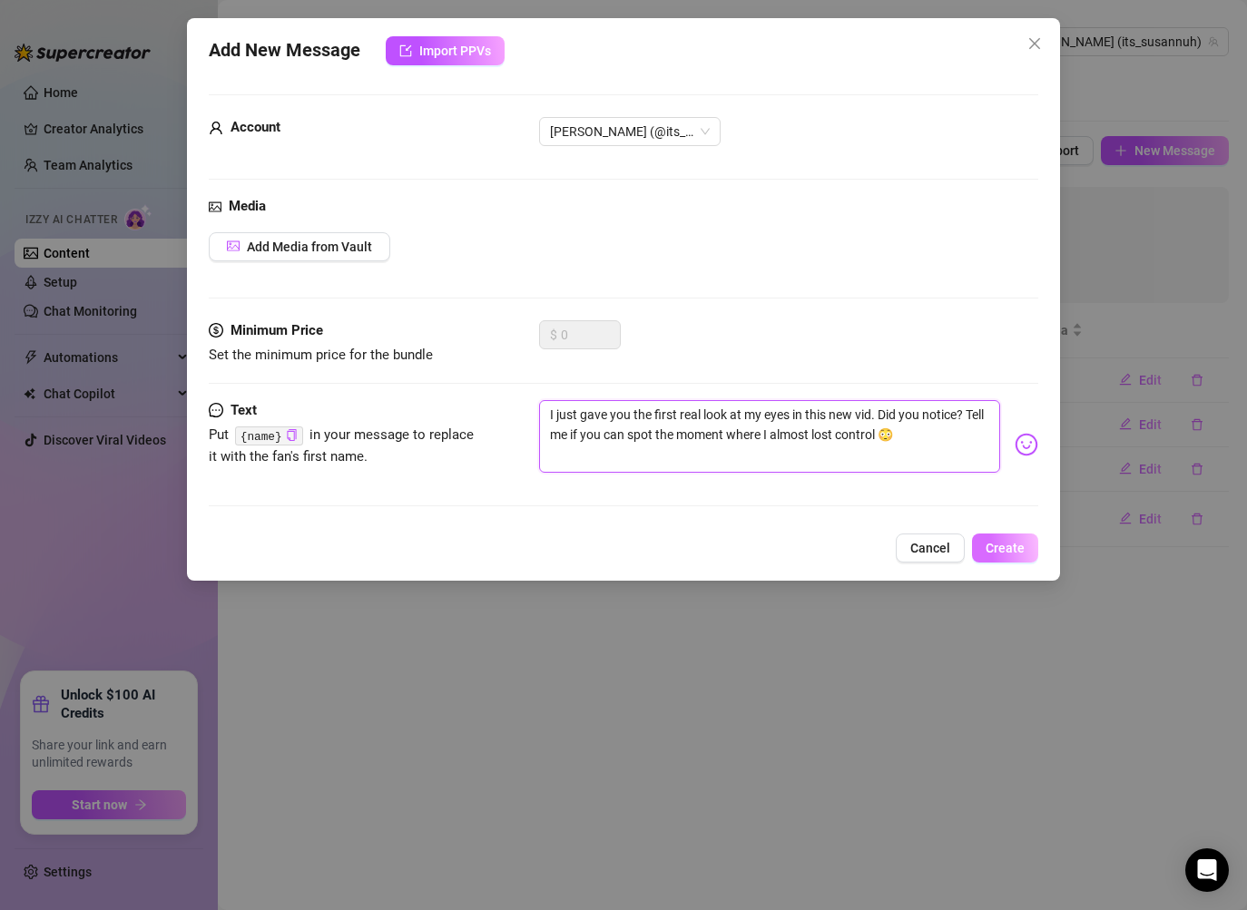
type textarea "I just gave you the first real look at my eyes in this new vid. Did you notice?…"
click at [1005, 541] on span "Create" at bounding box center [1005, 548] width 39 height 15
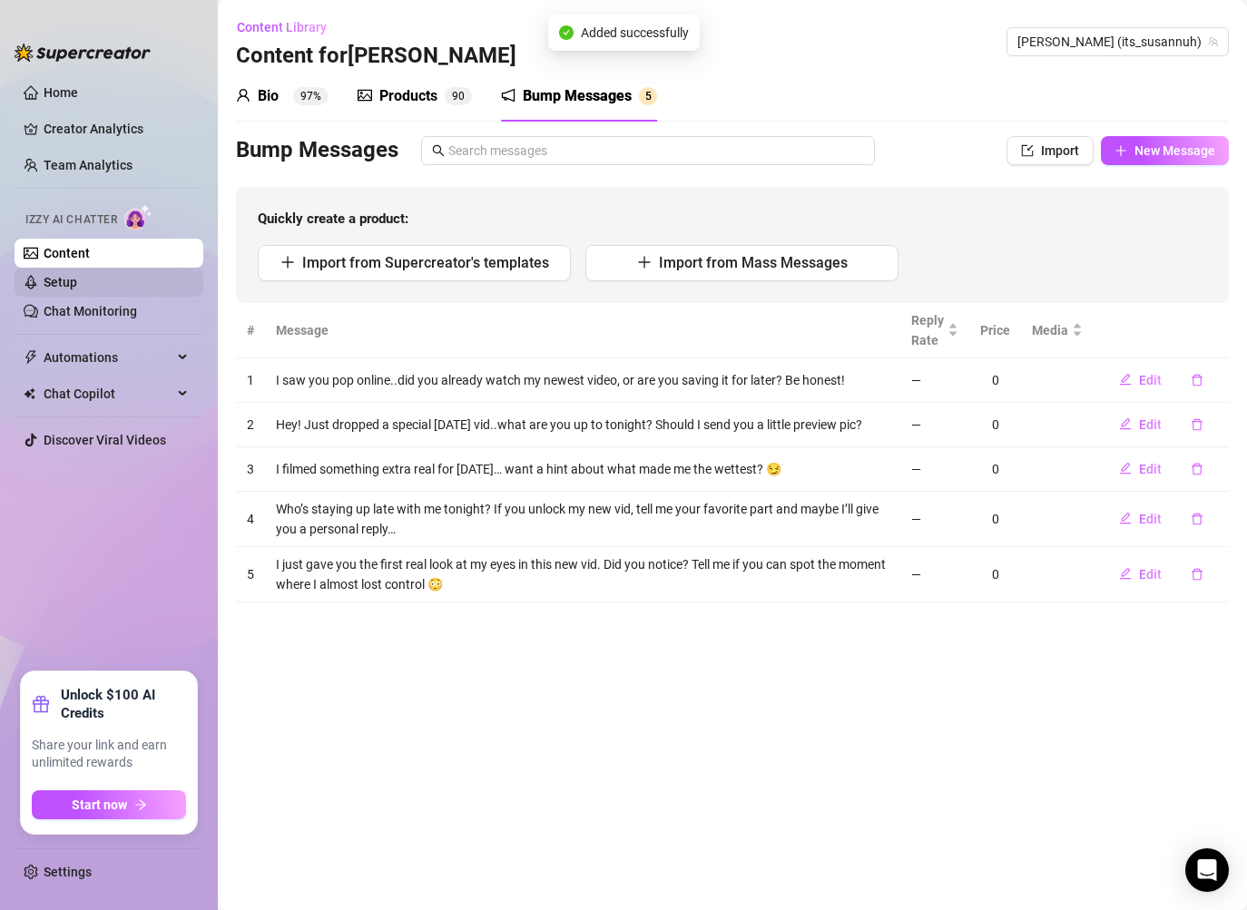
click at [77, 289] on link "Setup" at bounding box center [61, 282] width 34 height 15
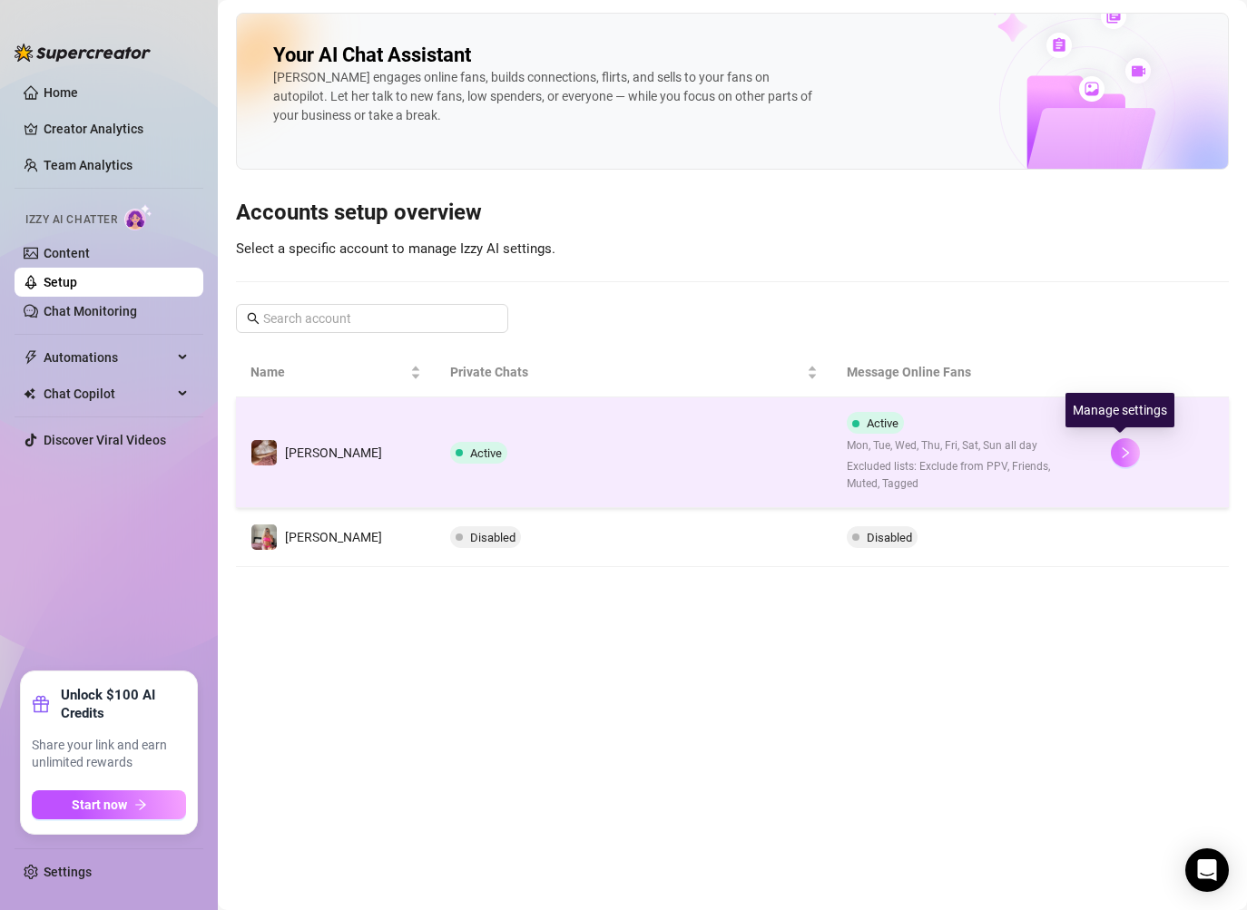
click at [1119, 457] on icon "right" at bounding box center [1125, 452] width 13 height 13
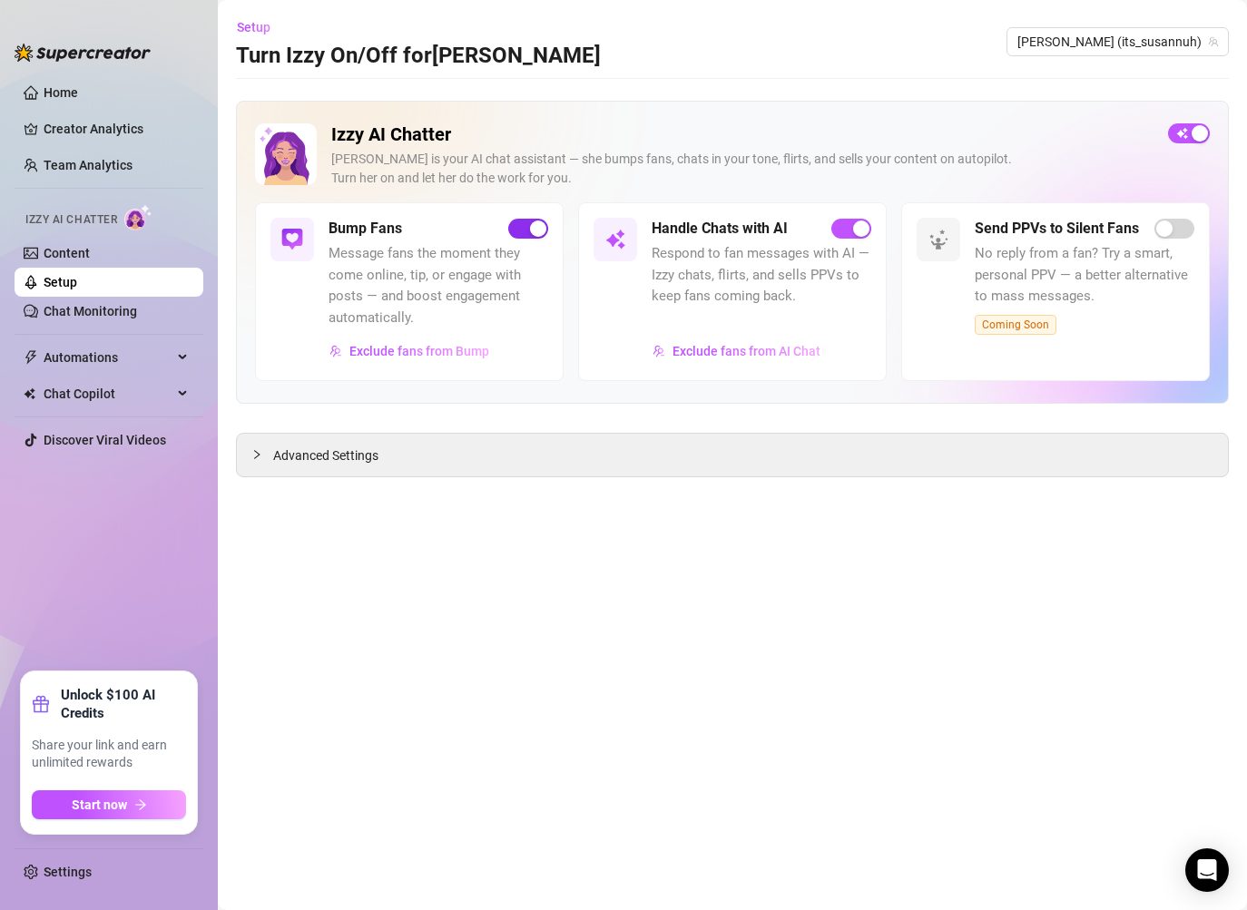
click at [521, 233] on span "button" at bounding box center [528, 229] width 40 height 20
click at [472, 349] on span "Exclude fans from Bump" at bounding box center [419, 351] width 140 height 15
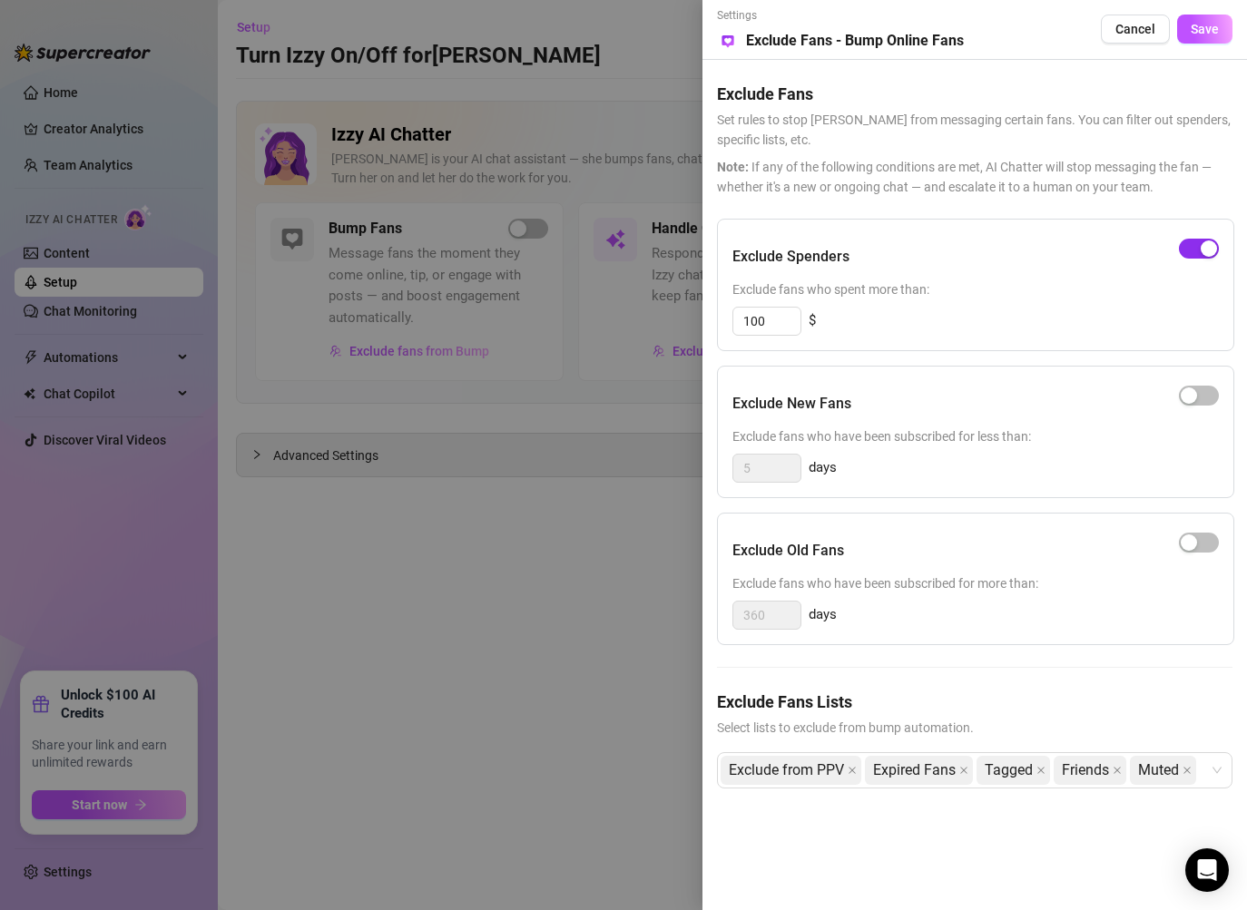
click at [1185, 257] on span "button" at bounding box center [1199, 249] width 40 height 20
click at [1209, 776] on div "Exclude from PPV Expired Fans Tagged Friends Muted" at bounding box center [965, 770] width 489 height 33
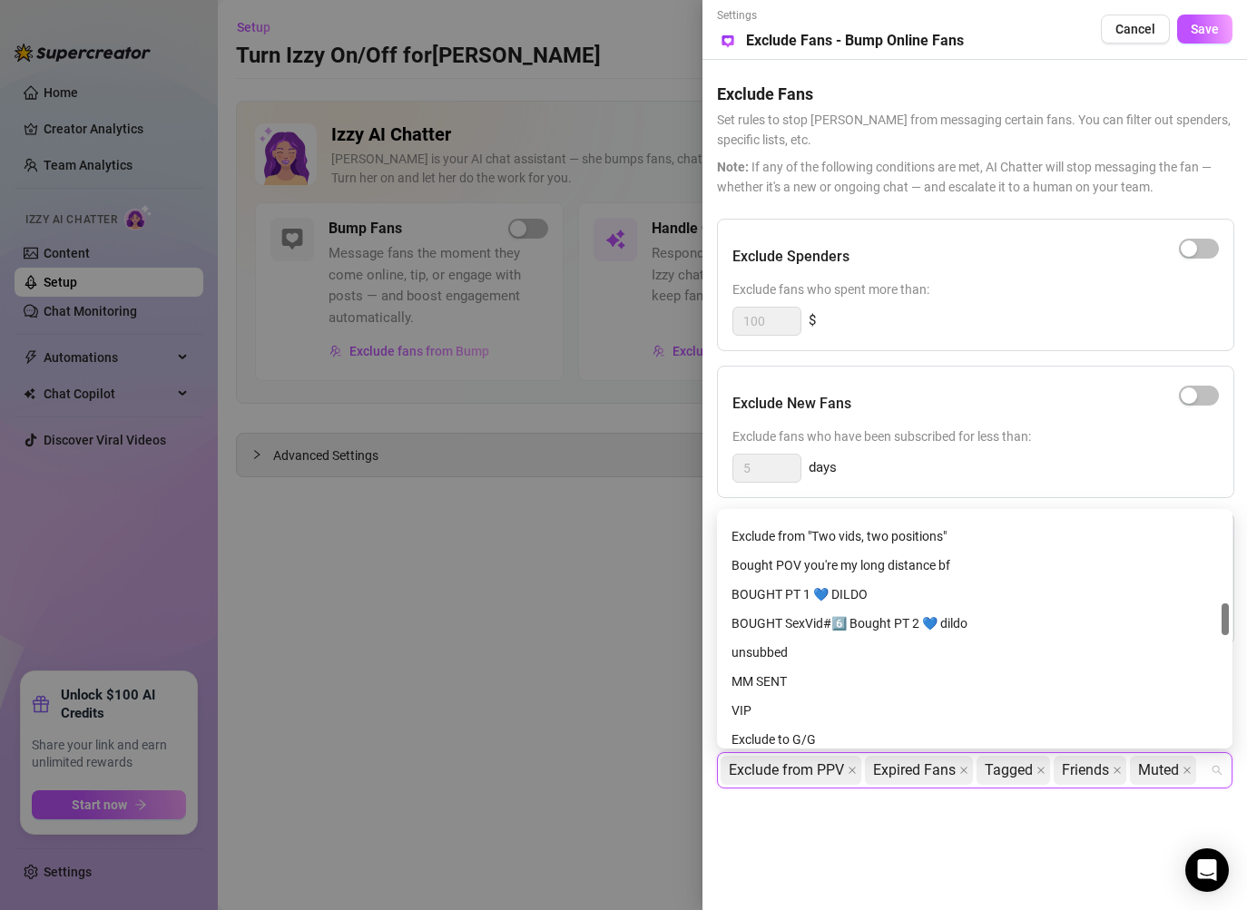
scroll to position [658, 0]
click at [770, 712] on div "VIP" at bounding box center [974, 712] width 486 height 20
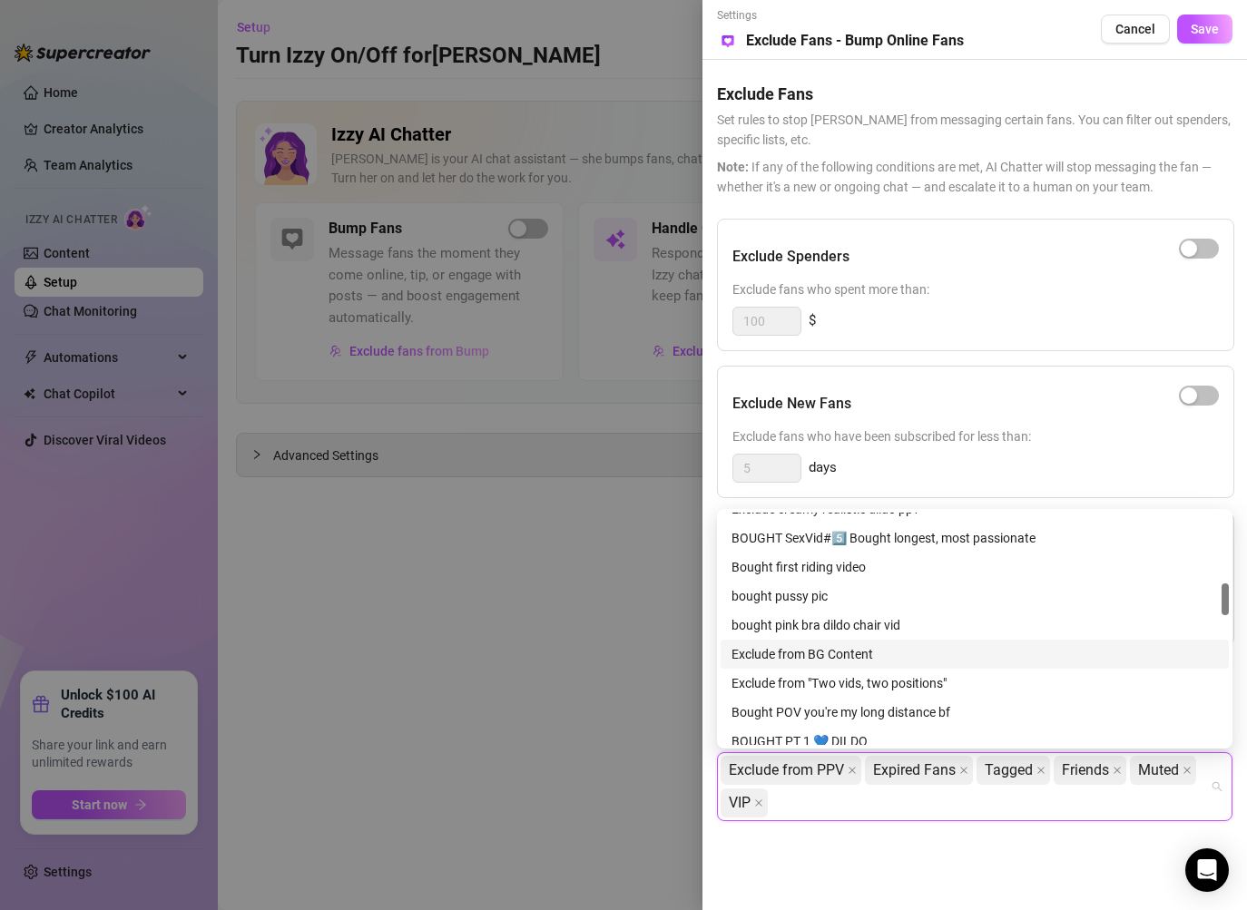
click at [817, 658] on div "Exclude from BG Content" at bounding box center [974, 654] width 486 height 20
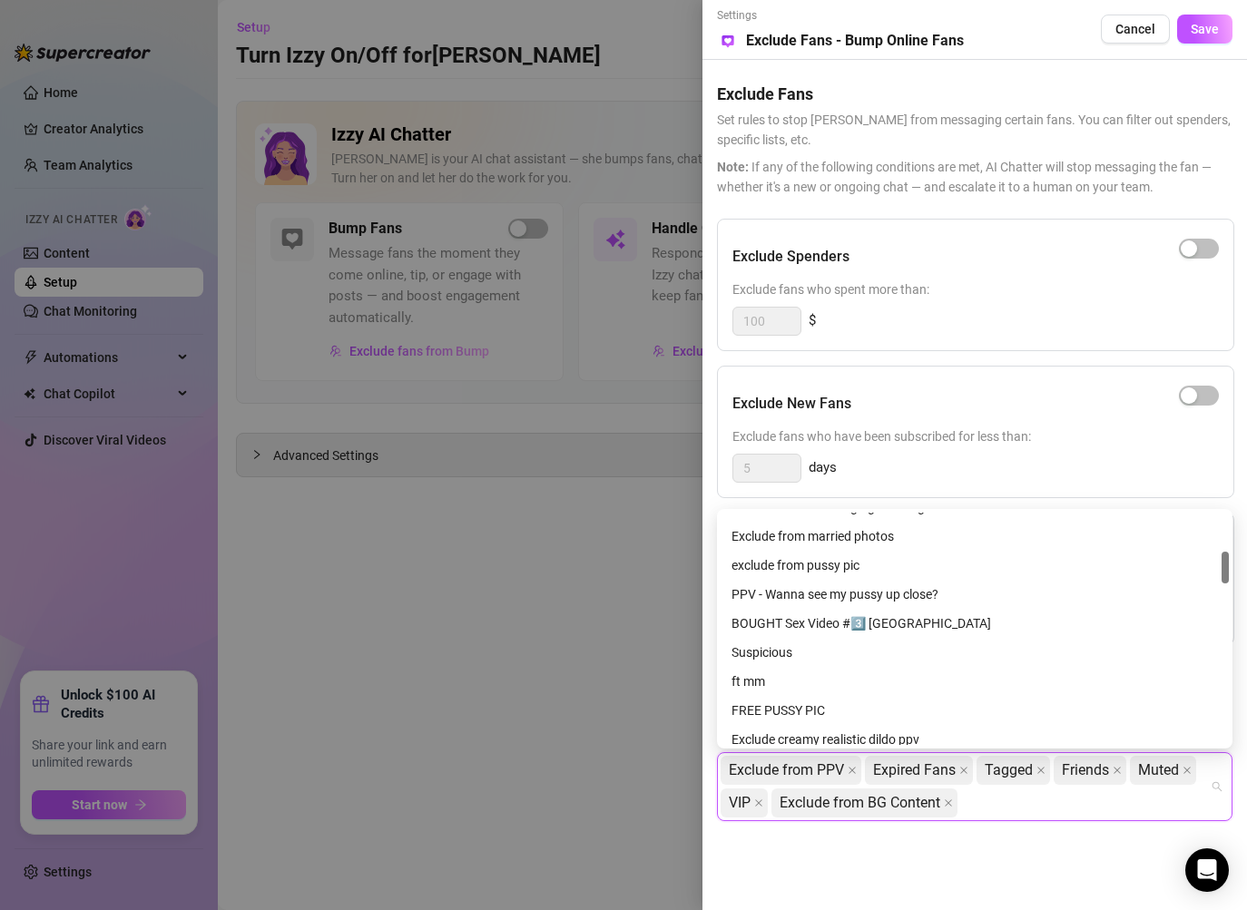
click at [817, 658] on div "Suspicious" at bounding box center [974, 653] width 486 height 20
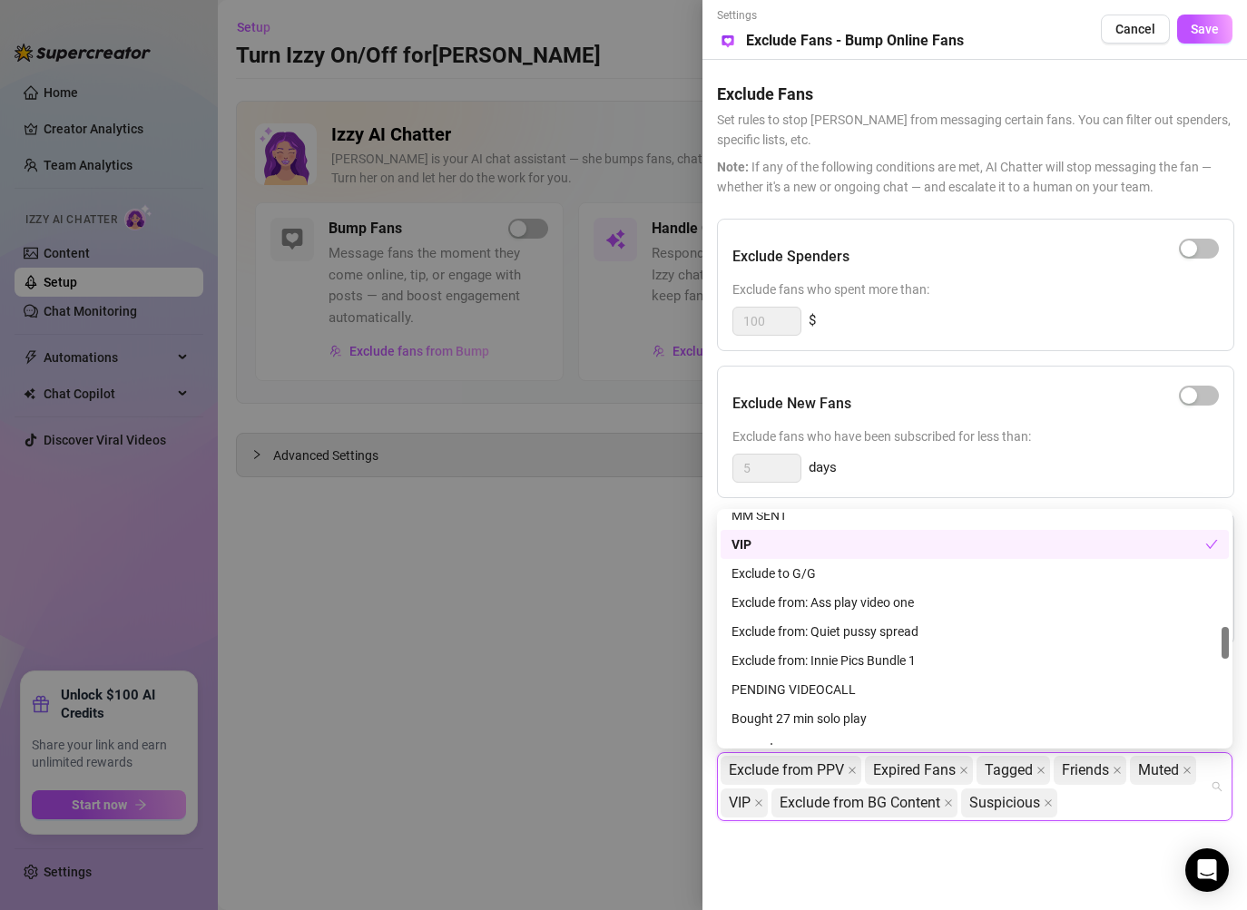
scroll to position [836, 0]
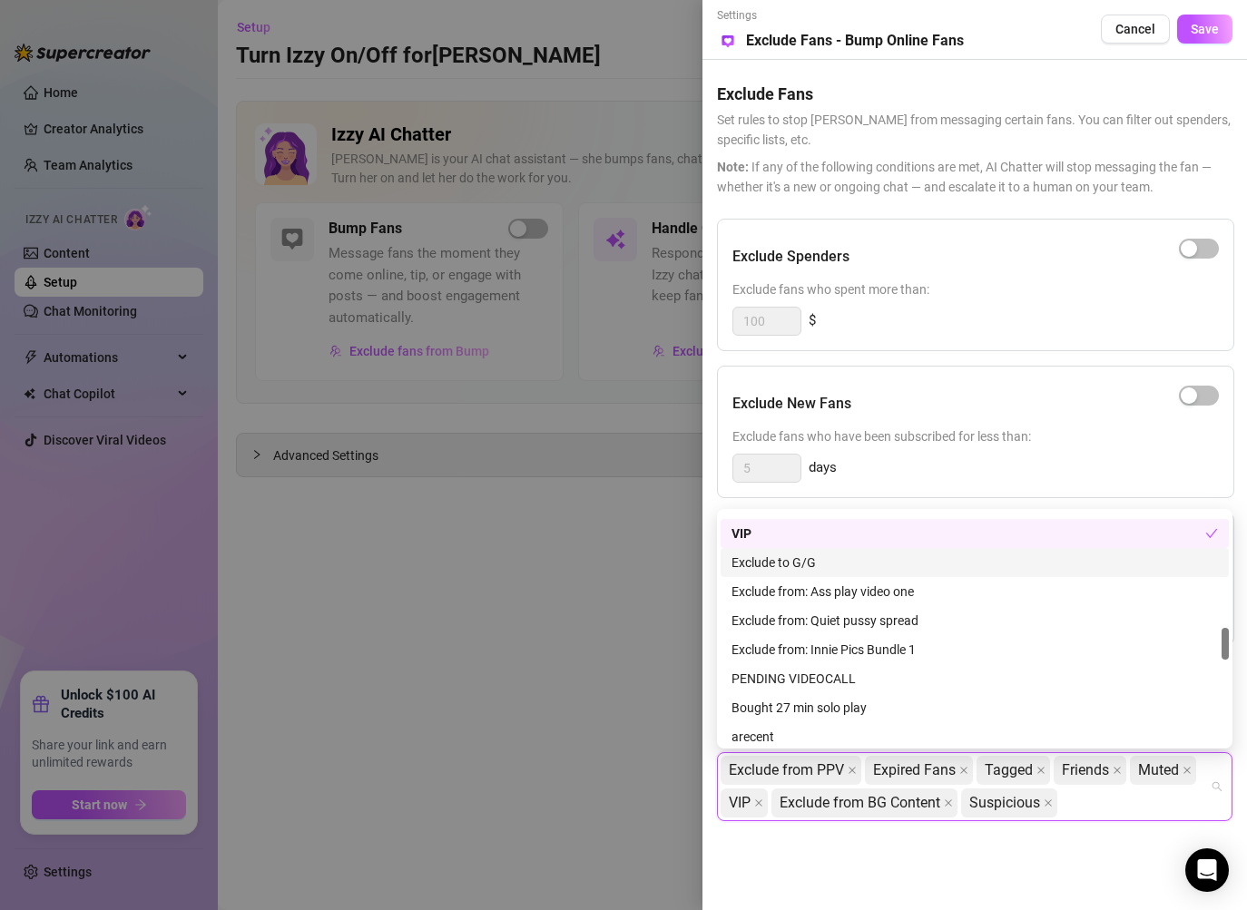
click at [876, 555] on div "Exclude to G/G" at bounding box center [974, 563] width 486 height 20
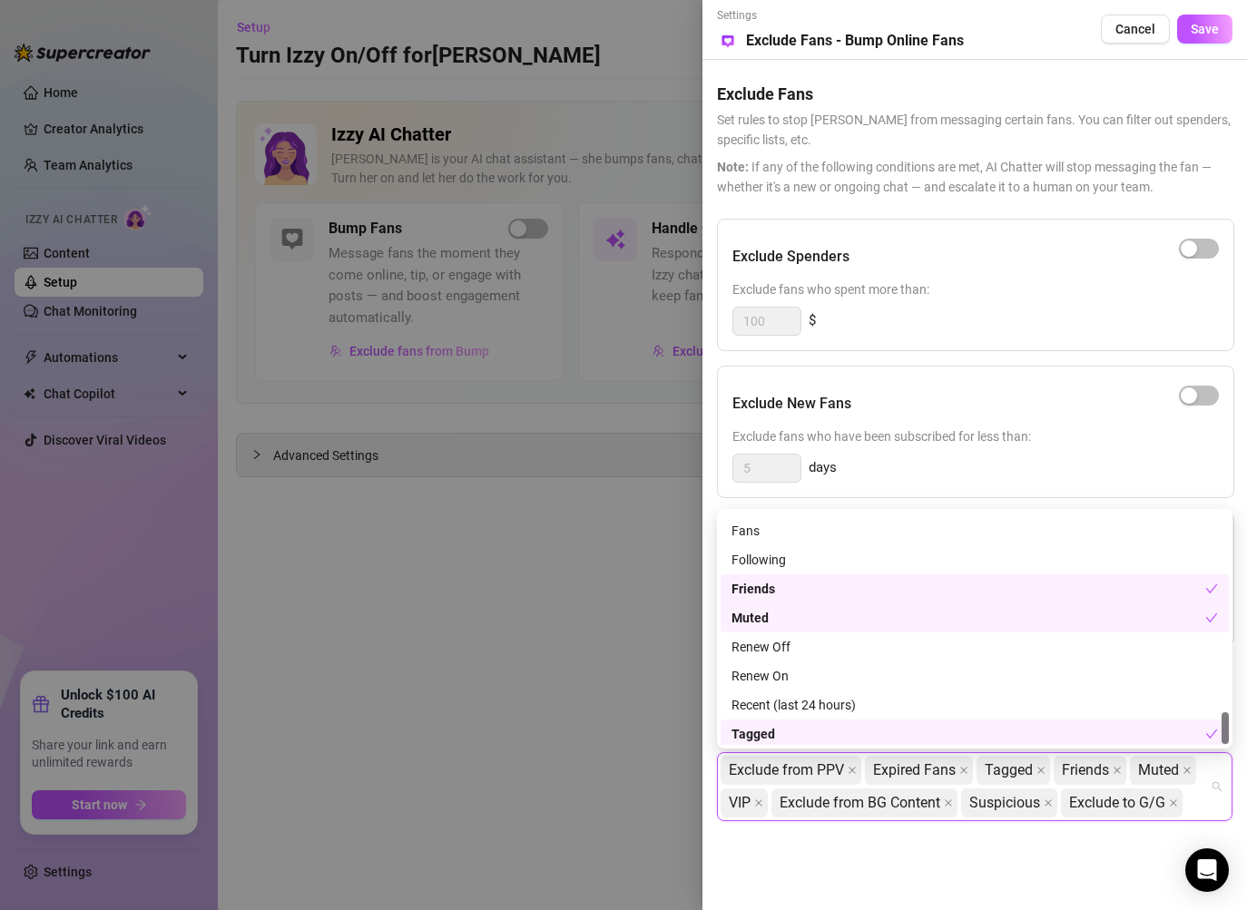
scroll to position [1452, 0]
click at [832, 699] on div "Recent (last 24 hours)" at bounding box center [974, 702] width 486 height 20
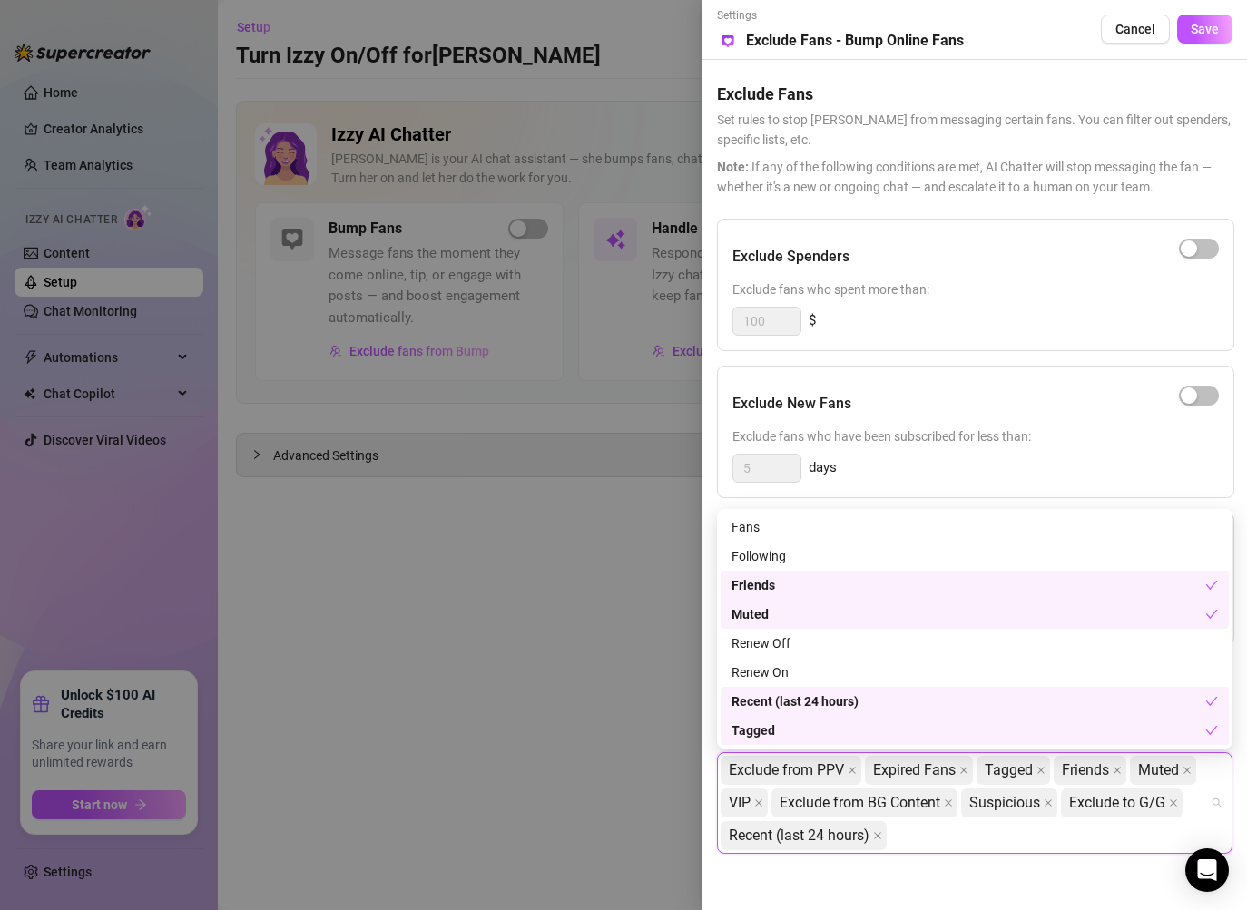
click at [874, 889] on div "Settings Preview Exclude Fans - Bump Online Fans Cancel Save Exclude Fans Set r…" at bounding box center [974, 455] width 545 height 910
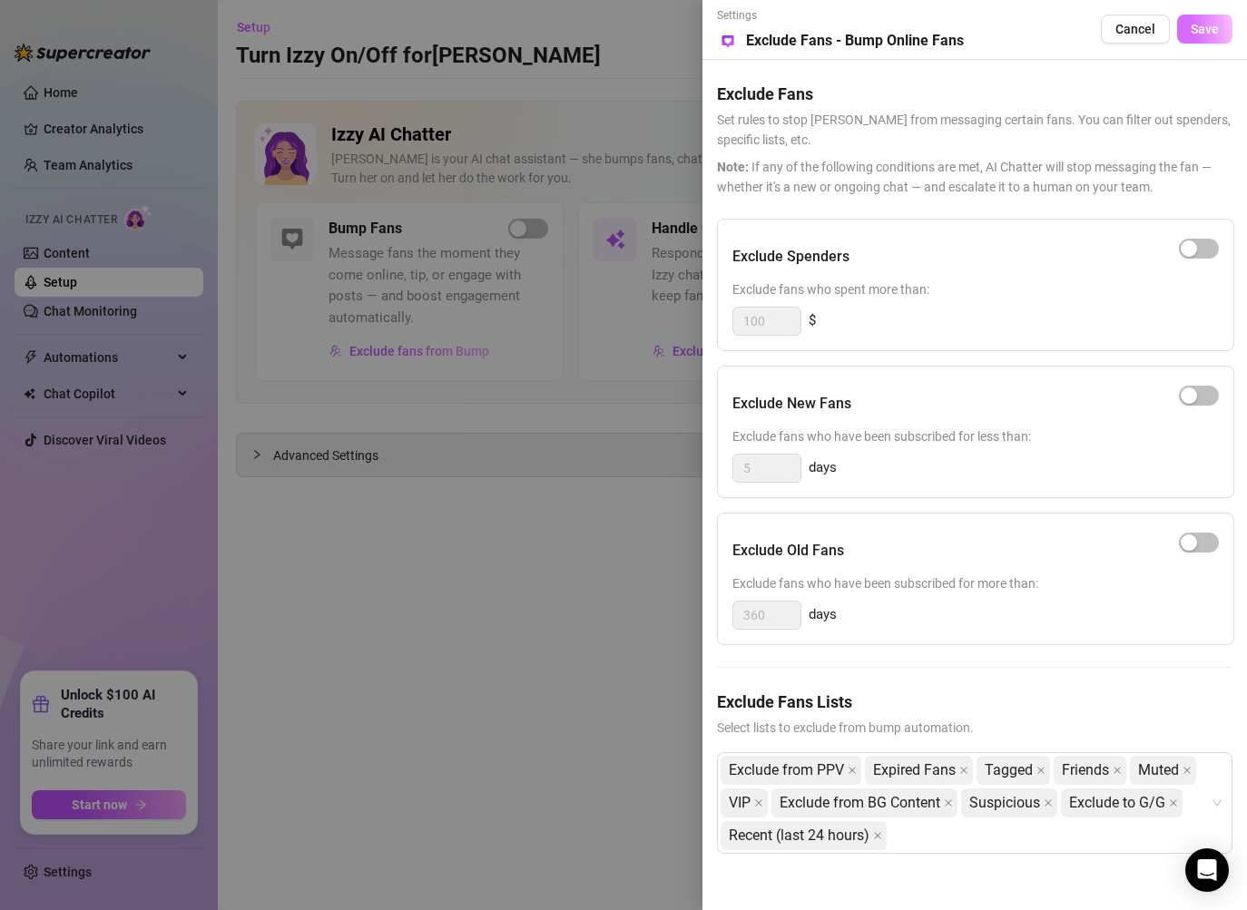
click at [1199, 25] on span "Save" at bounding box center [1205, 29] width 28 height 15
